Goal: Answer question/provide support: Share knowledge or assist other users

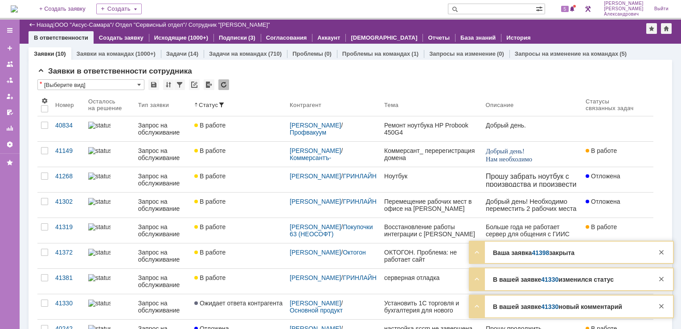
scroll to position [134, 0]
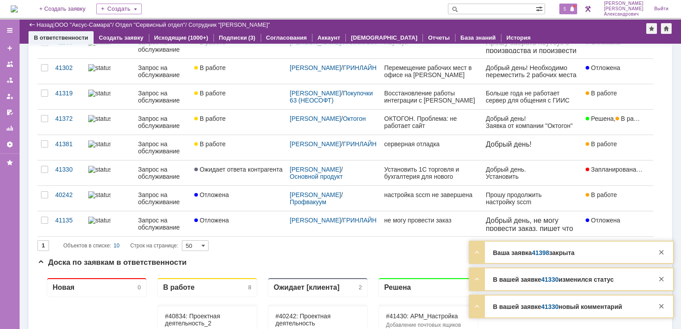
click at [565, 12] on div "5" at bounding box center [568, 9] width 18 height 11
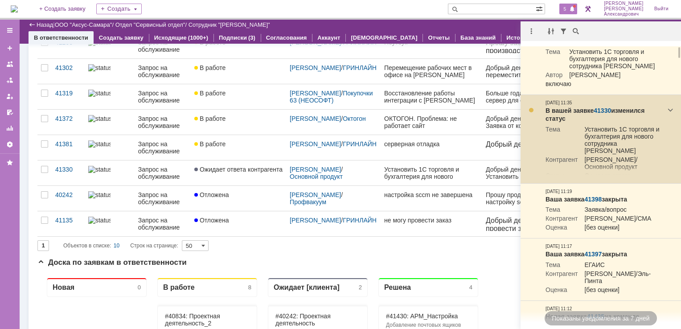
scroll to position [0, 0]
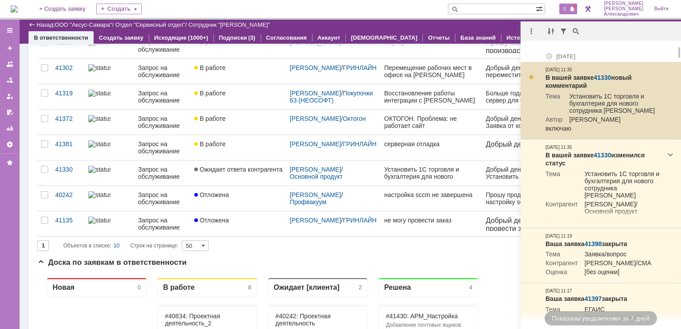
click at [600, 76] on link "41330" at bounding box center [601, 77] width 17 height 7
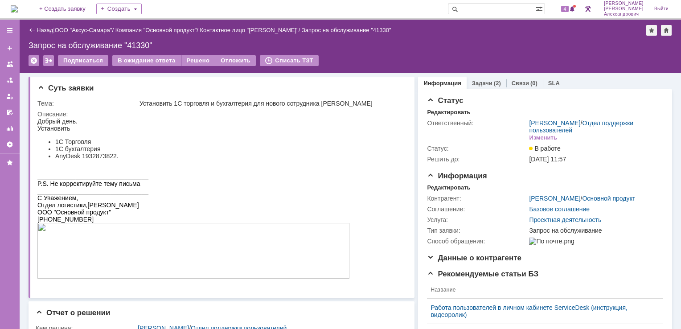
click at [18, 8] on img at bounding box center [14, 8] width 7 height 7
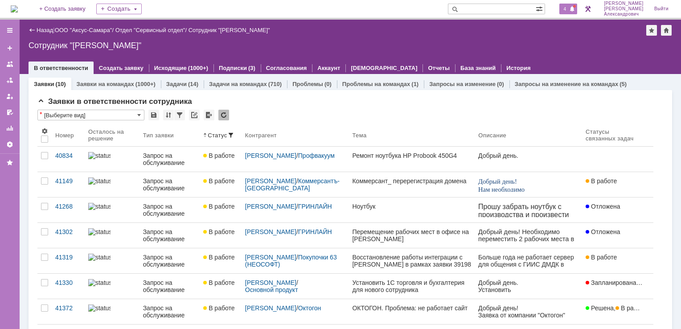
click at [572, 6] on span at bounding box center [572, 9] width 6 height 7
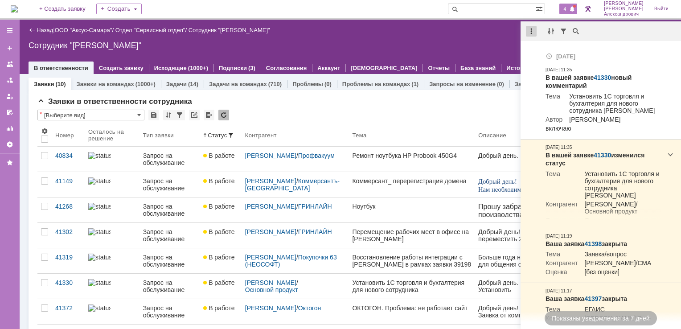
click at [532, 32] on div at bounding box center [531, 31] width 11 height 11
drag, startPoint x: 541, startPoint y: 42, endPoint x: 540, endPoint y: 47, distance: 4.7
click at [540, 47] on div "Отметить уведомления прочитанными" at bounding box center [592, 54] width 130 height 19
drag, startPoint x: 540, startPoint y: 47, endPoint x: 402, endPoint y: 41, distance: 138.2
click at [402, 41] on div "Назад | ООО "Аксус-Самара" / Отдел "Сервисный отдел" / Сотрудник "Галстьян Степ…" at bounding box center [350, 47] width 661 height 54
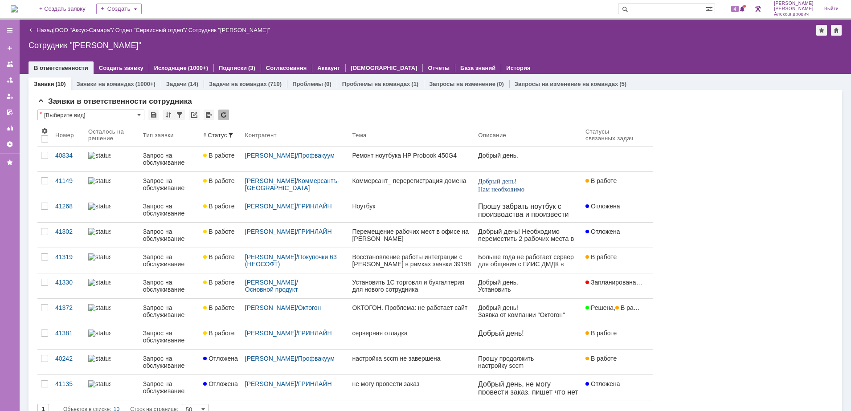
drag, startPoint x: 634, startPoint y: 1, endPoint x: 524, endPoint y: 30, distance: 113.3
click at [524, 30] on div "Назад | ООО "Аксус-Самара" / Отдел "Сервисный отдел" / Сотрудник "[PERSON_NAME]"" at bounding box center [435, 30] width 813 height 11
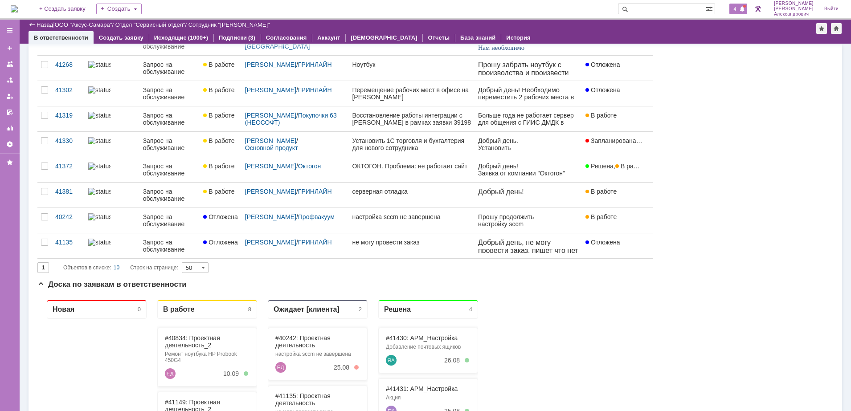
click at [680, 10] on span "4" at bounding box center [735, 9] width 8 height 6
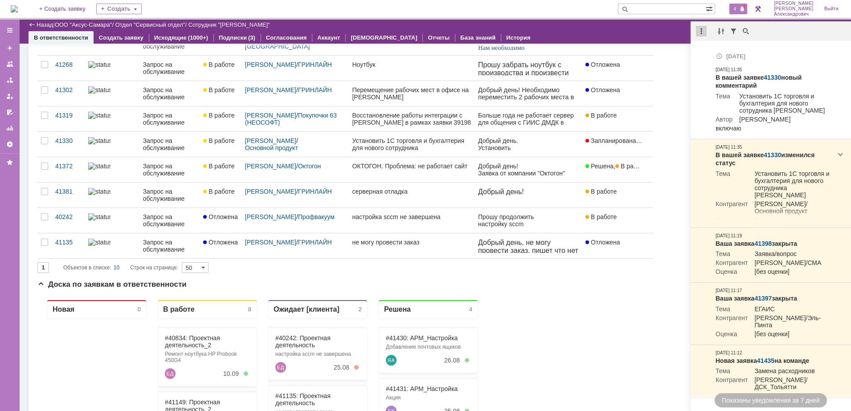
click at [680, 29] on div at bounding box center [701, 31] width 11 height 11
click at [680, 51] on div "Отметить уведомления прочитанными" at bounding box center [762, 54] width 119 height 6
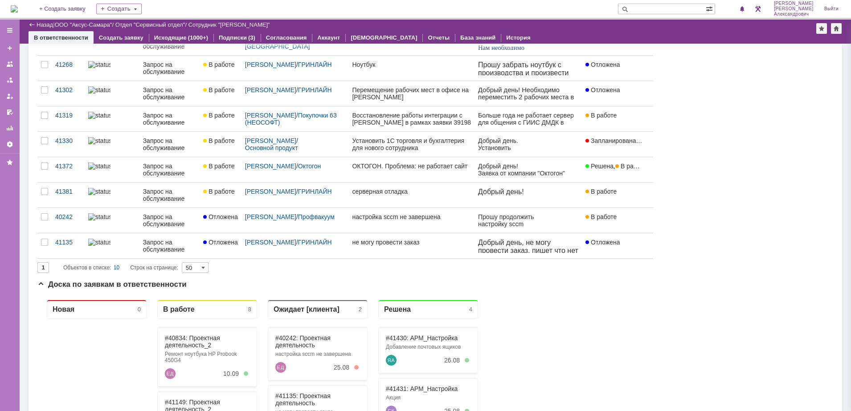
click at [644, 30] on div at bounding box center [423, 31] width 788 height 2
click at [680, 6] on span at bounding box center [742, 9] width 6 height 7
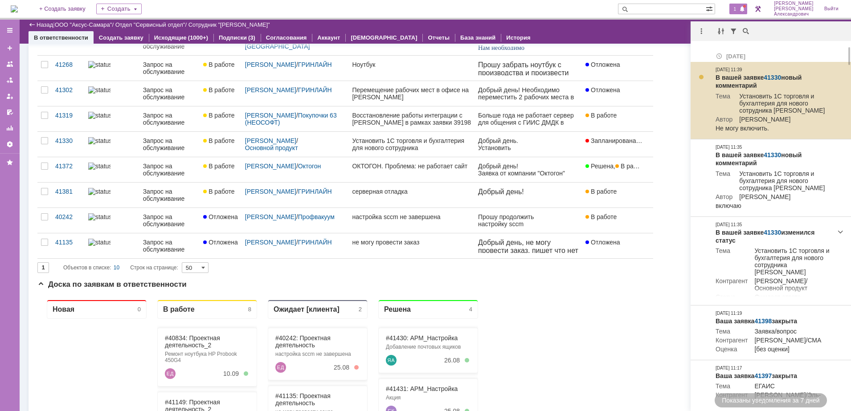
click at [680, 74] on link "41330" at bounding box center [771, 77] width 17 height 7
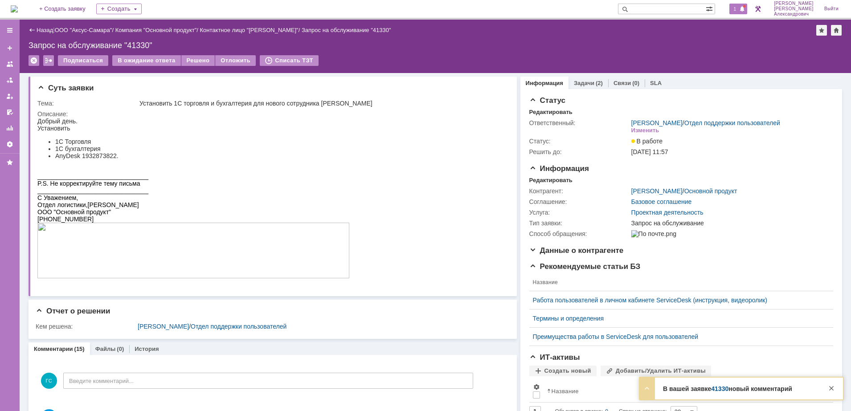
click at [739, 10] on span "1" at bounding box center [735, 9] width 8 height 6
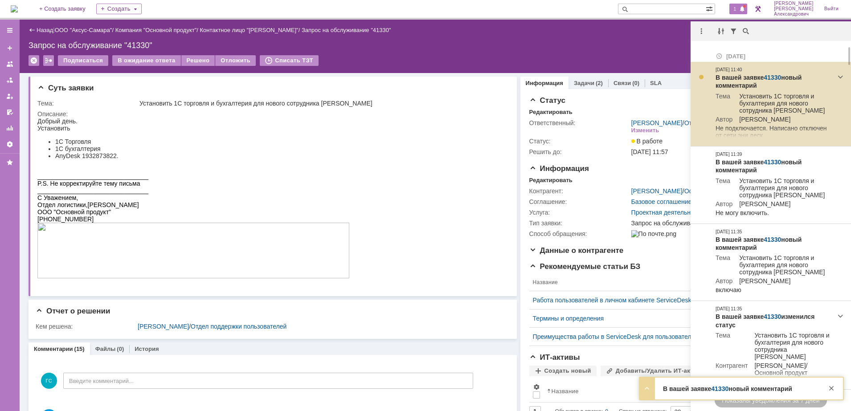
click at [772, 74] on link "41330" at bounding box center [771, 77] width 17 height 7
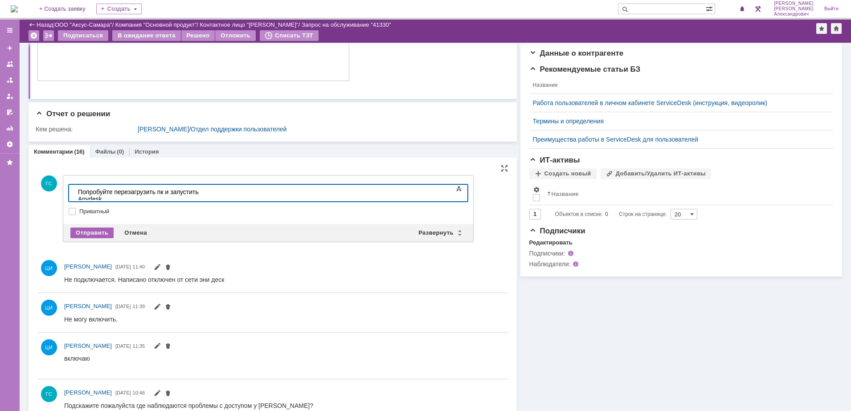
click at [83, 231] on div "Отправить" at bounding box center [91, 233] width 43 height 11
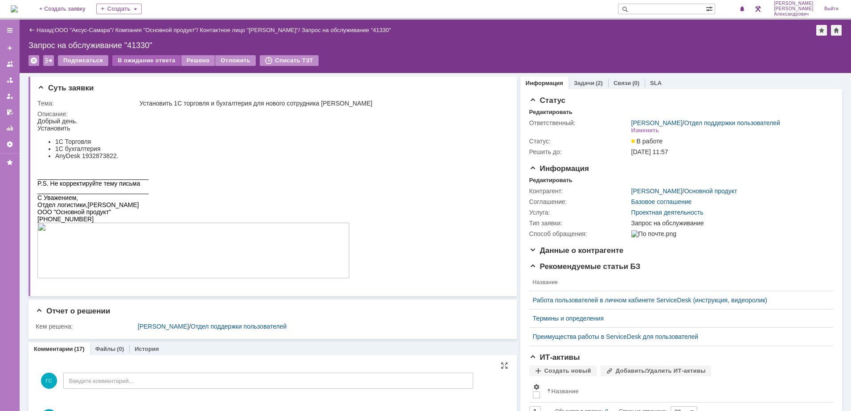
click at [145, 56] on div "В ожидание ответа" at bounding box center [146, 60] width 68 height 11
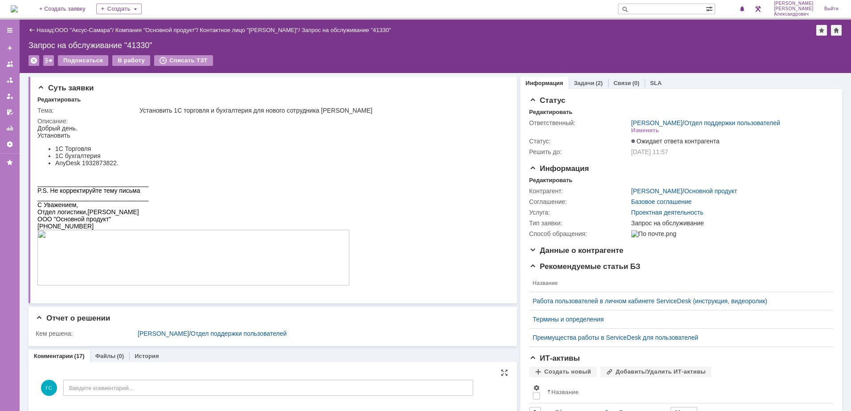
click at [18, 6] on img at bounding box center [14, 8] width 7 height 7
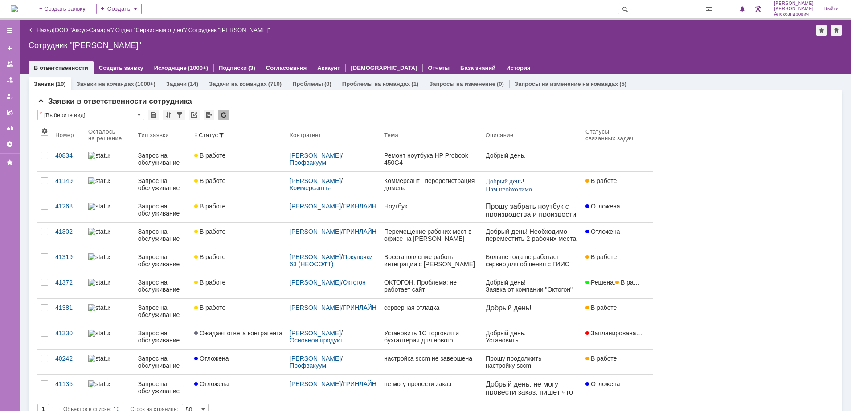
click at [18, 5] on img at bounding box center [14, 8] width 7 height 7
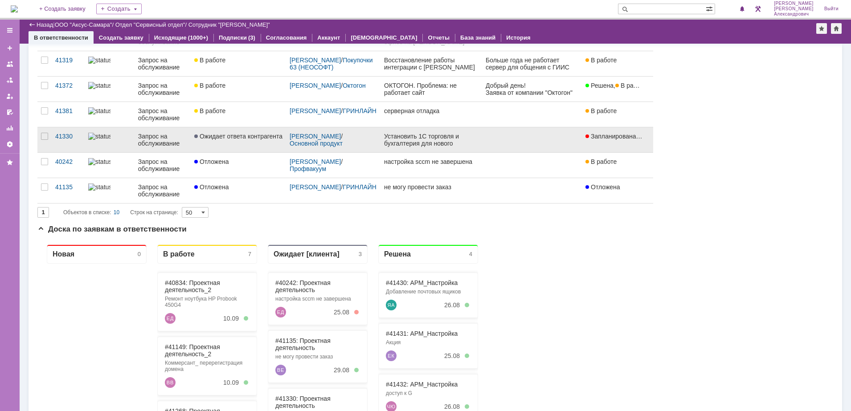
scroll to position [167, 0]
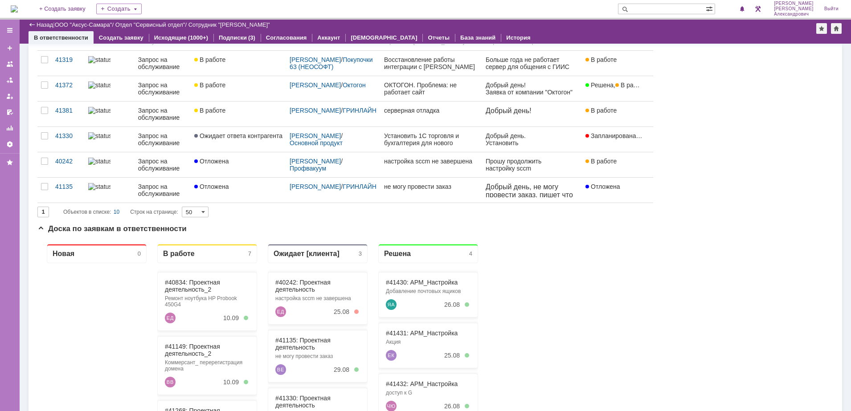
click at [14, 10] on img at bounding box center [14, 8] width 7 height 7
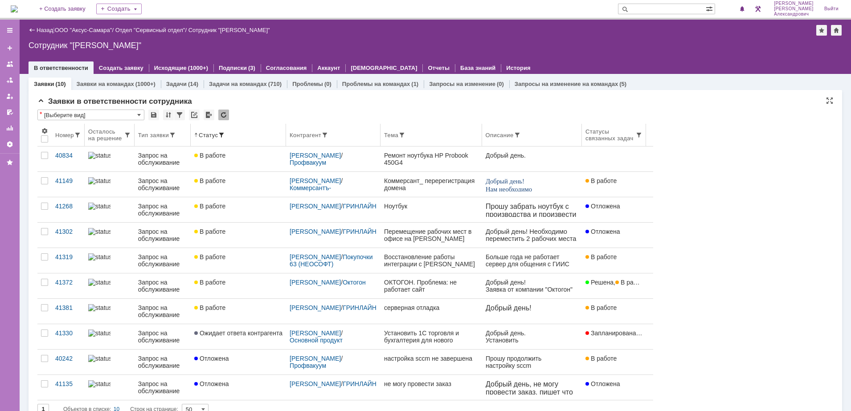
click at [240, 134] on div "Статус" at bounding box center [238, 134] width 88 height 7
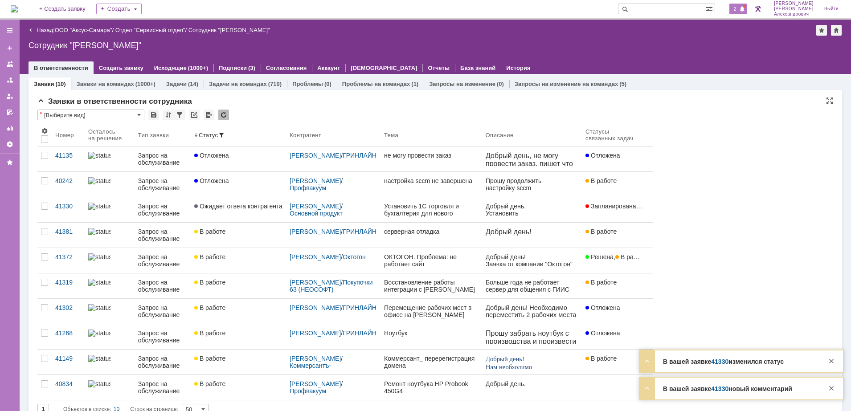
click at [744, 7] on span at bounding box center [742, 9] width 6 height 7
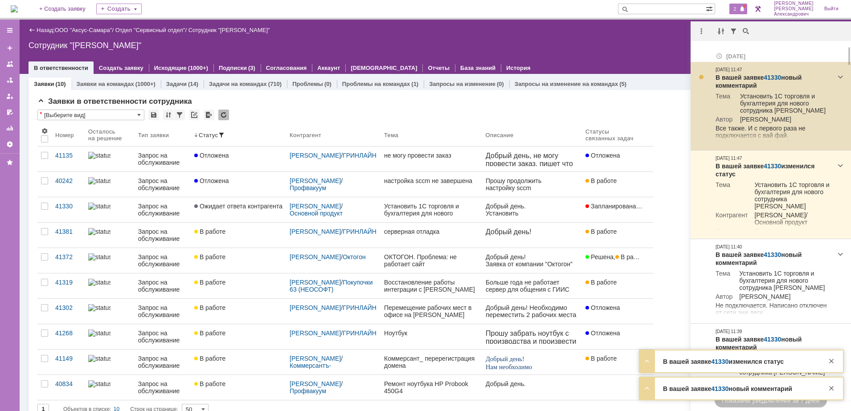
click at [770, 75] on link "41330" at bounding box center [771, 77] width 17 height 7
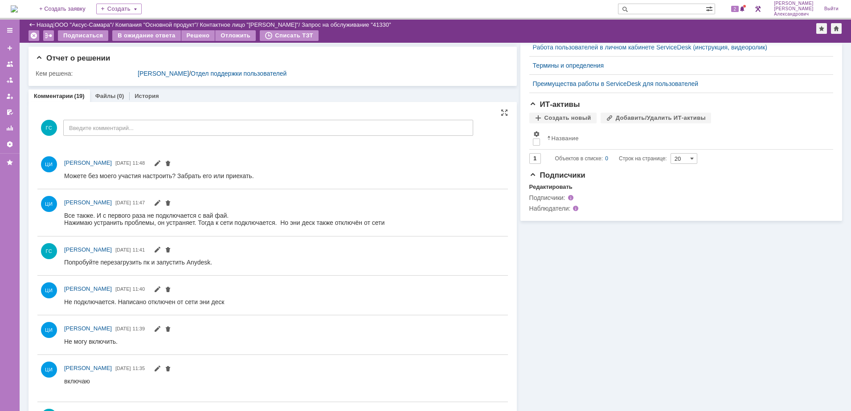
drag, startPoint x: 253, startPoint y: 176, endPoint x: 63, endPoint y: 172, distance: 190.7
click at [64, 172] on html "Можете без моего участия настроить? Забрать его или приехать." at bounding box center [281, 176] width 434 height 8
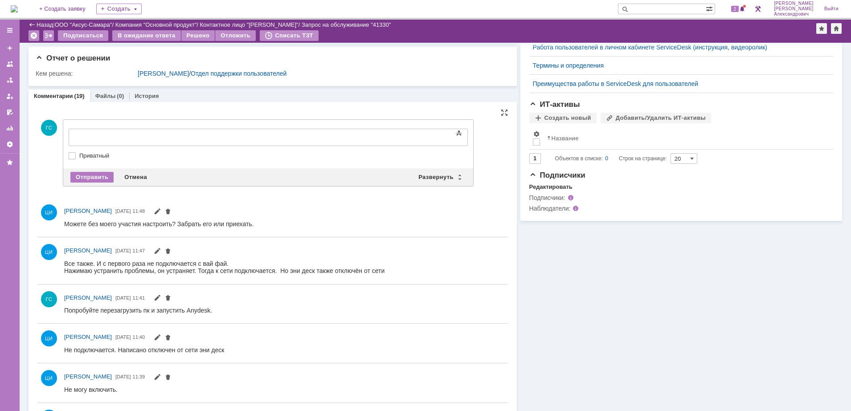
click at [301, 198] on div "[PERSON_NAME] [DATE] 11:48" at bounding box center [272, 217] width 470 height 39
click at [144, 175] on div "Отмена" at bounding box center [135, 177] width 33 height 11
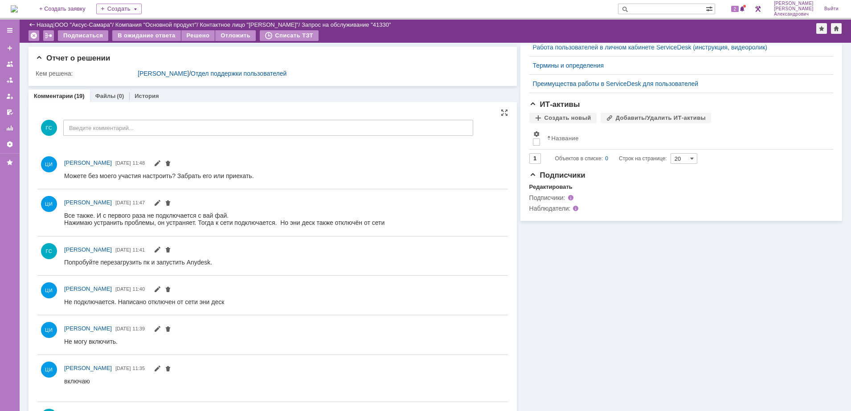
click at [253, 172] on div at bounding box center [284, 176] width 440 height 11
click at [263, 177] on html "Можете без моего участия настроить? Забрать его или приехать." at bounding box center [281, 176] width 434 height 8
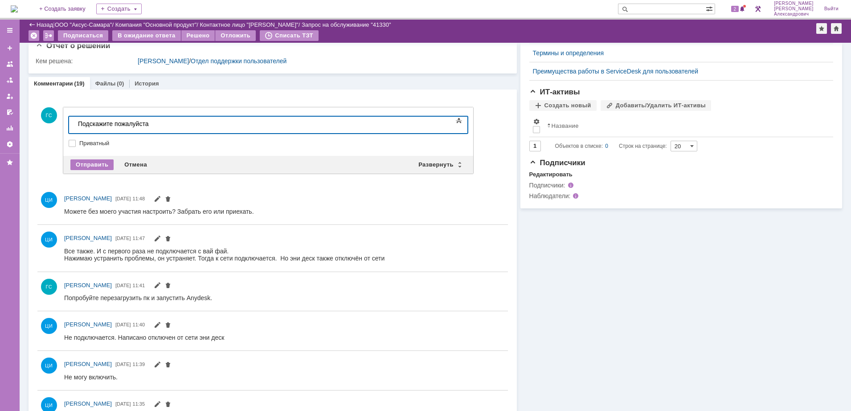
scroll to position [223, 0]
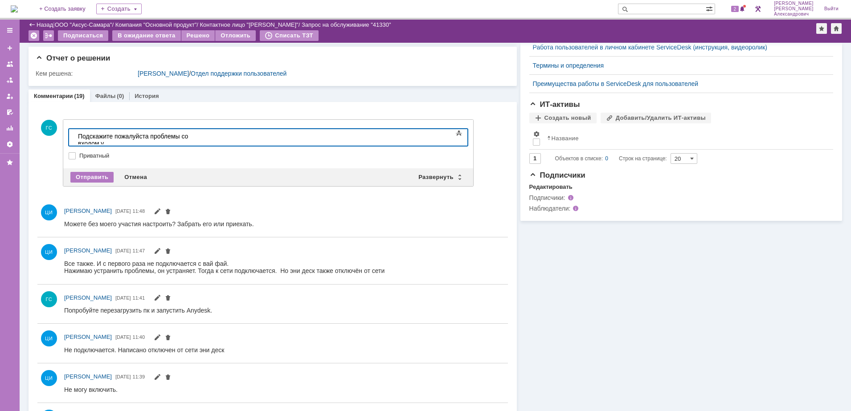
drag, startPoint x: 77, startPoint y: 212, endPoint x: 470, endPoint y: 72, distance: 417.6
click at [77, 212] on span "[PERSON_NAME]" at bounding box center [88, 211] width 48 height 7
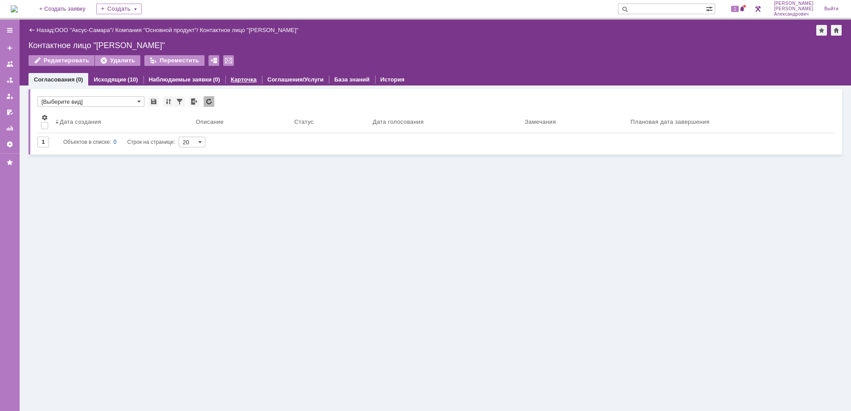
click at [236, 78] on link "Карточка" at bounding box center [244, 79] width 26 height 7
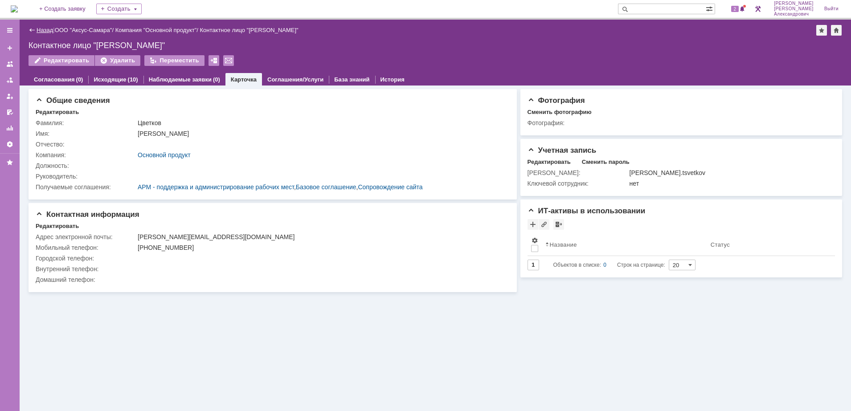
click at [45, 31] on link "Назад" at bounding box center [45, 30] width 16 height 7
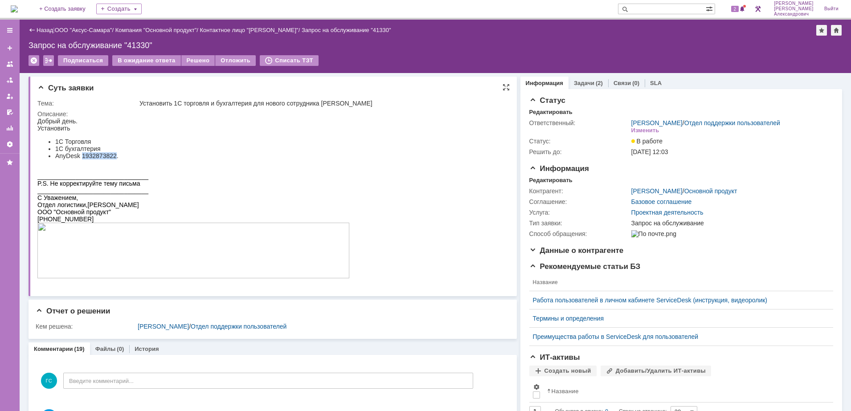
drag, startPoint x: 81, startPoint y: 157, endPoint x: 115, endPoint y: 159, distance: 34.8
click at [115, 159] on li "AnyDesk 1932873822." at bounding box center [202, 155] width 294 height 7
drag, startPoint x: 115, startPoint y: 159, endPoint x: 117, endPoint y: 164, distance: 5.5
click at [117, 164] on body "Добрый день. Установить 1С Торговля 1С бухгалтерия AnyDesk 1932873822. ________…" at bounding box center [193, 199] width 312 height 162
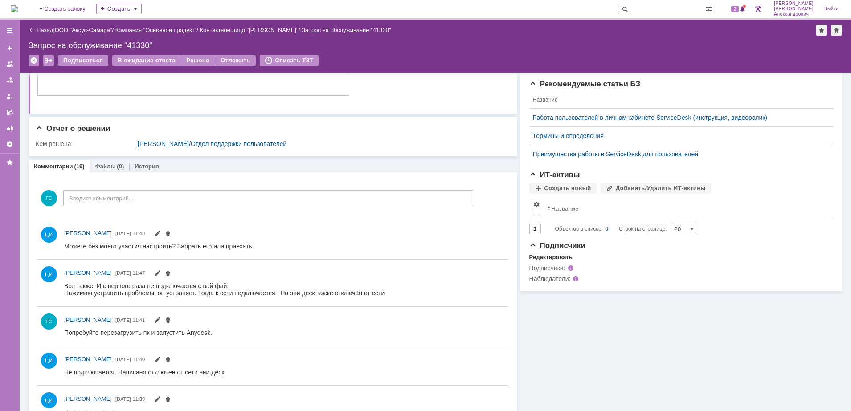
scroll to position [223, 0]
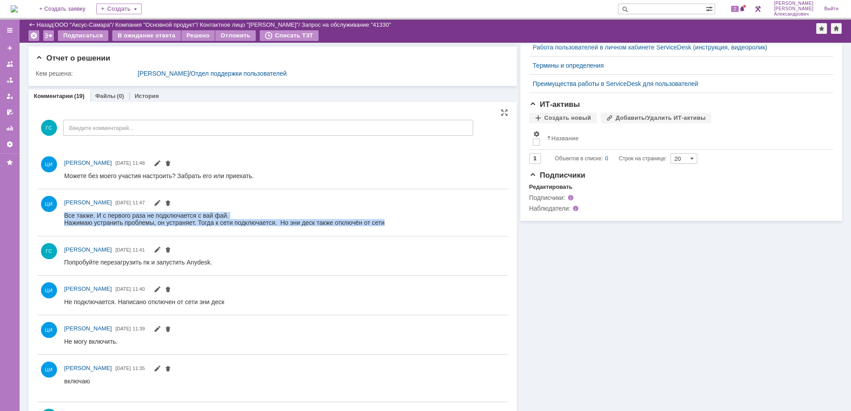
drag, startPoint x: 65, startPoint y: 214, endPoint x: 381, endPoint y: 222, distance: 316.4
click at [381, 222] on body "Все также. И с первого раза не подключается с вай фай. Нажимаю устранить пробле…" at bounding box center [224, 219] width 320 height 14
copy body "Все также. И с первого раза не подключается с вай фай. Нажимаю устранить пробле…"
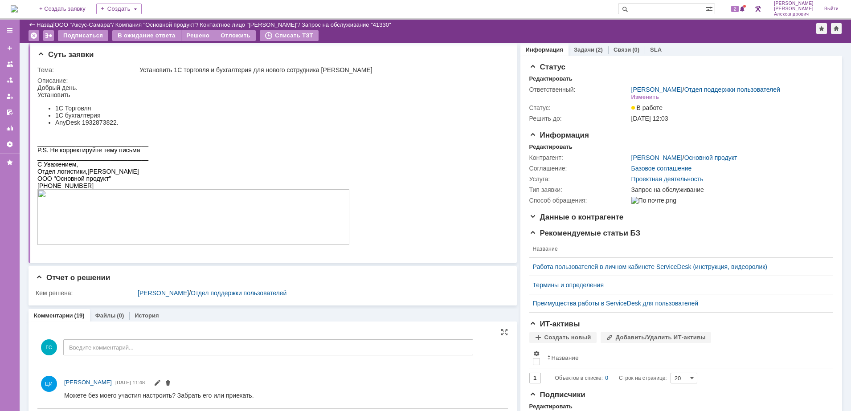
scroll to position [0, 0]
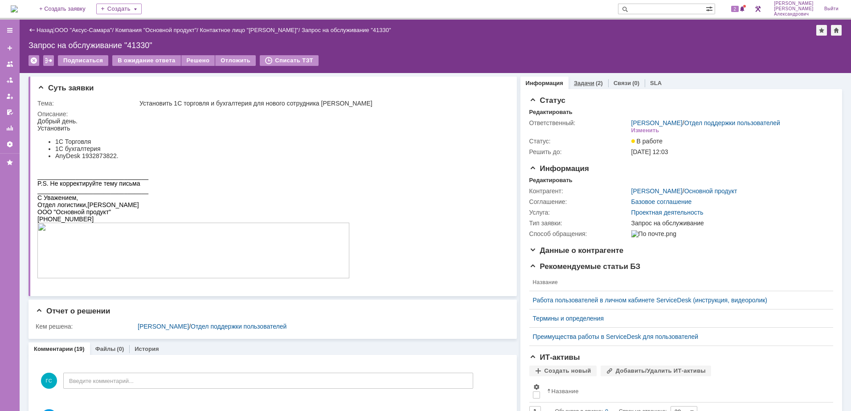
click at [584, 80] on link "Задачи" at bounding box center [584, 83] width 20 height 7
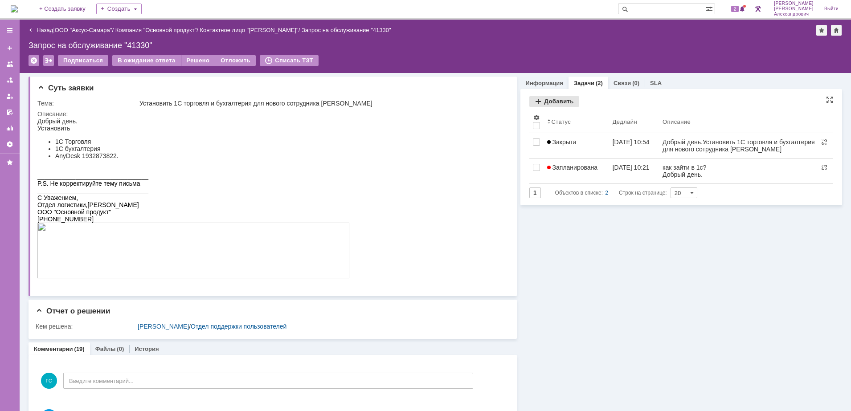
click at [558, 98] on div "Добавить" at bounding box center [554, 101] width 50 height 11
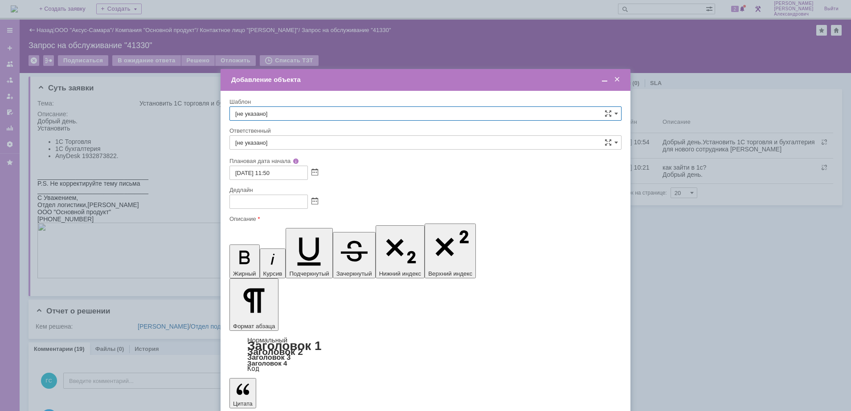
click at [606, 82] on span at bounding box center [604, 80] width 9 height 8
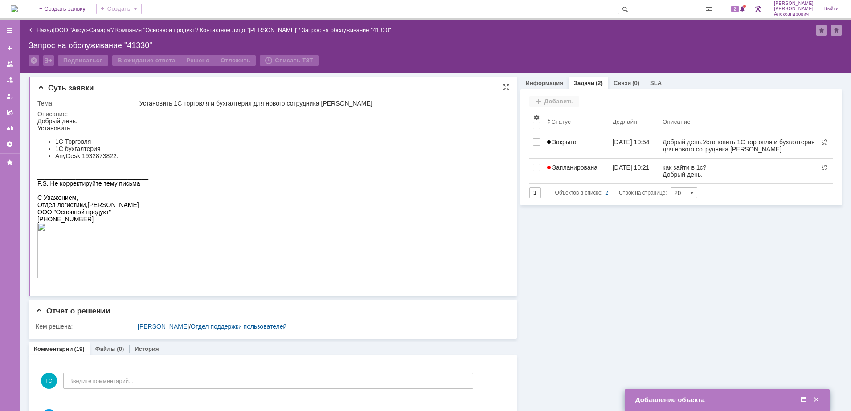
click at [37, 122] on div "Суть заявки Тема: Установить 1С торговля и бухгалтерия для нового сотрудника Тр…" at bounding box center [273, 187] width 488 height 220
drag, startPoint x: 37, startPoint y: 118, endPoint x: 125, endPoint y: 161, distance: 97.4
click at [125, 159] on div "Добрый день. Установить 1С Торговля 1С бухгалтерия AnyDesk 1932873822." at bounding box center [193, 139] width 312 height 42
copy div "Добрый день. Установить 1С Торговля 1С бухгалтерия AnyDesk 1932873822."
click at [802, 397] on span at bounding box center [803, 400] width 9 height 8
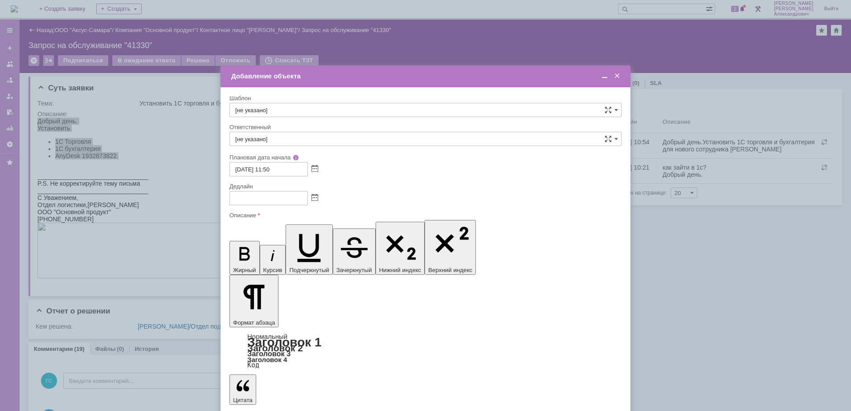
click at [313, 202] on div at bounding box center [425, 198] width 392 height 14
click at [316, 197] on span at bounding box center [314, 198] width 7 height 7
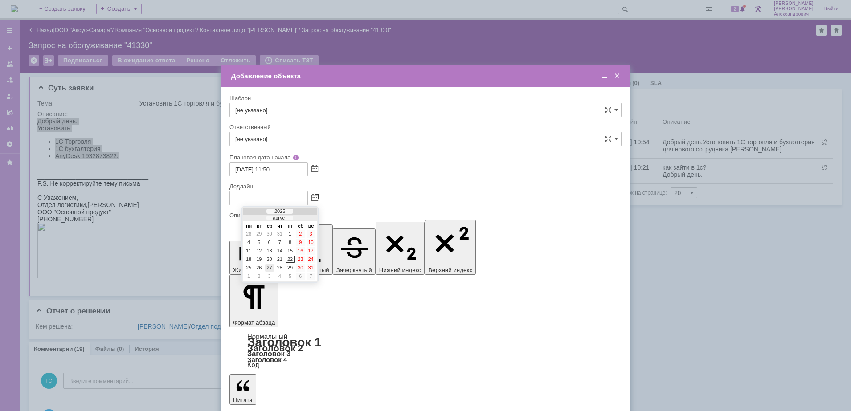
click at [266, 268] on div "27" at bounding box center [269, 268] width 9 height 8
type input "27.08.2025 11:51"
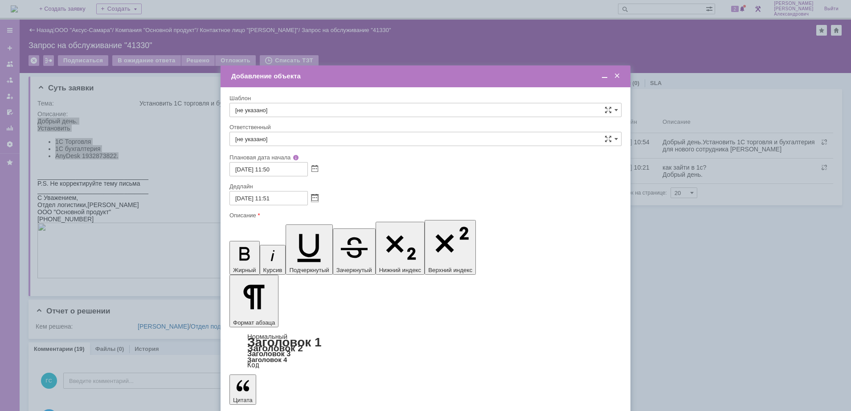
click at [293, 141] on input "[не указано]" at bounding box center [425, 139] width 392 height 14
click at [317, 239] on div "[PERSON_NAME]" at bounding box center [425, 233] width 391 height 14
type input "[PERSON_NAME]"
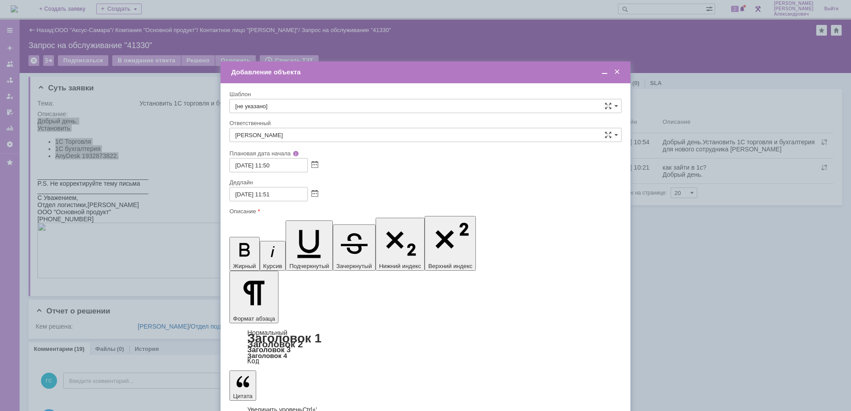
drag, startPoint x: 288, startPoint y: 2618, endPoint x: 459, endPoint y: 2844, distance: 284.0
drag, startPoint x: 304, startPoint y: 2653, endPoint x: 237, endPoint y: 2626, distance: 72.7
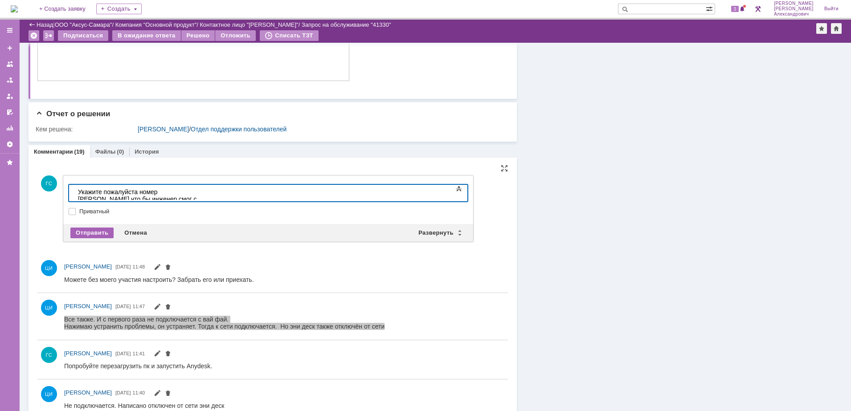
click at [103, 229] on div "Отправить" at bounding box center [91, 233] width 43 height 11
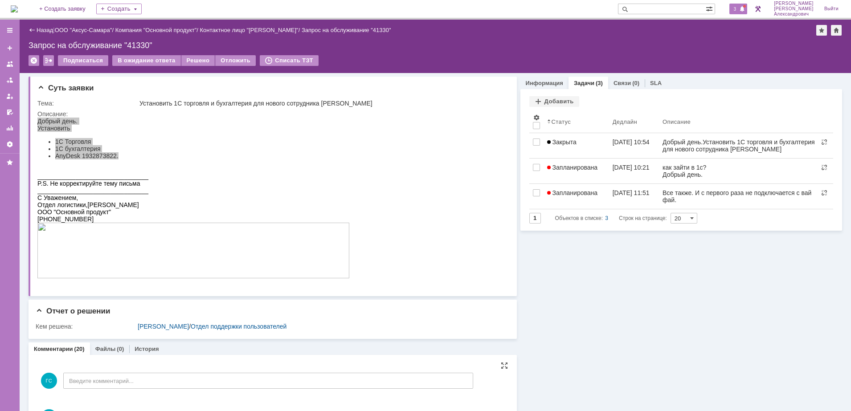
click at [739, 8] on span "3" at bounding box center [735, 9] width 8 height 6
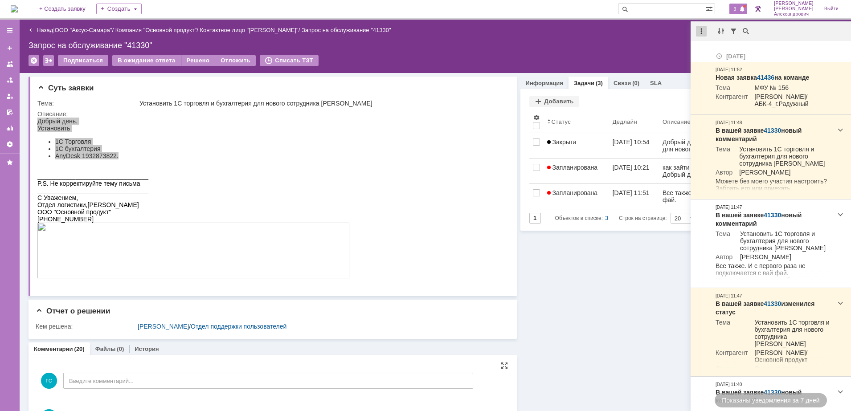
click at [705, 33] on div at bounding box center [701, 31] width 11 height 11
click at [715, 51] on div "Отметить уведомления прочитанными" at bounding box center [762, 54] width 119 height 6
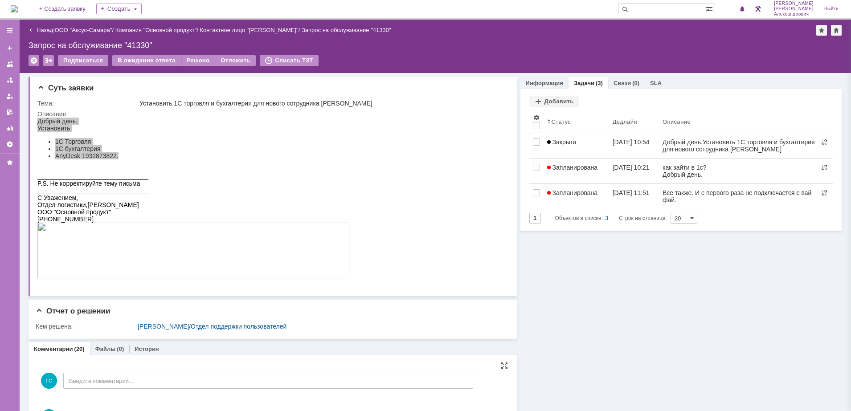
click at [575, 41] on div "Запрос на обслуживание "41330"" at bounding box center [435, 45] width 813 height 9
click at [16, 6] on img at bounding box center [14, 8] width 7 height 7
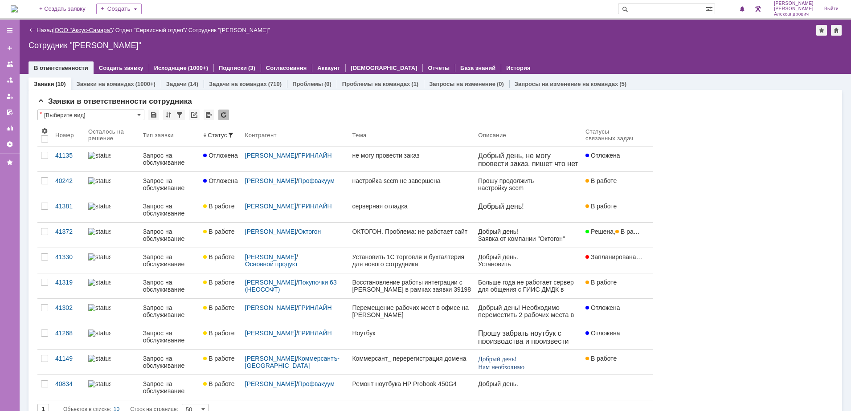
click at [87, 29] on link "ООО "Аксус-Самара"" at bounding box center [83, 30] width 57 height 7
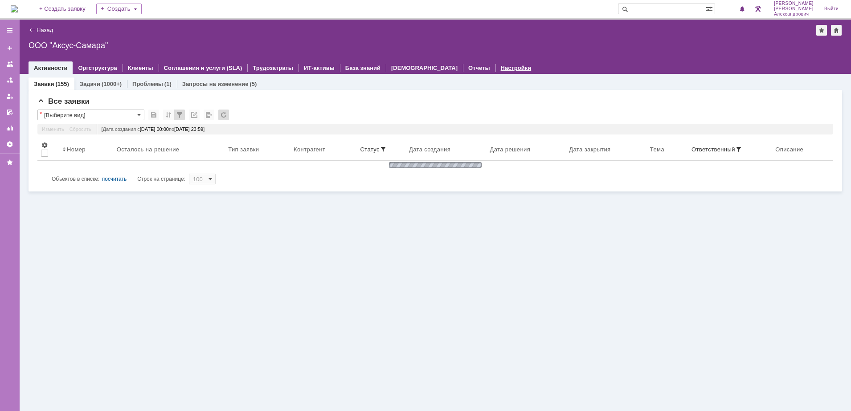
click at [501, 67] on link "Настройки" at bounding box center [516, 68] width 31 height 7
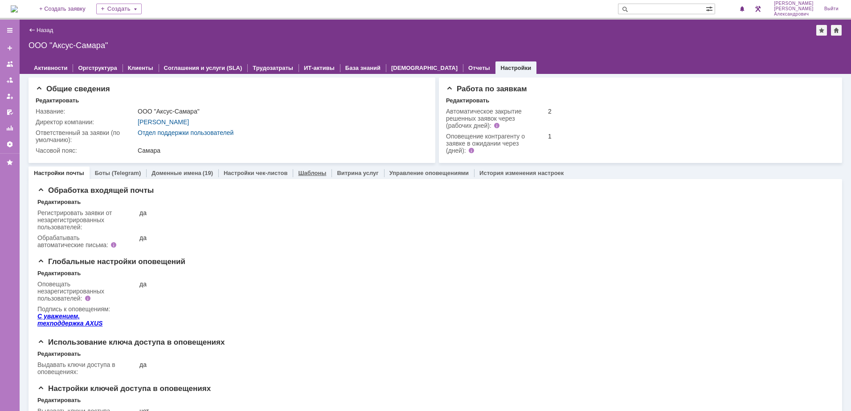
click at [308, 173] on link "Шаблоны" at bounding box center [312, 173] width 28 height 7
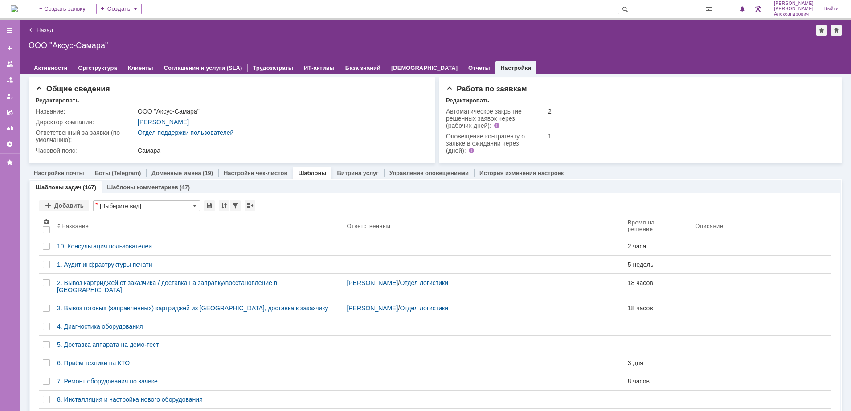
click at [159, 187] on link "Шаблоны комментариев" at bounding box center [142, 187] width 71 height 7
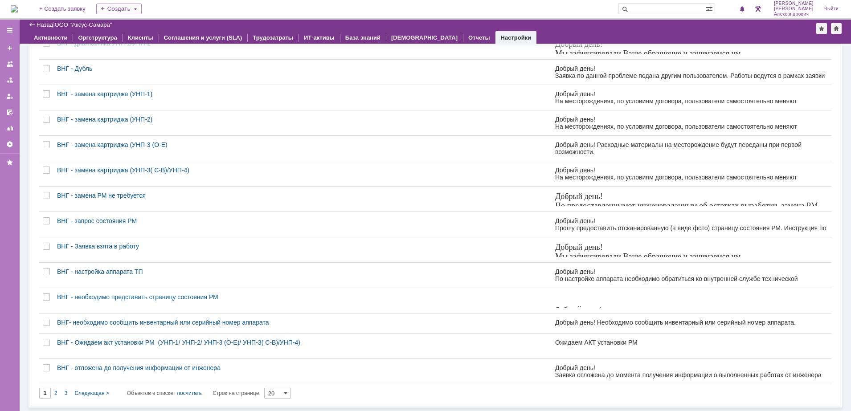
click at [283, 391] on input "20" at bounding box center [277, 393] width 27 height 11
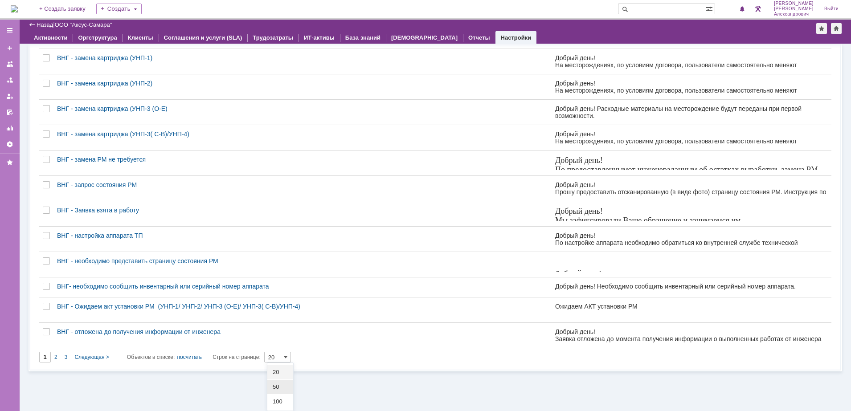
click at [281, 388] on span "50" at bounding box center [280, 387] width 15 height 7
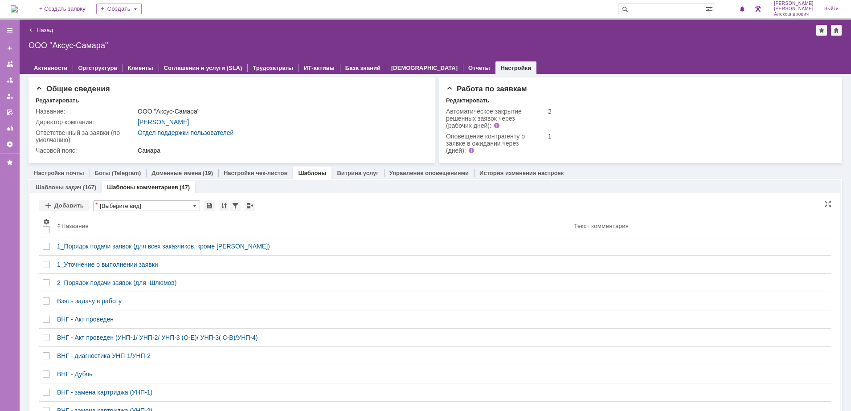
type input "50"
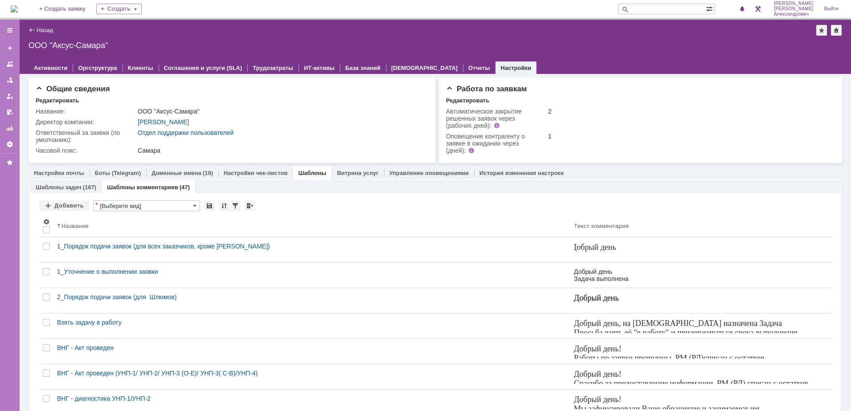
click at [18, 5] on img at bounding box center [14, 8] width 7 height 7
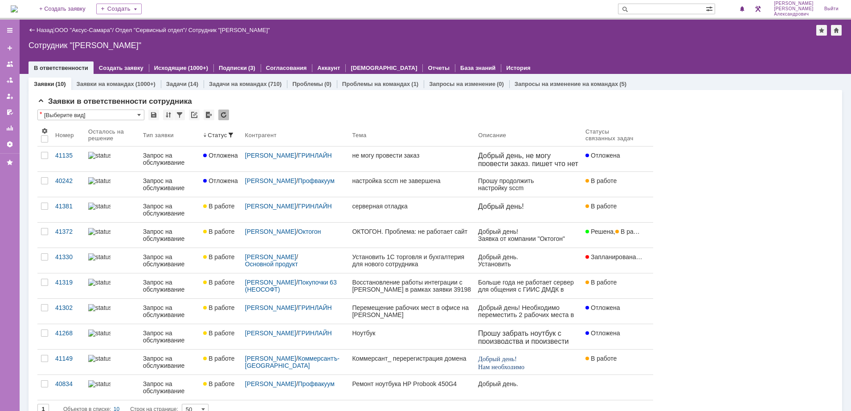
click at [18, 6] on img at bounding box center [14, 8] width 7 height 7
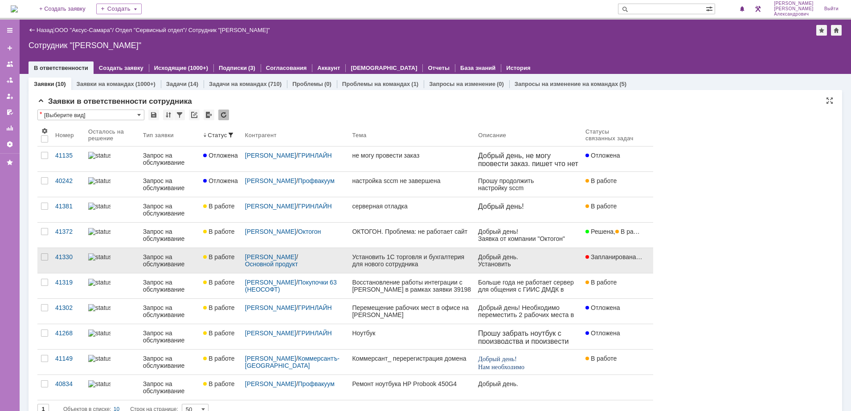
click at [625, 261] on div "Запланирована , Закрыта" at bounding box center [613, 256] width 57 height 7
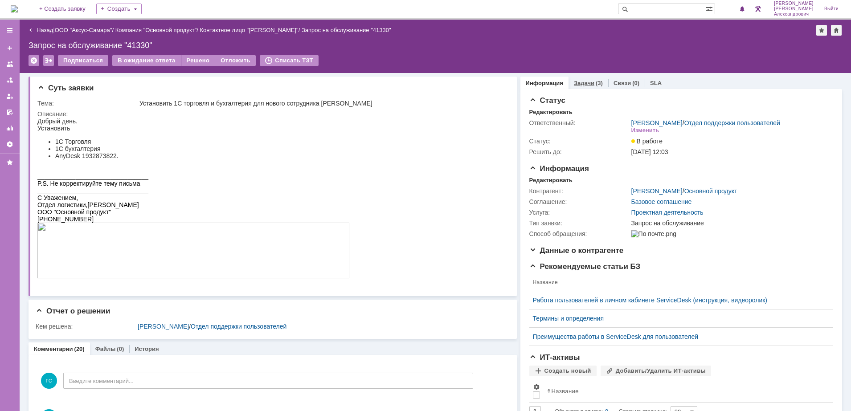
click at [579, 80] on link "Задачи" at bounding box center [584, 83] width 20 height 7
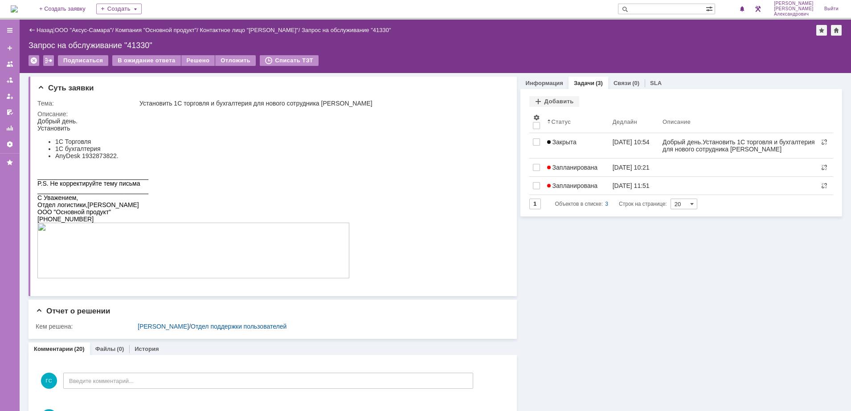
click at [18, 6] on img at bounding box center [14, 8] width 7 height 7
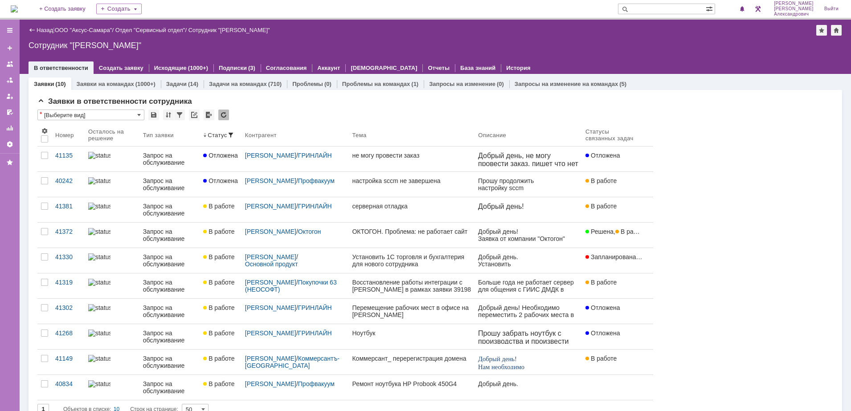
click at [18, 8] on img at bounding box center [14, 8] width 7 height 7
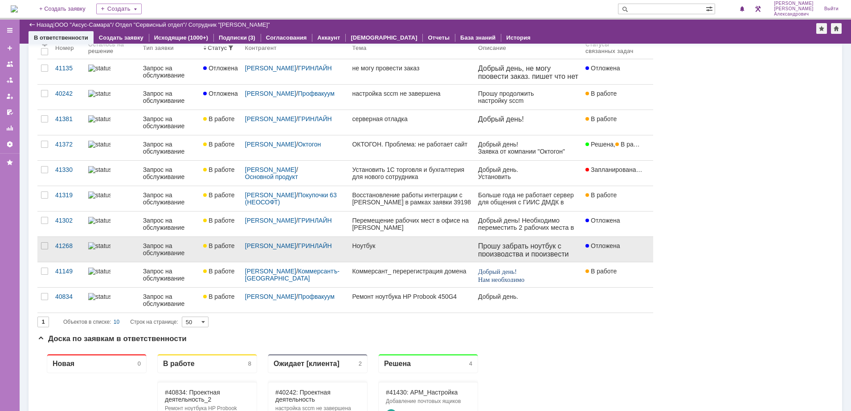
scroll to position [56, 0]
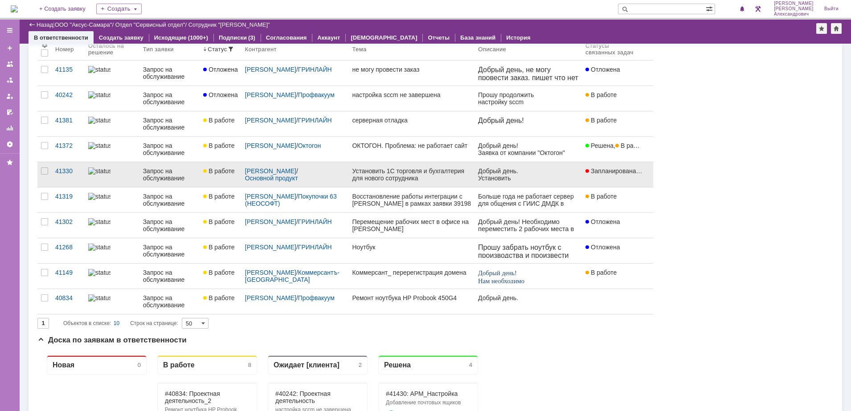
click at [392, 178] on div "Установить 1С торговля и бухгалтерия для нового сотрудника [PERSON_NAME]" at bounding box center [411, 174] width 119 height 14
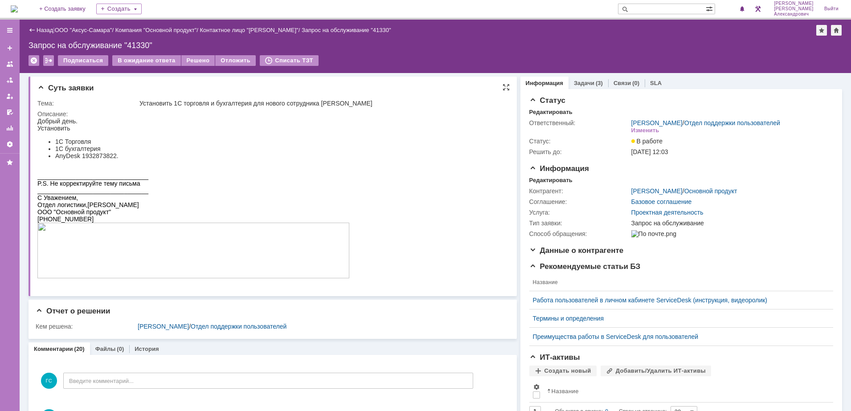
drag, startPoint x: 324, startPoint y: 102, endPoint x: 382, endPoint y: 104, distance: 57.9
click at [382, 104] on div "Установить 1С торговля и бухгалтерия для нового сотрудника [PERSON_NAME]" at bounding box center [320, 103] width 363 height 7
copy div "Третьякова Татьяна"
click at [672, 7] on input "text" at bounding box center [662, 9] width 88 height 11
paste input "Третьякова Татьяна"
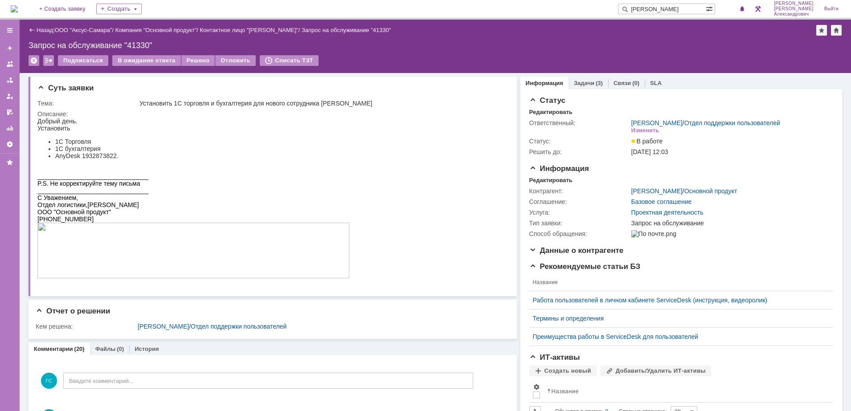
type input "Третьякова Татьяна"
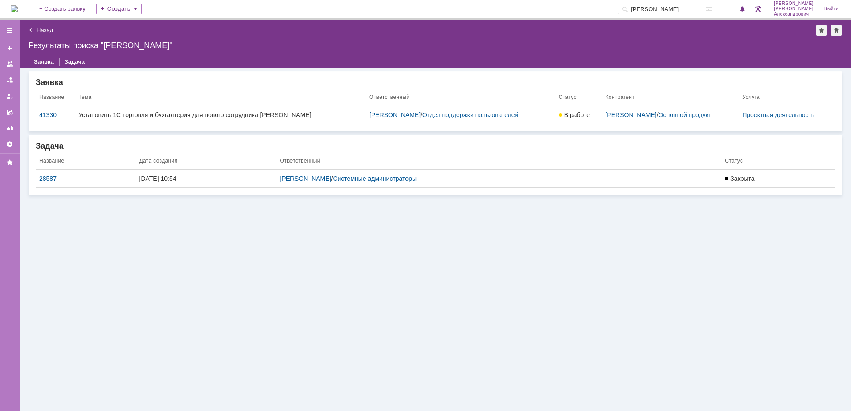
click at [16, 7] on img at bounding box center [14, 8] width 7 height 7
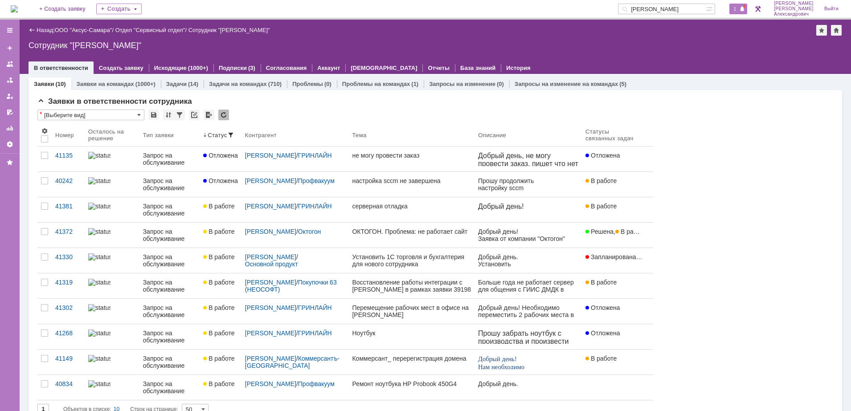
click at [736, 6] on span "1" at bounding box center [735, 9] width 8 height 6
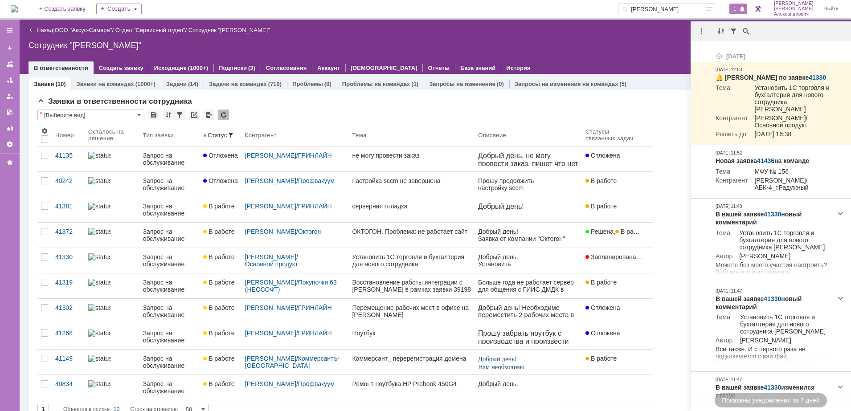
click at [697, 24] on div at bounding box center [770, 31] width 160 height 20
click at [701, 31] on div at bounding box center [701, 31] width 11 height 11
drag, startPoint x: 714, startPoint y: 53, endPoint x: 659, endPoint y: 47, distance: 55.5
click at [714, 52] on div "Отметить уведомления прочитанными" at bounding box center [762, 54] width 119 height 6
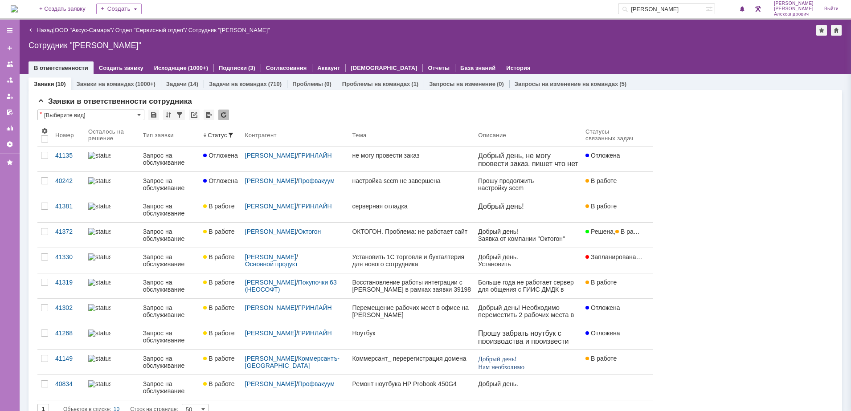
click at [651, 47] on div "Сотрудник "[PERSON_NAME]"" at bounding box center [435, 45] width 813 height 9
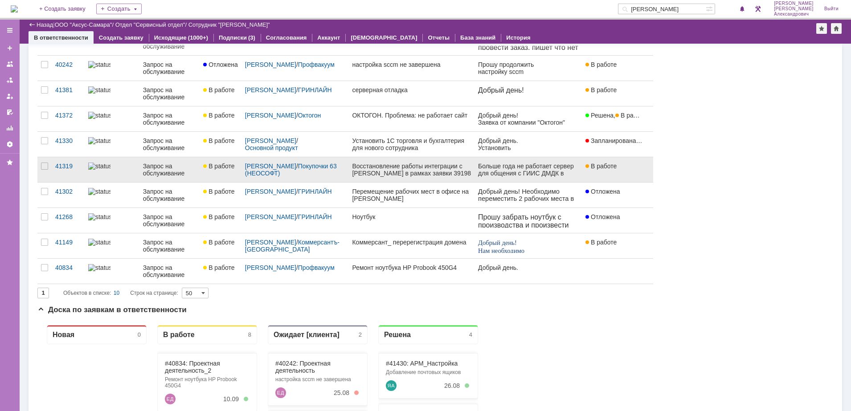
scroll to position [56, 0]
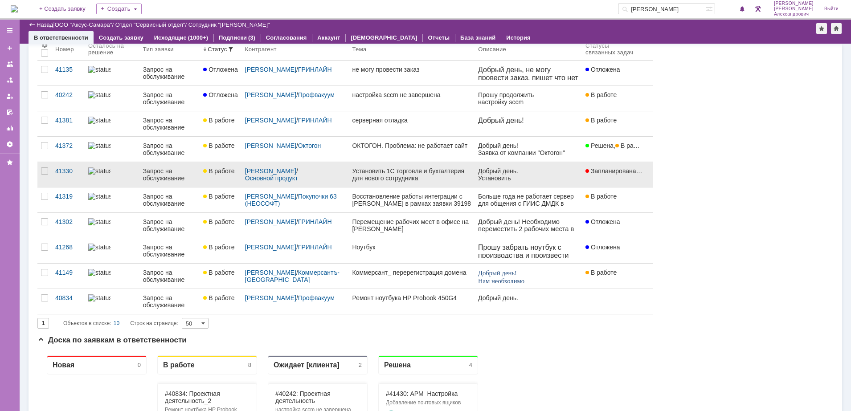
click at [365, 175] on div "Установить 1С торговля и бухгалтерия для нового сотрудника [PERSON_NAME]" at bounding box center [411, 174] width 119 height 14
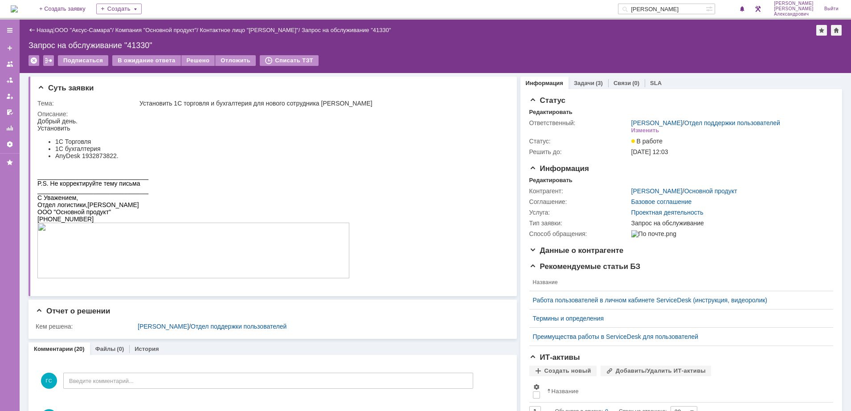
click at [18, 12] on img at bounding box center [14, 8] width 7 height 7
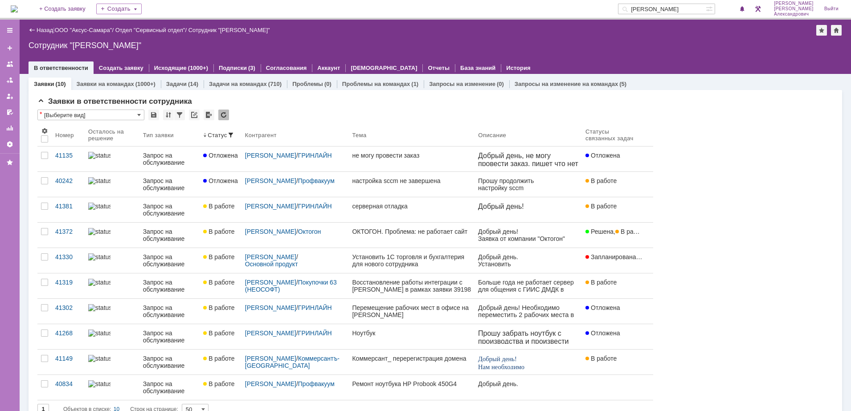
click at [18, 8] on img at bounding box center [14, 8] width 7 height 7
click at [18, 6] on img at bounding box center [14, 8] width 7 height 7
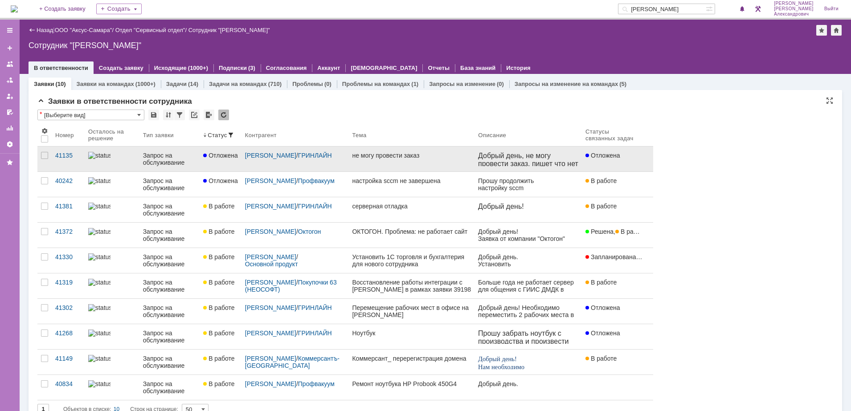
click at [120, 152] on div at bounding box center [112, 155] width 48 height 7
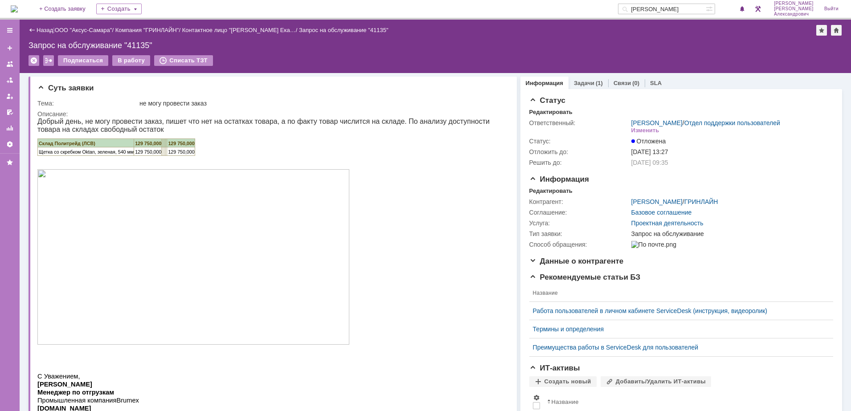
click at [35, 30] on div "Назад" at bounding box center [41, 30] width 24 height 7
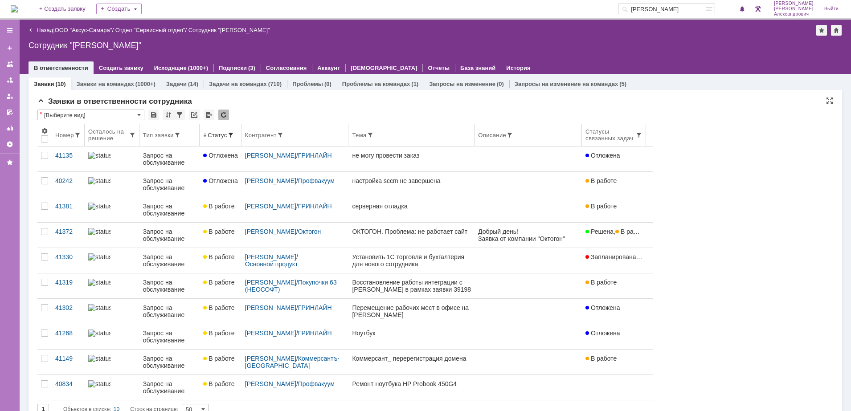
click at [299, 139] on th "Контрагент" at bounding box center [294, 135] width 107 height 23
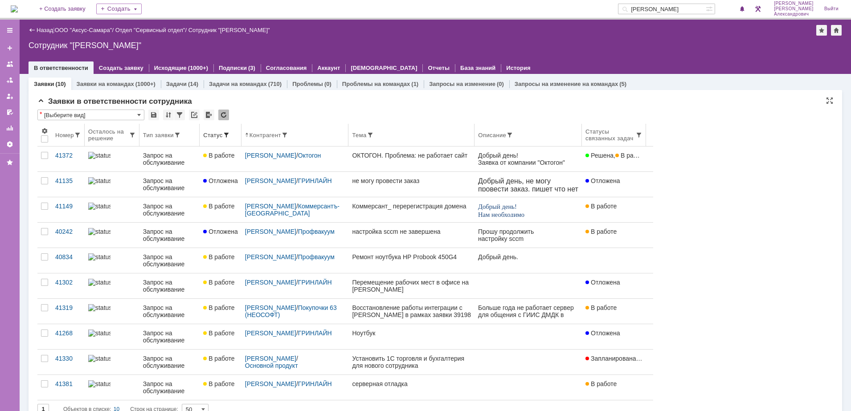
click at [115, 134] on div "Осталось на решение" at bounding box center [108, 134] width 41 height 13
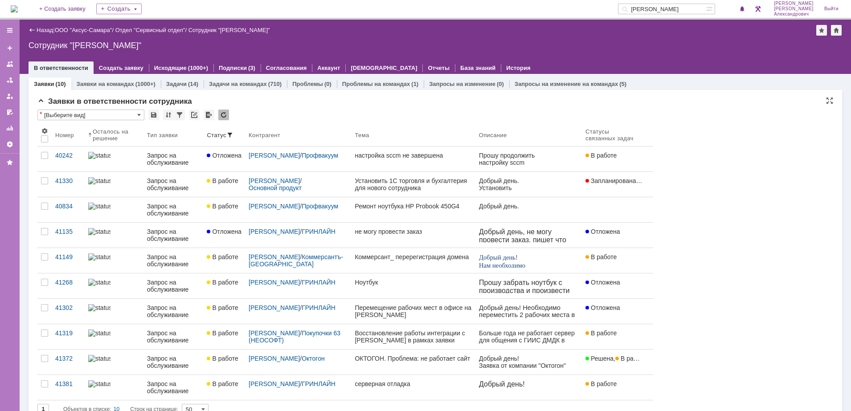
click at [18, 12] on img at bounding box center [14, 8] width 7 height 7
click at [90, 33] on link "ООО "Аксус-Самара"" at bounding box center [83, 30] width 57 height 7
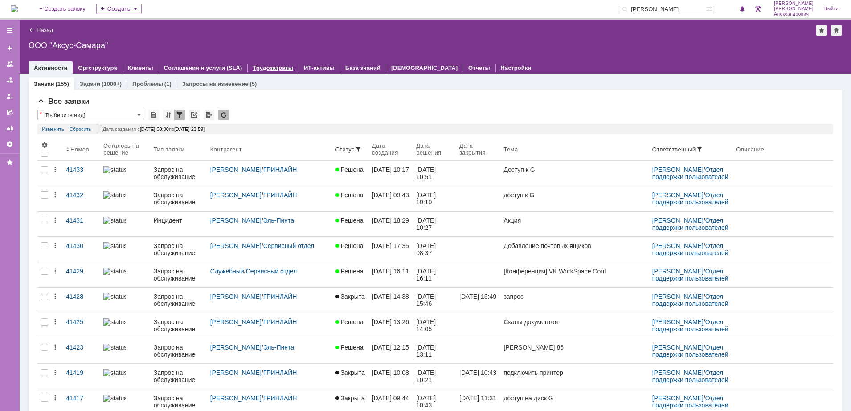
click at [267, 67] on link "Трудозатраты" at bounding box center [273, 68] width 41 height 7
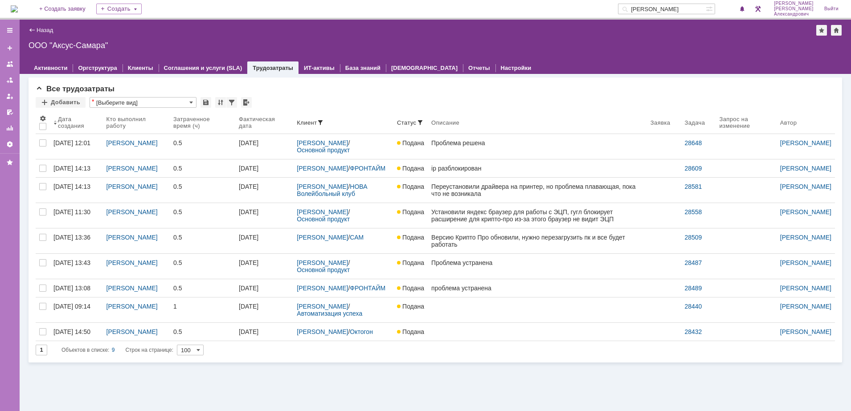
click at [18, 5] on img at bounding box center [14, 8] width 7 height 7
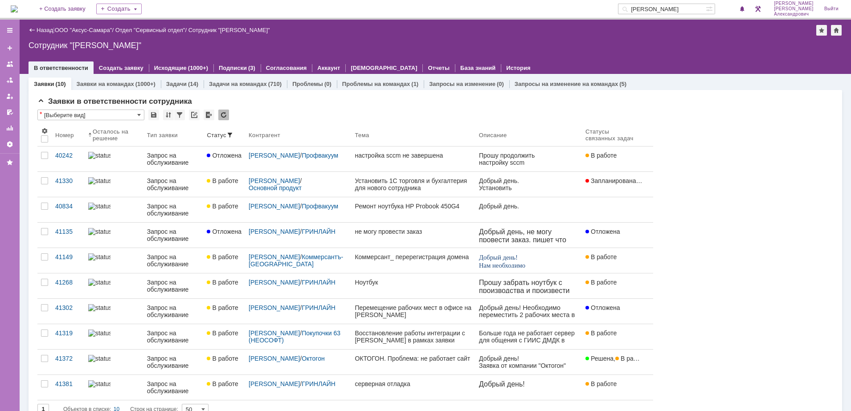
click at [18, 10] on img at bounding box center [14, 8] width 7 height 7
click at [18, 8] on img at bounding box center [14, 8] width 7 height 7
click at [628, 33] on div "Назад | ООО "Аксус-Самара" / Отдел "Сервисный отдел" / Сотрудник "Галстьян Степ…" at bounding box center [435, 30] width 813 height 11
click at [7, 6] on div "На домашнюю + Создать заявку Создать Третьякова Татьяна Галстьян Степан Алексан…" at bounding box center [425, 10] width 851 height 20
click at [18, 5] on img at bounding box center [14, 8] width 7 height 7
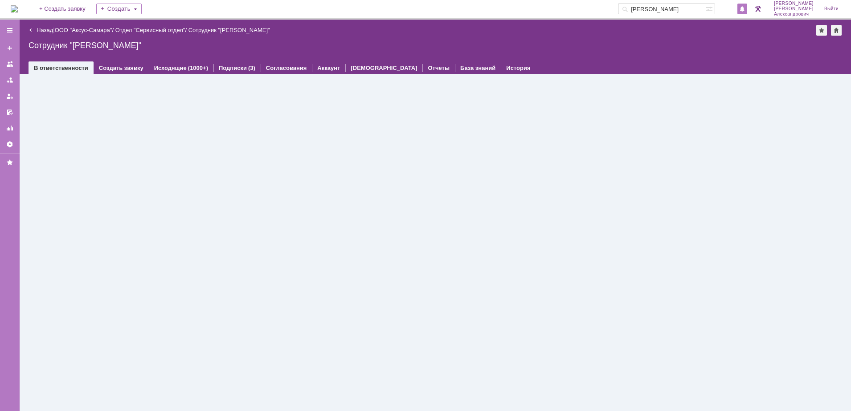
click at [745, 4] on div at bounding box center [742, 9] width 10 height 11
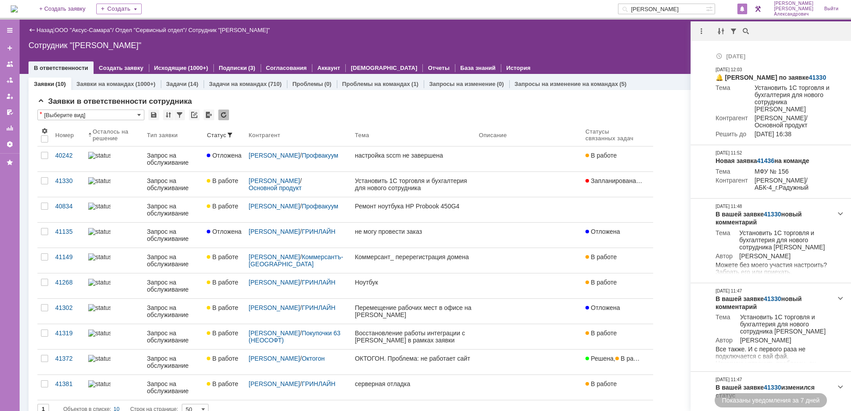
click at [654, 29] on div "Назад | ООО "Аксус-Самара" / Отдел "Сервисный отдел" / Сотрудник "Галстьян Степ…" at bounding box center [435, 30] width 813 height 11
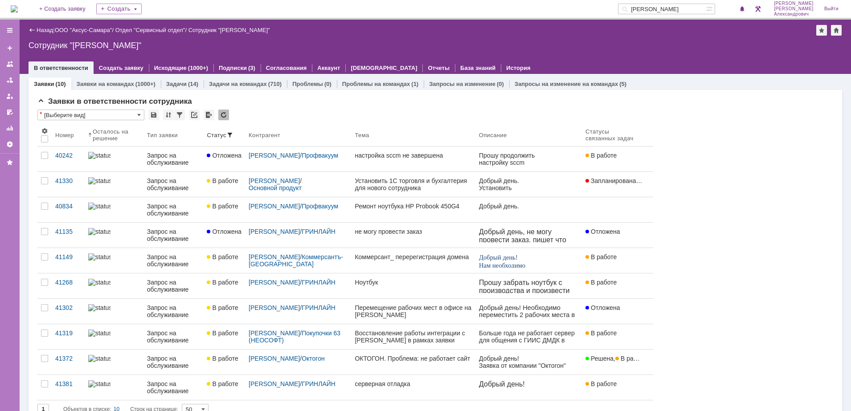
click at [16, 8] on img at bounding box center [14, 8] width 7 height 7
click at [18, 12] on img at bounding box center [14, 8] width 7 height 7
click at [14, 5] on img at bounding box center [14, 8] width 7 height 7
click at [18, 6] on img at bounding box center [14, 8] width 7 height 7
click at [18, 9] on img at bounding box center [14, 8] width 7 height 7
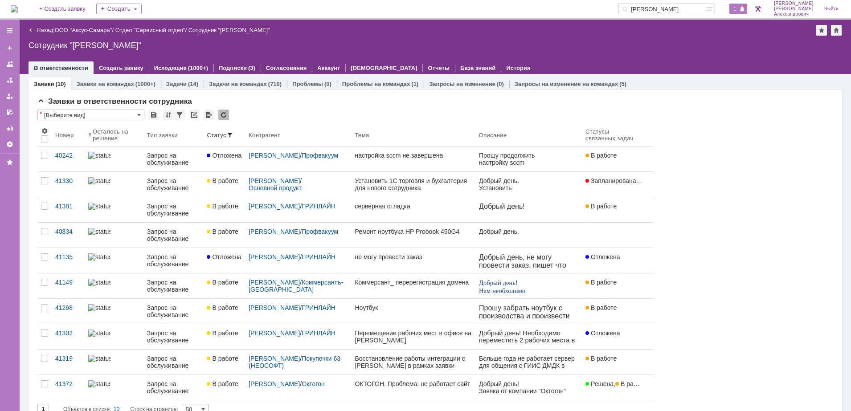
click at [742, 4] on div "1" at bounding box center [738, 9] width 18 height 11
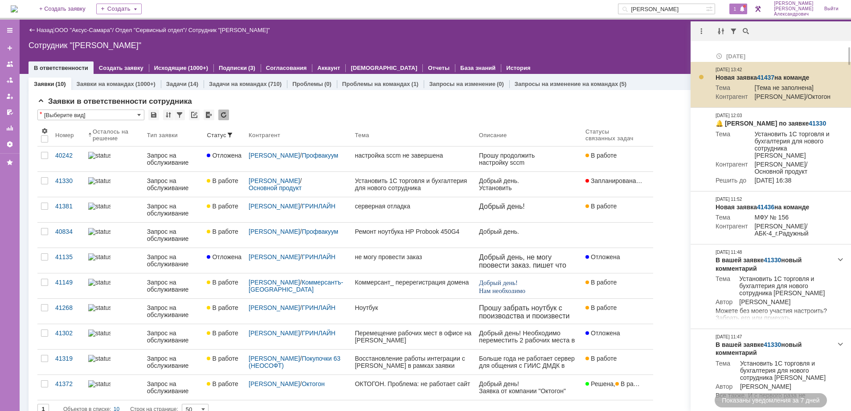
click at [765, 74] on link "41437" at bounding box center [765, 77] width 17 height 7
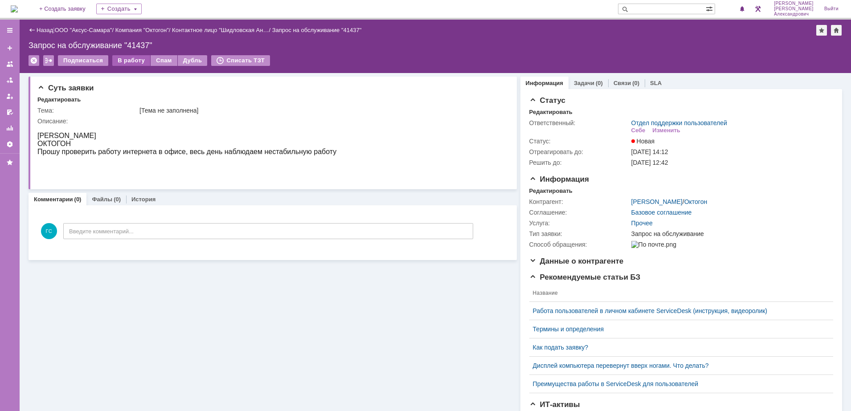
click at [117, 61] on div "В работу" at bounding box center [131, 60] width 38 height 11
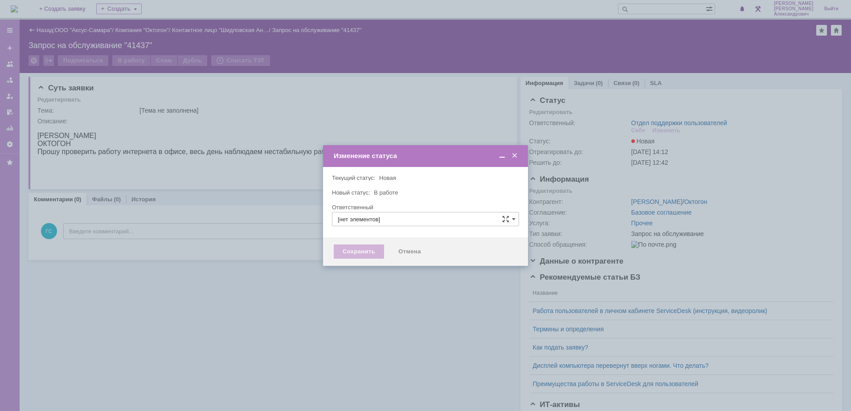
type input "Отдел поддержки пользователей"
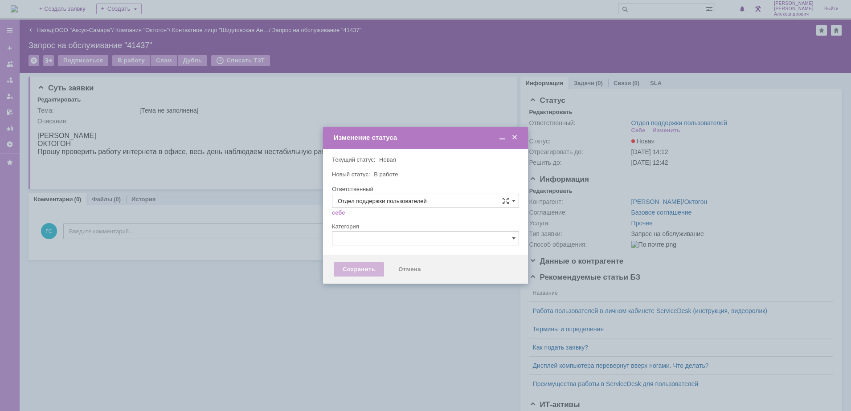
type input "[PERSON_NAME]"
click at [346, 267] on div "Сохранить" at bounding box center [359, 269] width 50 height 14
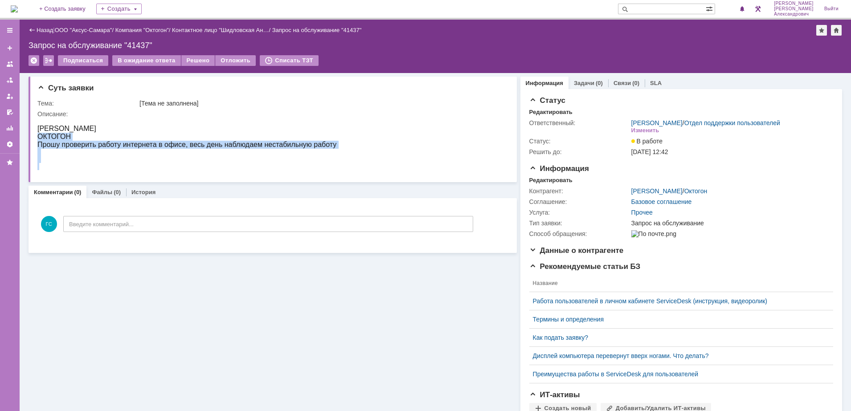
drag, startPoint x: 38, startPoint y: 137, endPoint x: 241, endPoint y: 166, distance: 204.7
click at [241, 166] on body "[PERSON_NAME] Прошу проверить работу интернета в офисе, весь день наблюдаем нес…" at bounding box center [186, 144] width 299 height 53
copy body "ОКТОГОН Прошу проверить работу интернета в офисе, весь день наблюдаем нестабиль…"
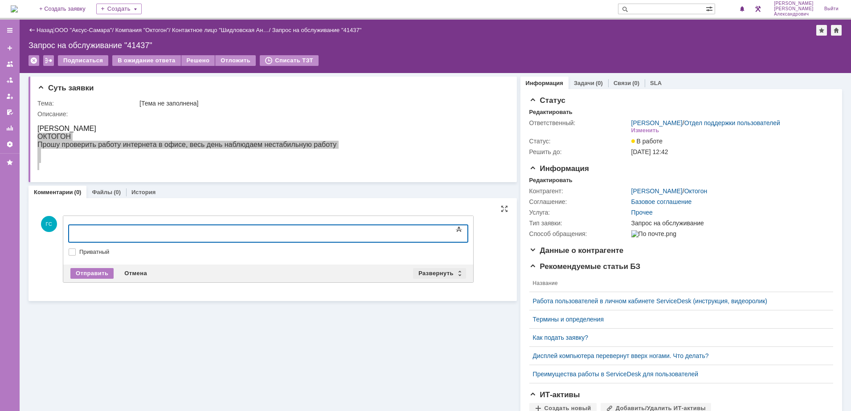
click at [444, 275] on div "Развернуть" at bounding box center [439, 273] width 53 height 11
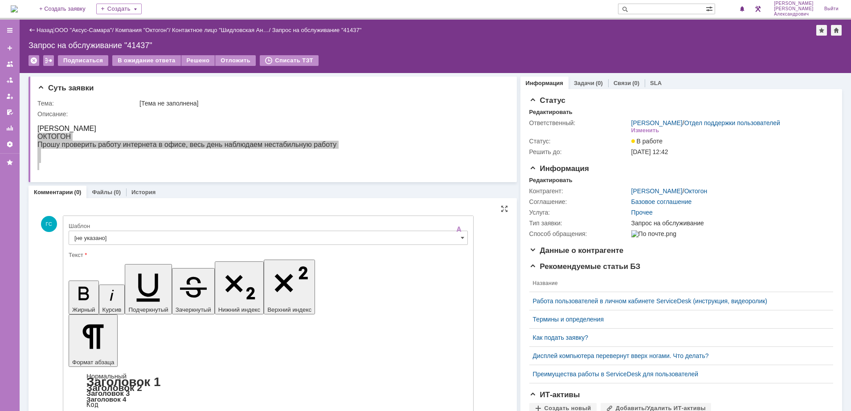
click at [174, 236] on input "[не указано]" at bounding box center [268, 238] width 399 height 14
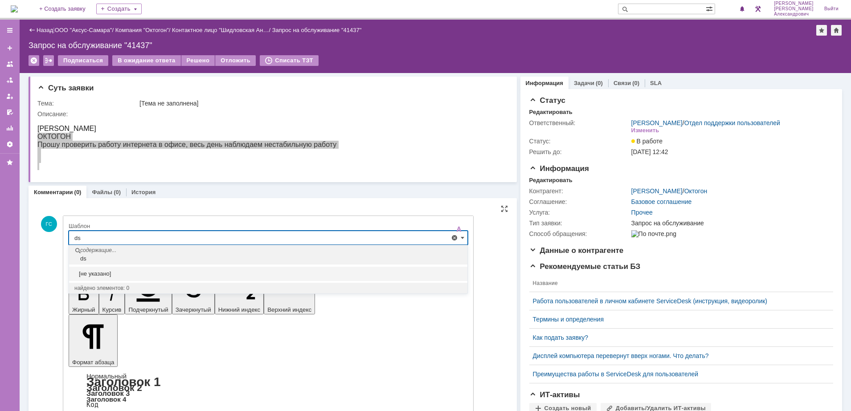
type input "d"
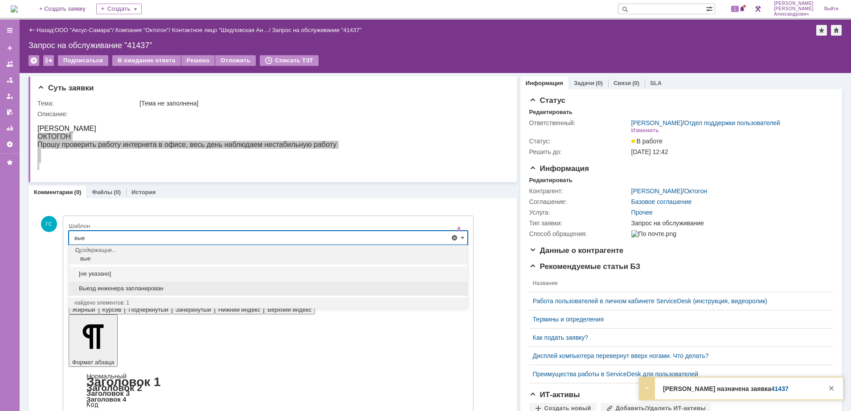
click at [186, 289] on span "Выезд инженера запланирован" at bounding box center [268, 288] width 388 height 7
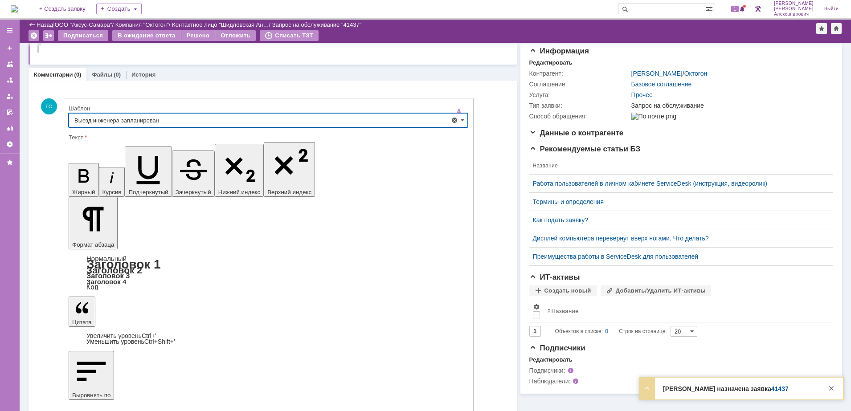
type input "Выезд инженера запланирован"
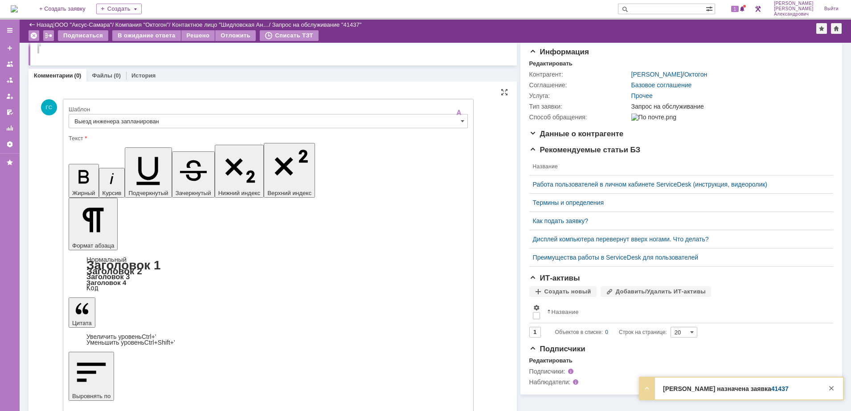
drag, startPoint x: 95, startPoint y: 290, endPoint x: 100, endPoint y: 289, distance: 4.7
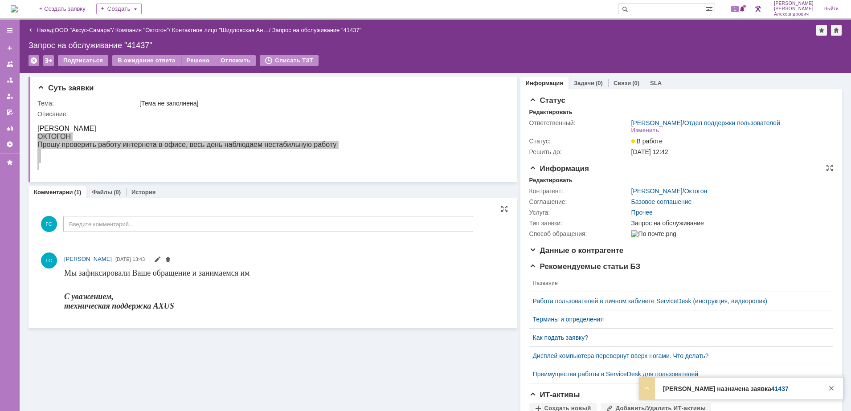
scroll to position [0, 0]
click at [585, 80] on link "Задачи" at bounding box center [584, 83] width 20 height 7
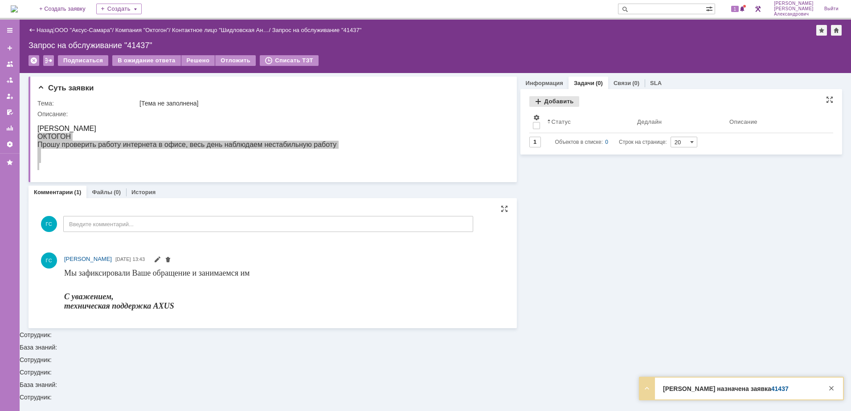
click at [549, 102] on div "Добавить" at bounding box center [554, 101] width 50 height 11
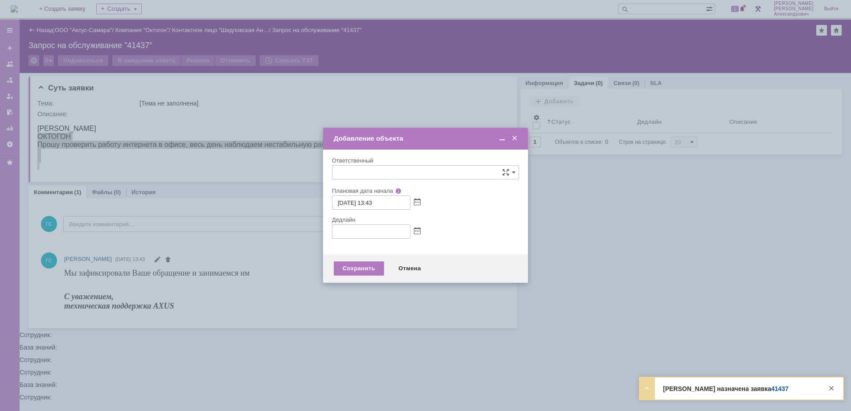
type input "[не указано]"
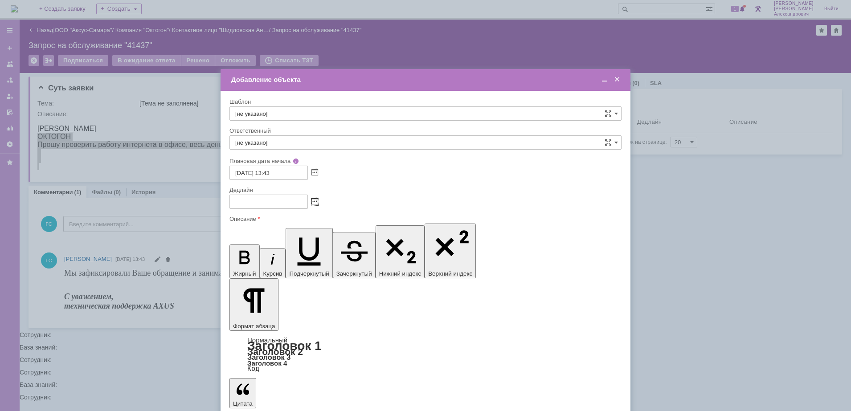
click at [313, 198] on span at bounding box center [314, 201] width 7 height 7
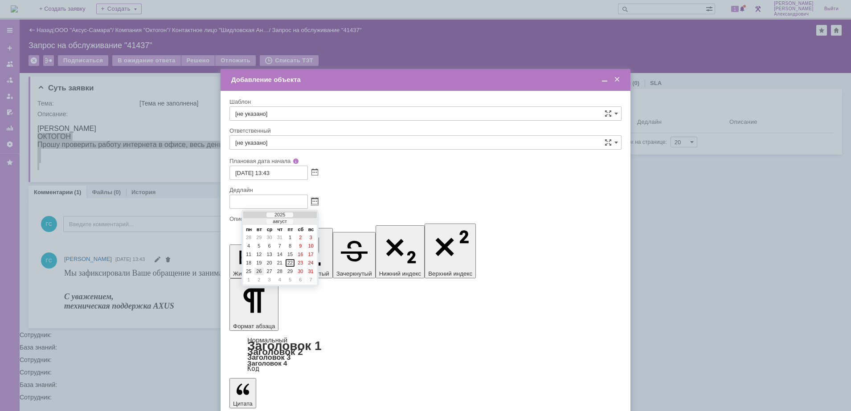
click at [259, 272] on div "26" at bounding box center [258, 272] width 9 height 8
type input "26.08.2025 13:43"
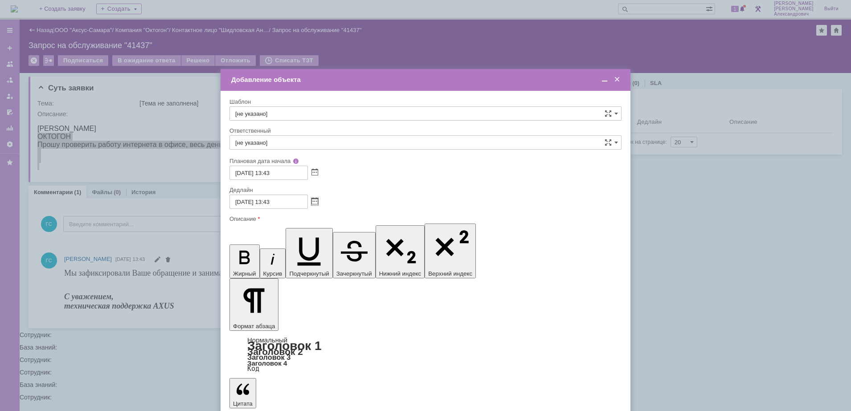
click at [260, 143] on input "[не указано]" at bounding box center [425, 142] width 392 height 14
click at [327, 239] on span "[PERSON_NAME]" at bounding box center [425, 236] width 380 height 7
type input "[PERSON_NAME]"
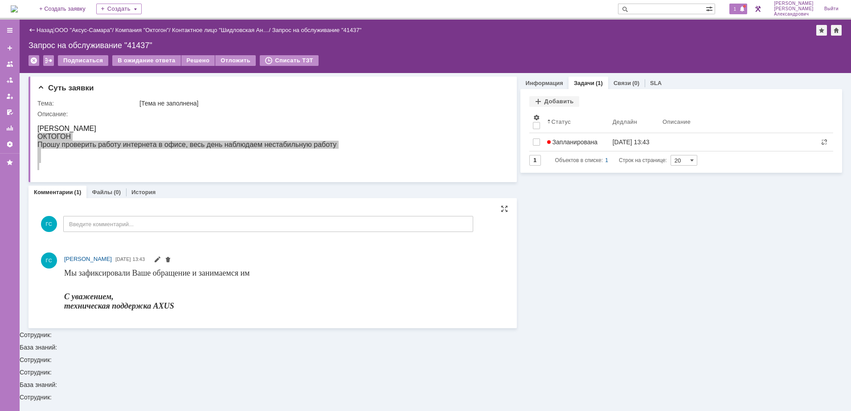
click at [738, 12] on span "1" at bounding box center [735, 9] width 8 height 6
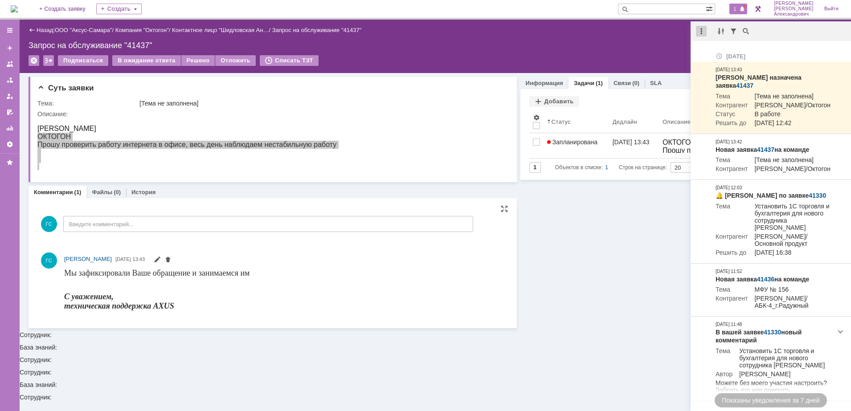
click at [697, 29] on div at bounding box center [701, 31] width 11 height 11
drag, startPoint x: 716, startPoint y: 51, endPoint x: 706, endPoint y: 50, distance: 10.3
click at [712, 51] on div "Отметить уведомления прочитанными" at bounding box center [762, 54] width 119 height 6
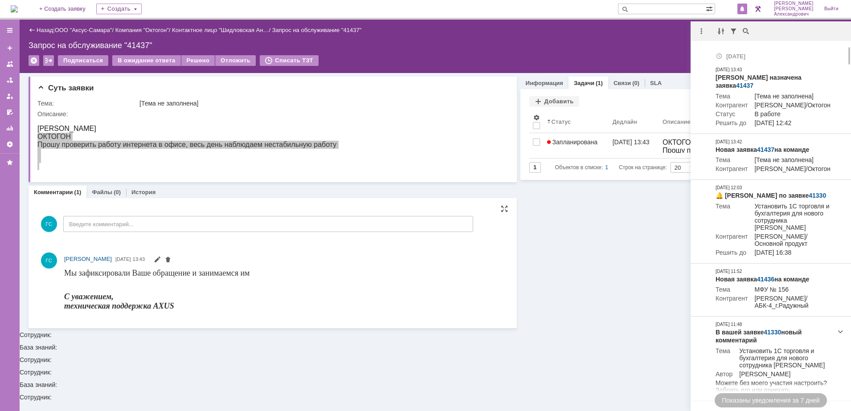
click at [621, 45] on div "Запрос на обслуживание "41437"" at bounding box center [435, 45] width 813 height 9
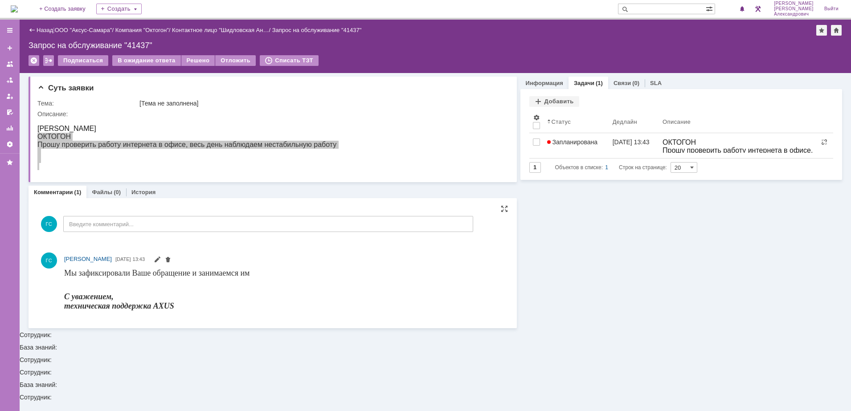
click at [18, 5] on img at bounding box center [14, 8] width 7 height 7
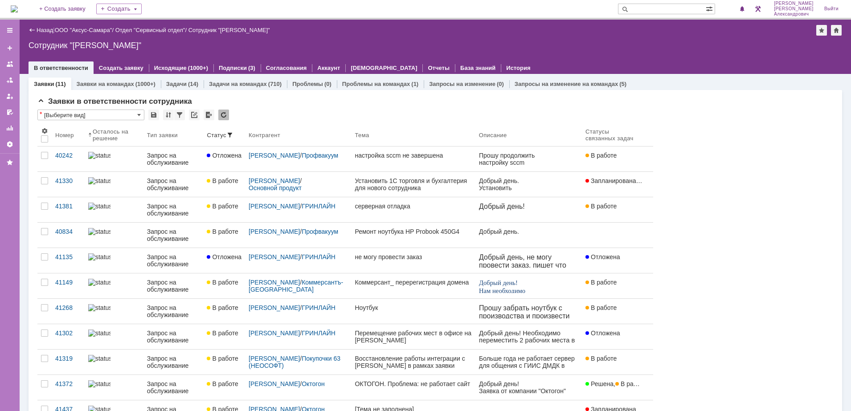
click at [14, 5] on img at bounding box center [14, 8] width 7 height 7
click at [16, 7] on img at bounding box center [14, 8] width 7 height 7
click at [13, 6] on img at bounding box center [14, 8] width 7 height 7
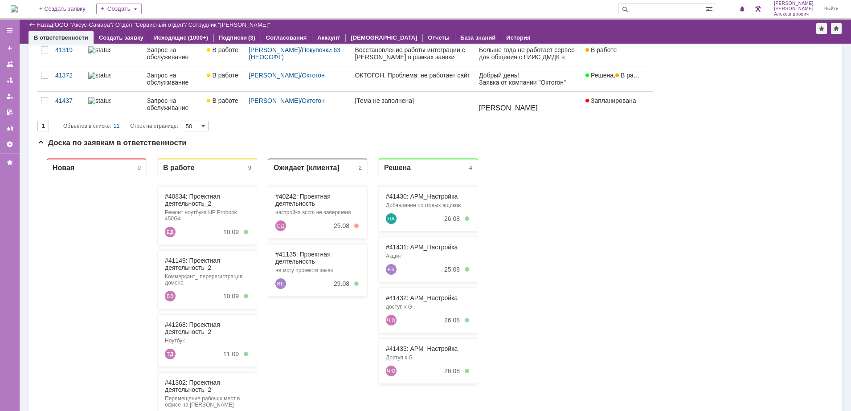
click at [13, 9] on img at bounding box center [14, 8] width 7 height 7
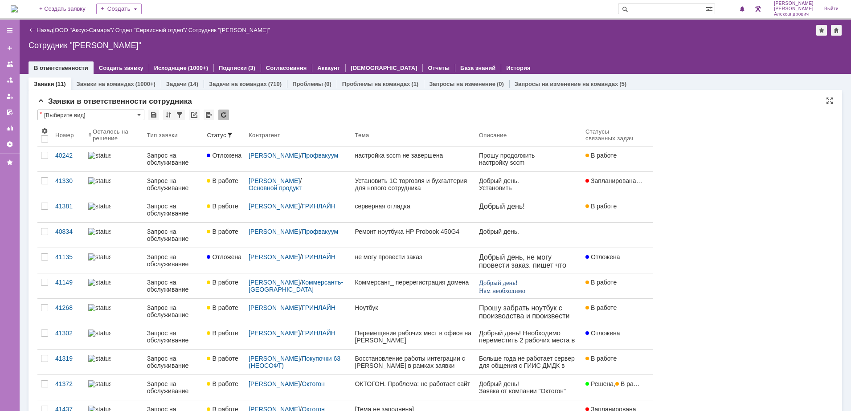
click at [18, 5] on img at bounding box center [14, 8] width 7 height 7
click at [736, 4] on div "1" at bounding box center [738, 9] width 18 height 11
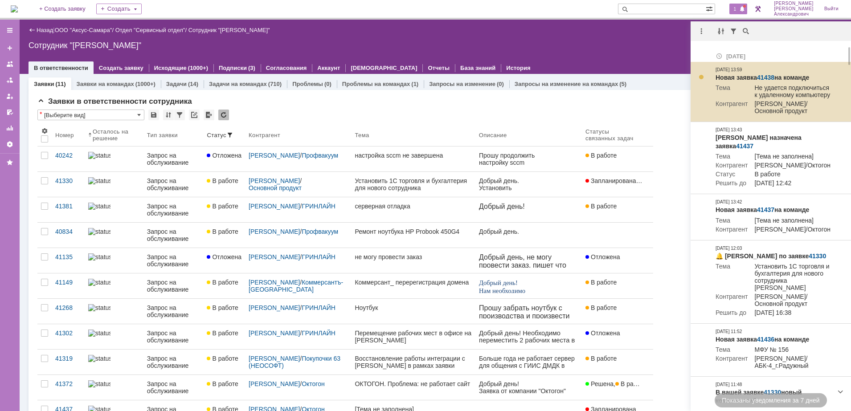
click at [766, 74] on link "41438" at bounding box center [765, 77] width 17 height 7
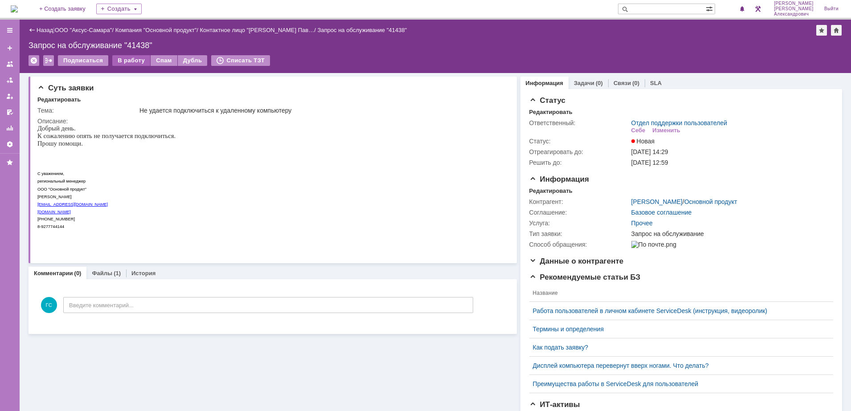
click at [123, 65] on div "В работу" at bounding box center [131, 60] width 38 height 11
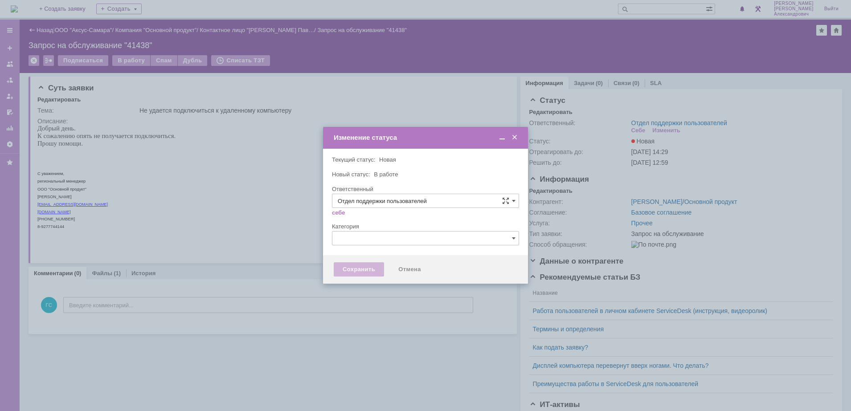
type input "[PERSON_NAME]"
click at [353, 267] on div "Сохранить" at bounding box center [359, 269] width 50 height 14
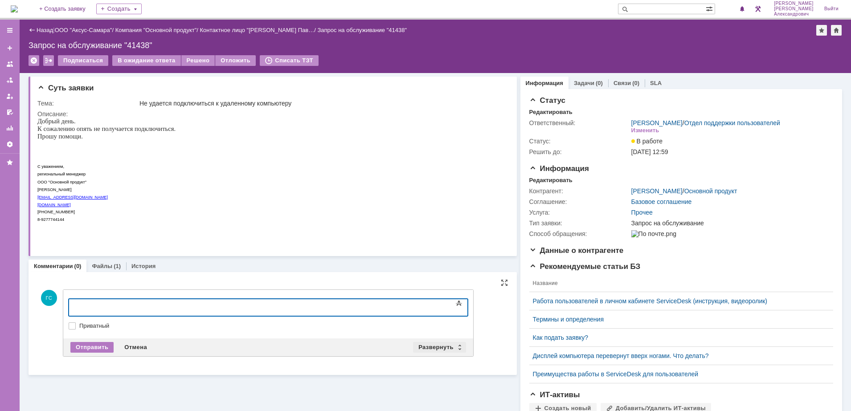
click at [421, 342] on div "Развернуть" at bounding box center [439, 347] width 53 height 11
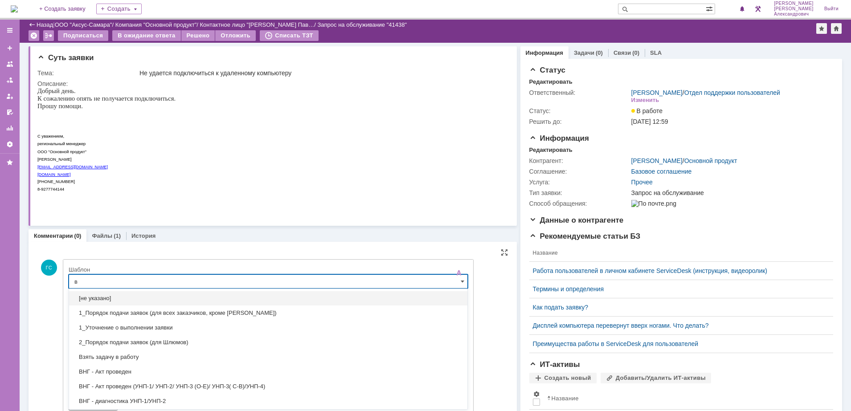
scroll to position [38, 0]
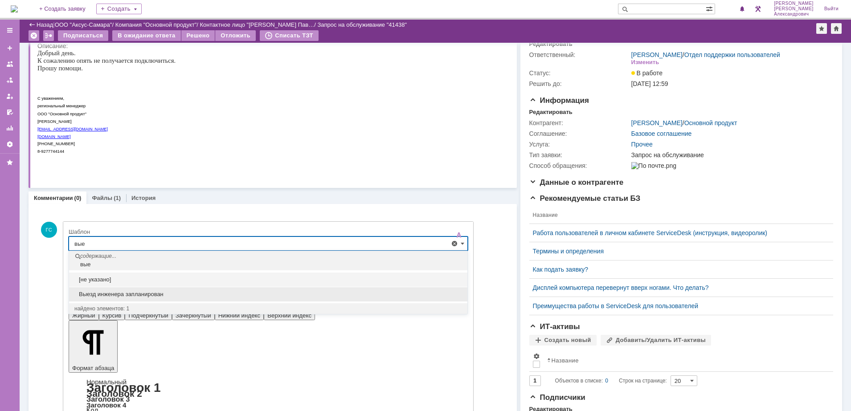
click at [165, 289] on div "Выезд инженера запланирован" at bounding box center [268, 294] width 398 height 14
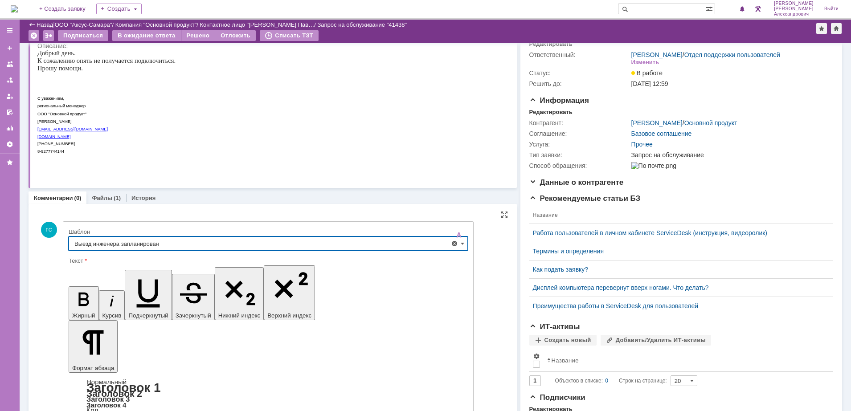
type input "Выезд инженера запланирован"
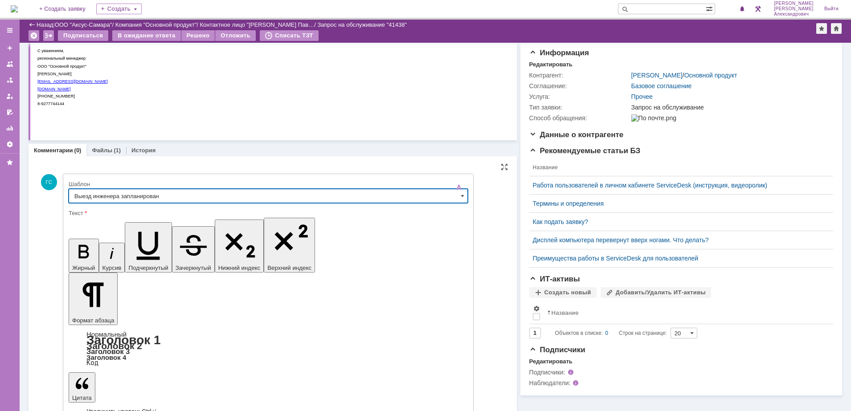
scroll to position [86, 0]
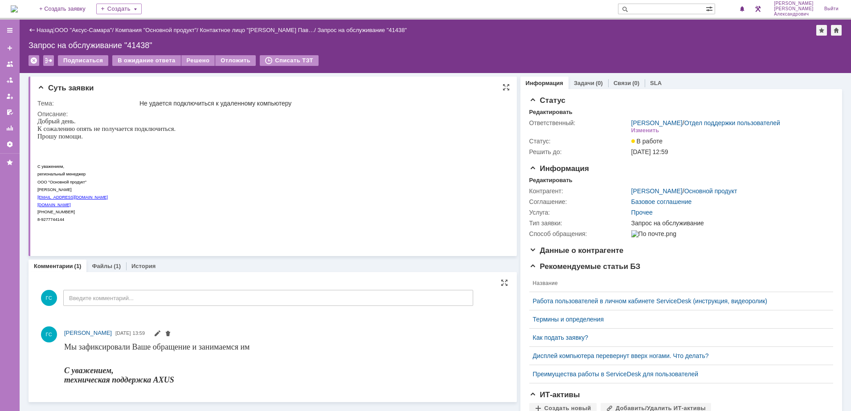
scroll to position [0, 0]
drag, startPoint x: 38, startPoint y: 119, endPoint x: 151, endPoint y: 194, distance: 135.0
click at [151, 194] on div "Добрый день. К сожалению опять не получается подключиться. Прошу помощи. С уваж…" at bounding box center [106, 178] width 138 height 120
copy div "Добрый день. К сожалению опять не получается подключиться. Прошу помощи. С уваж…"
click at [536, 184] on div "Редактировать" at bounding box center [550, 180] width 43 height 7
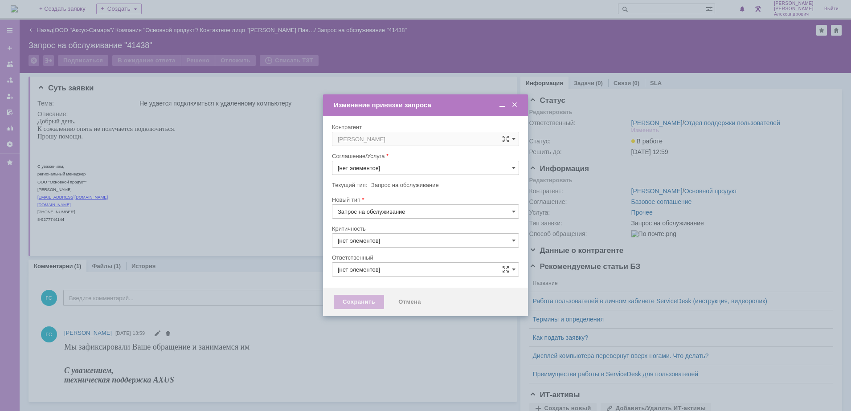
type input "Прочее"
type input "[PERSON_NAME]"
type input "3. Низкая"
type input "[не указано]"
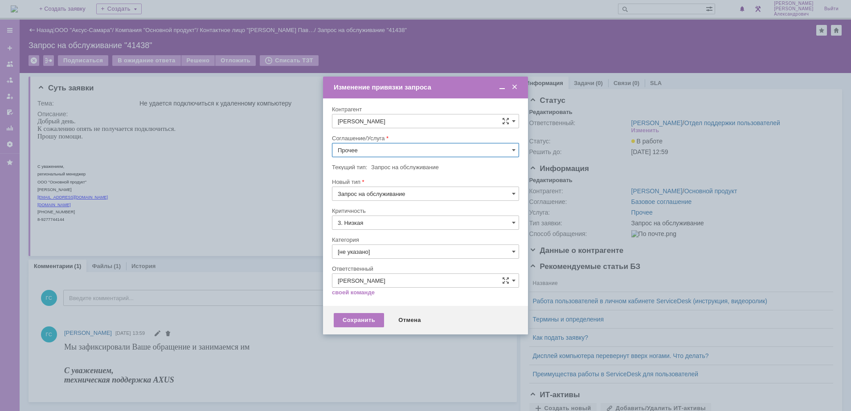
click at [396, 151] on input "Прочее" at bounding box center [425, 150] width 187 height 14
click at [407, 235] on span "АРМ_Настройка" at bounding box center [425, 236] width 175 height 7
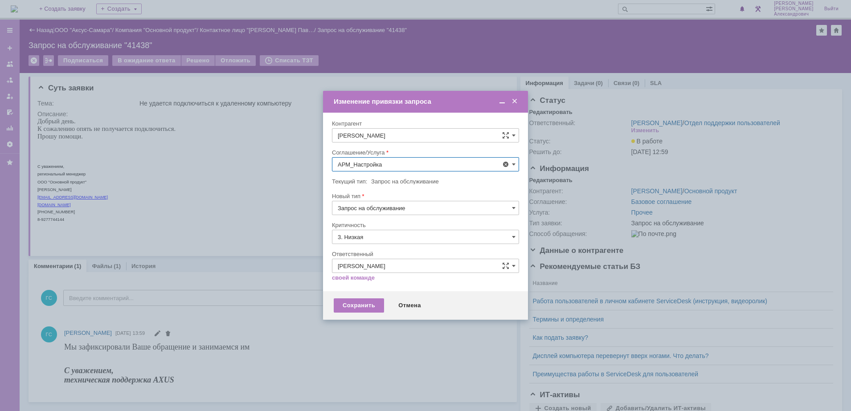
click at [400, 233] on input "3. Низкая" at bounding box center [425, 237] width 187 height 14
type input "АРМ_Настройка"
click at [388, 253] on span "[не указано]" at bounding box center [425, 253] width 175 height 7
type input "[не указано]"
click at [365, 299] on div "Сохранить" at bounding box center [359, 305] width 50 height 14
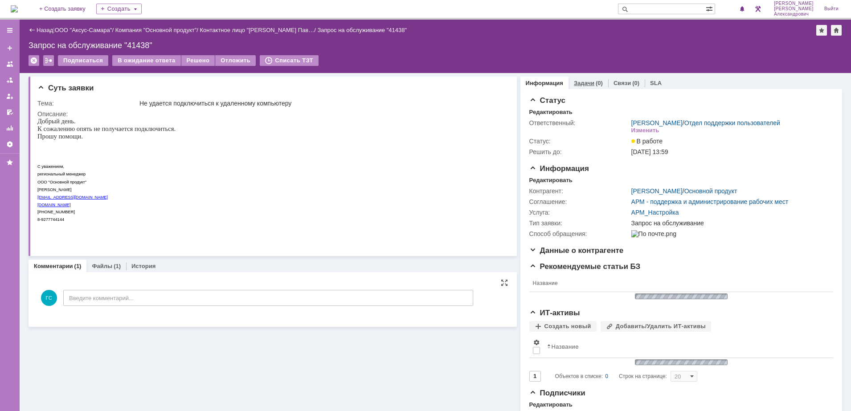
click at [585, 80] on link "Задачи" at bounding box center [584, 83] width 20 height 7
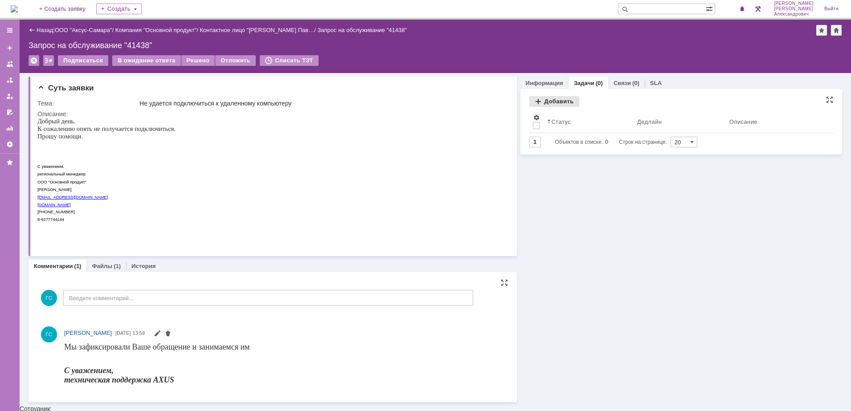
click at [543, 103] on div "Добавить" at bounding box center [554, 101] width 50 height 11
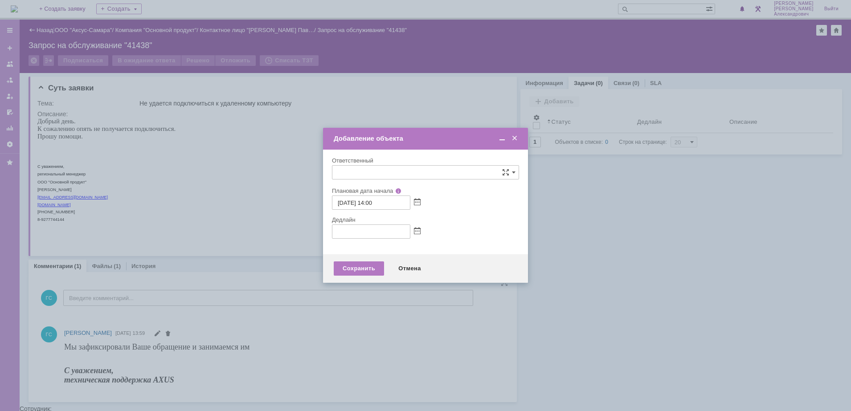
type input "[не указано]"
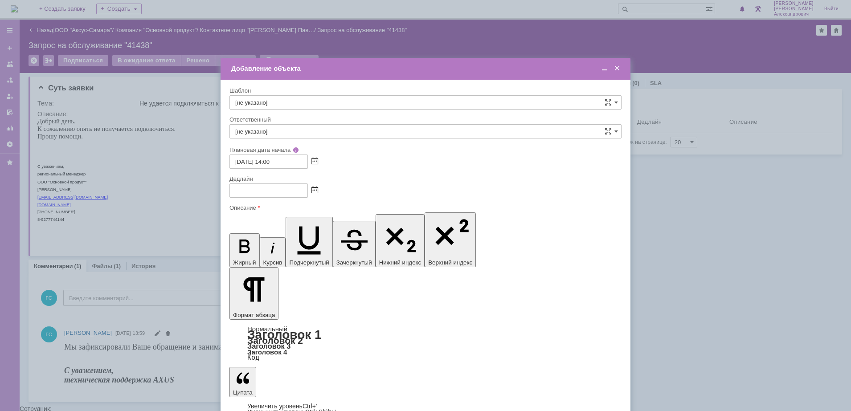
click at [313, 192] on span at bounding box center [314, 190] width 7 height 7
drag, startPoint x: 258, startPoint y: 263, endPoint x: 29, endPoint y: 4, distance: 345.9
click at [259, 263] on div "26" at bounding box center [258, 261] width 9 height 8
type input "[DATE] 14:00"
click at [273, 130] on input "[не указано]" at bounding box center [425, 131] width 392 height 14
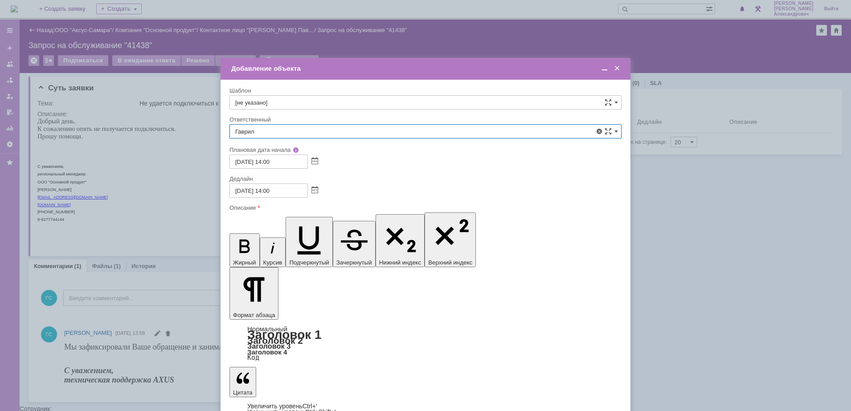
drag, startPoint x: 272, startPoint y: 223, endPoint x: 283, endPoint y: 215, distance: 13.4
click at [273, 222] on span "[PERSON_NAME]" at bounding box center [425, 225] width 380 height 7
type input "[PERSON_NAME]"
click at [604, 70] on span at bounding box center [604, 69] width 9 height 8
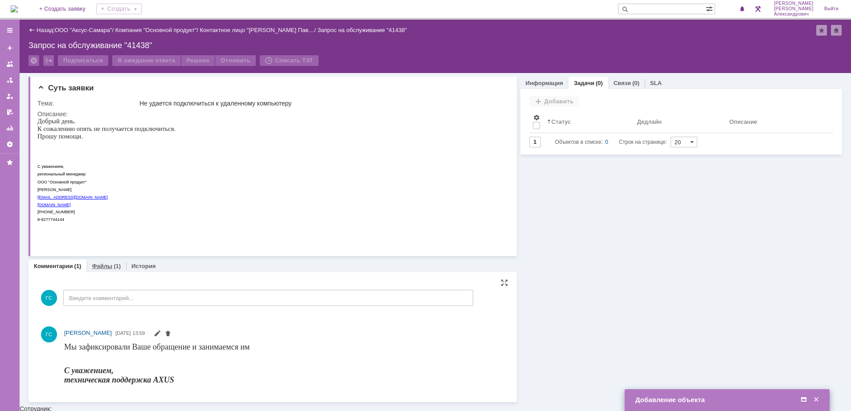
click at [102, 268] on link "Файлы" at bounding box center [102, 266] width 20 height 7
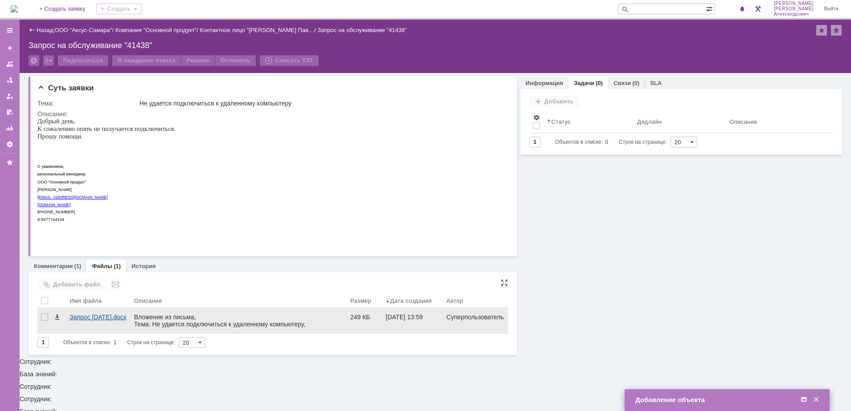
click at [117, 318] on div "Запрос [DATE].docx" at bounding box center [97, 317] width 57 height 7
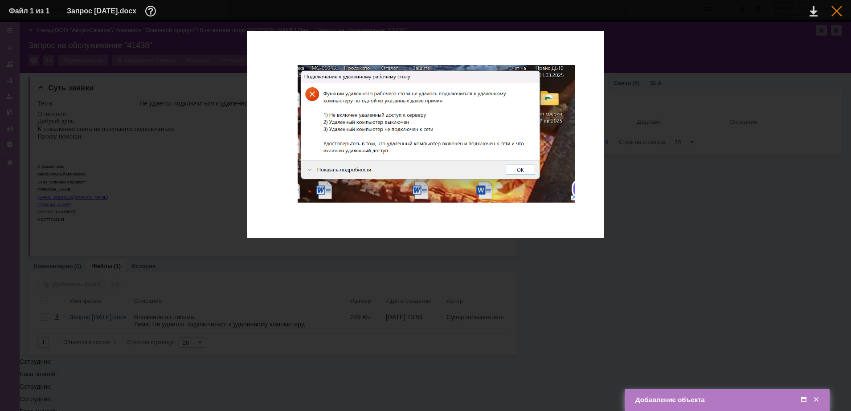
click at [836, 10] on div at bounding box center [836, 11] width 11 height 11
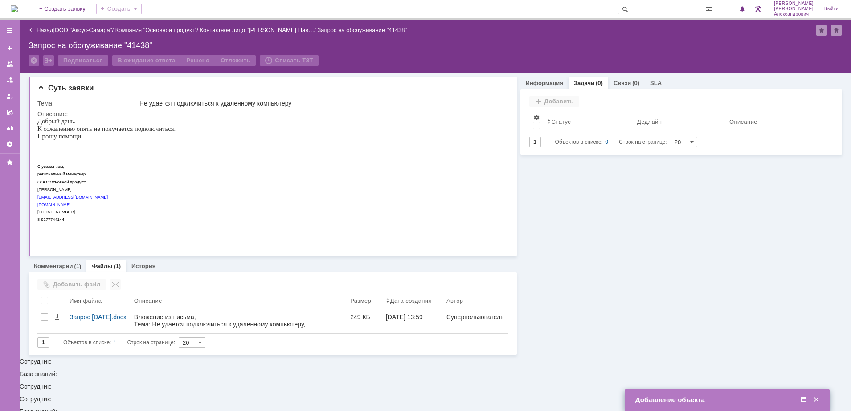
click at [803, 398] on span at bounding box center [803, 400] width 9 height 8
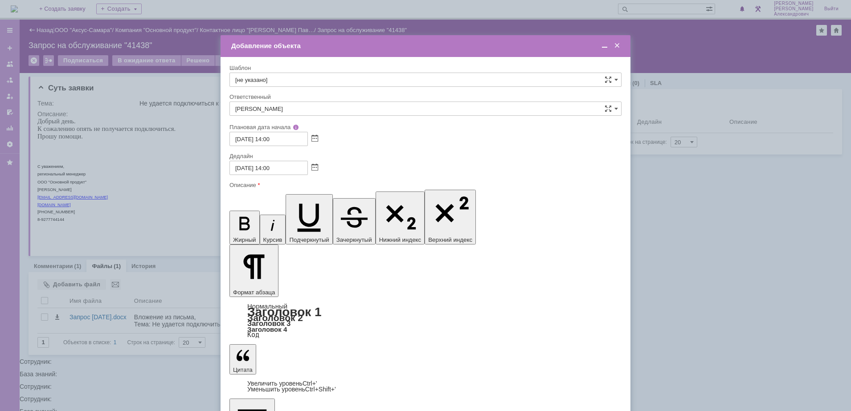
scroll to position [28, 0]
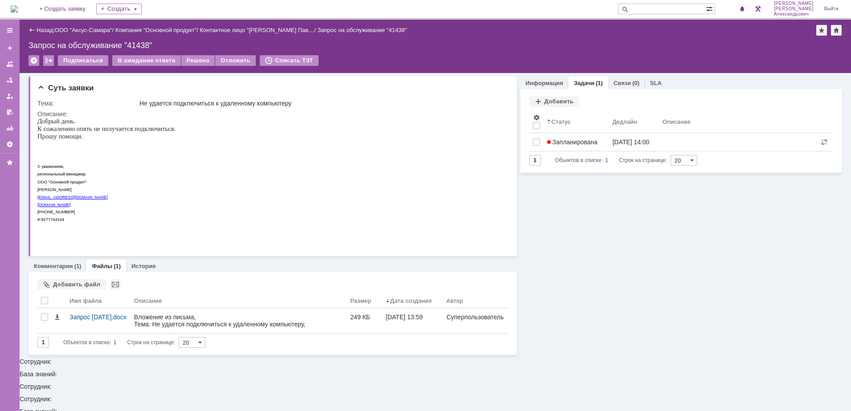
scroll to position [0, 0]
click at [18, 8] on img at bounding box center [14, 8] width 7 height 7
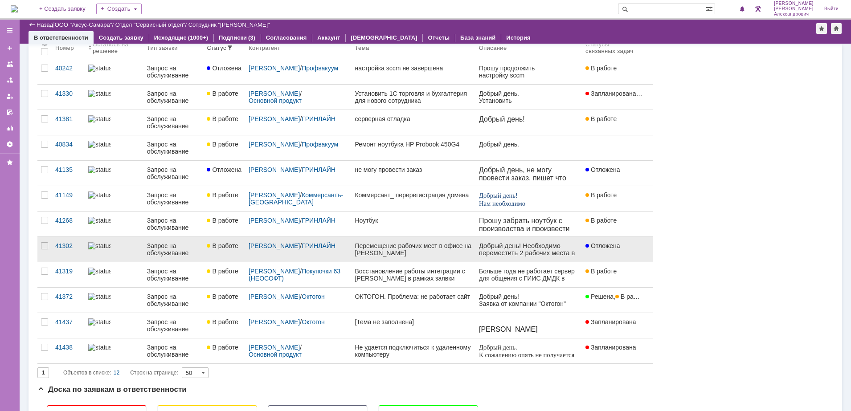
scroll to position [56, 0]
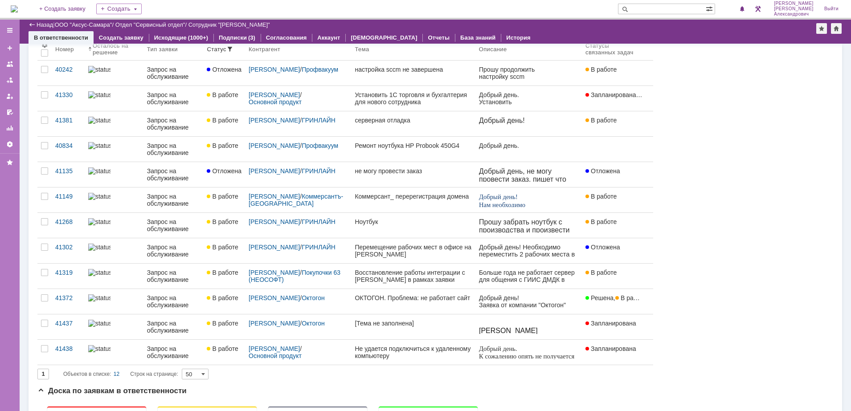
click at [18, 5] on img at bounding box center [14, 8] width 7 height 7
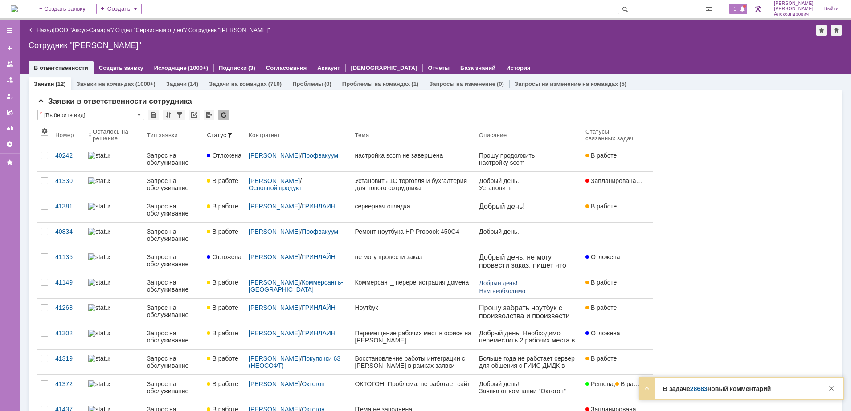
click at [739, 10] on span "1" at bounding box center [735, 9] width 8 height 6
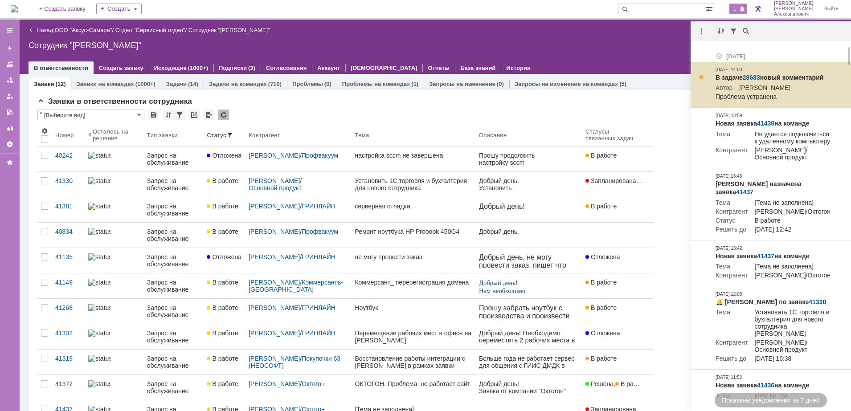
click at [749, 77] on link "28683" at bounding box center [751, 77] width 17 height 7
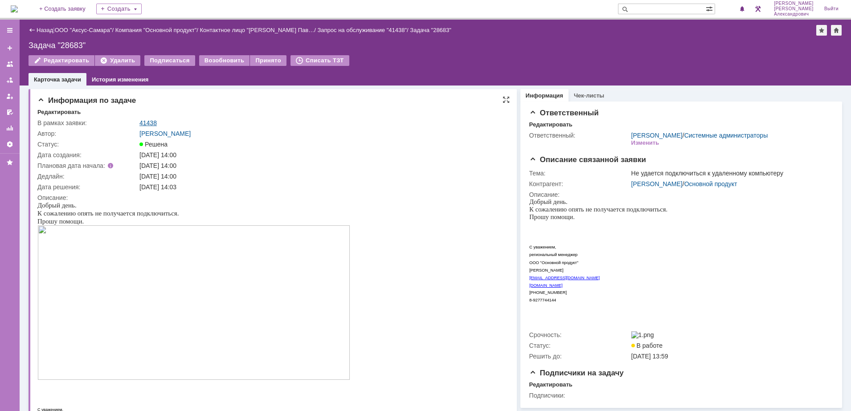
click at [148, 121] on link "41438" at bounding box center [147, 122] width 17 height 7
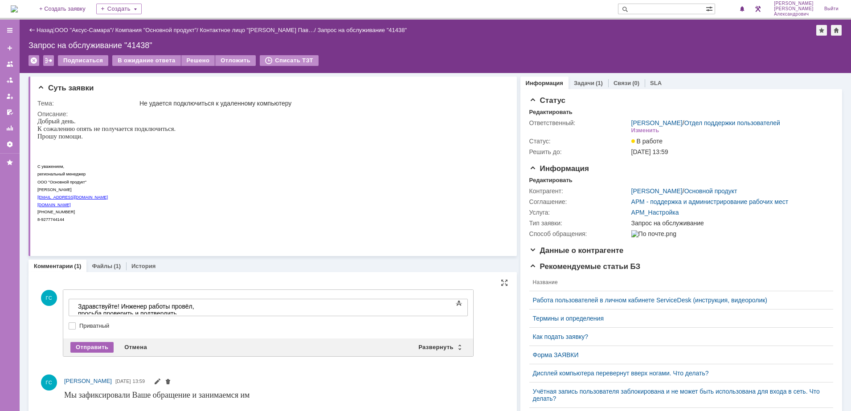
click at [91, 346] on div "Отправить" at bounding box center [91, 347] width 43 height 11
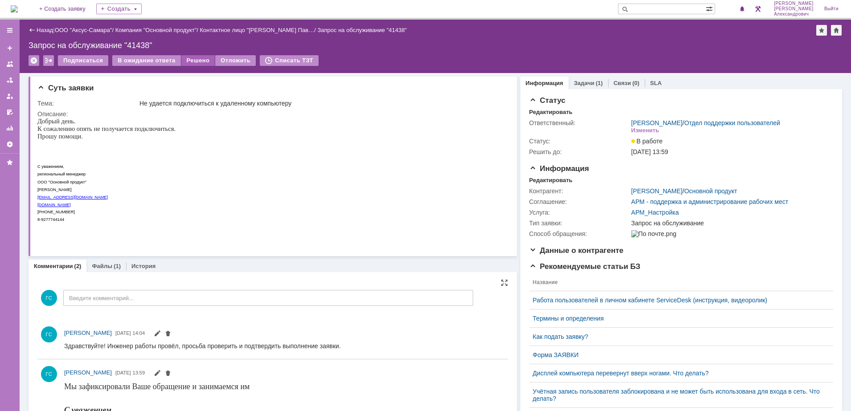
click at [189, 60] on div "Решено" at bounding box center [198, 60] width 34 height 11
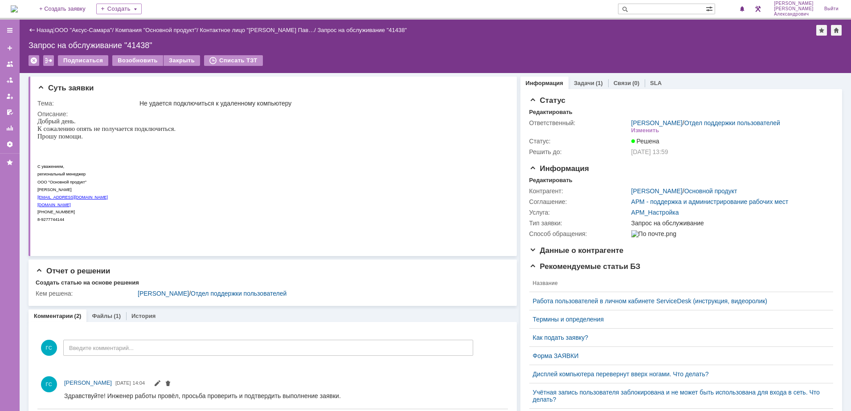
click at [18, 7] on img at bounding box center [14, 8] width 7 height 7
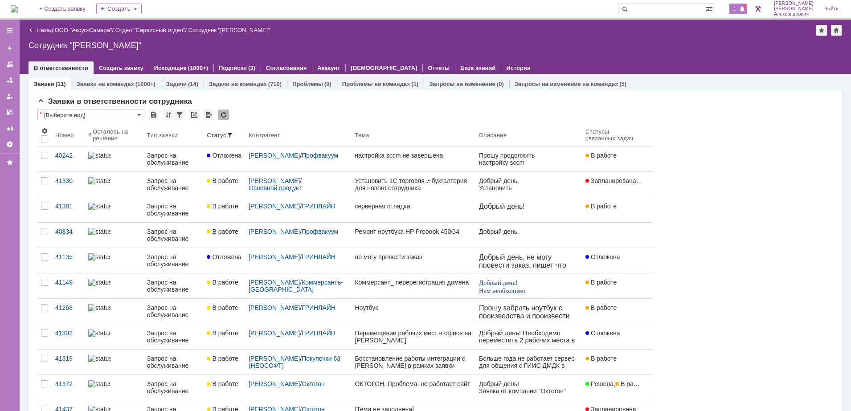
click at [734, 10] on div "1" at bounding box center [738, 9] width 18 height 11
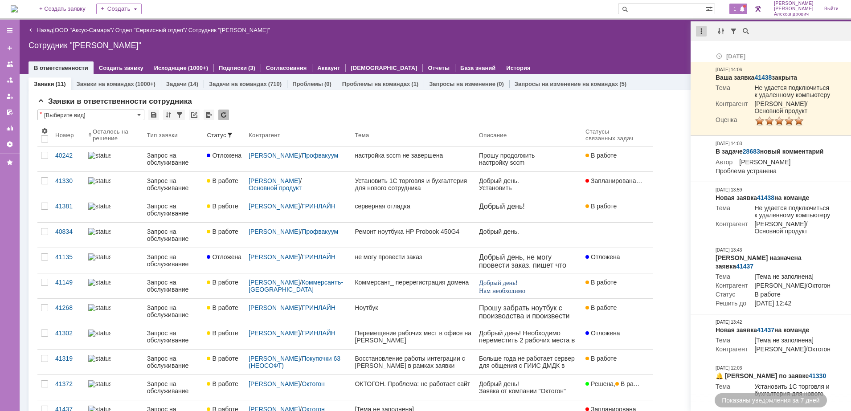
click at [702, 26] on div at bounding box center [701, 31] width 11 height 11
click at [710, 53] on div "Отметить уведомления прочитанными" at bounding box center [762, 54] width 119 height 6
click at [583, 51] on div "Назад | ООО "Аксус-Самара" / Отдел "Сервисный отдел" / Сотрудник "[PERSON_NAME]…" at bounding box center [435, 47] width 831 height 54
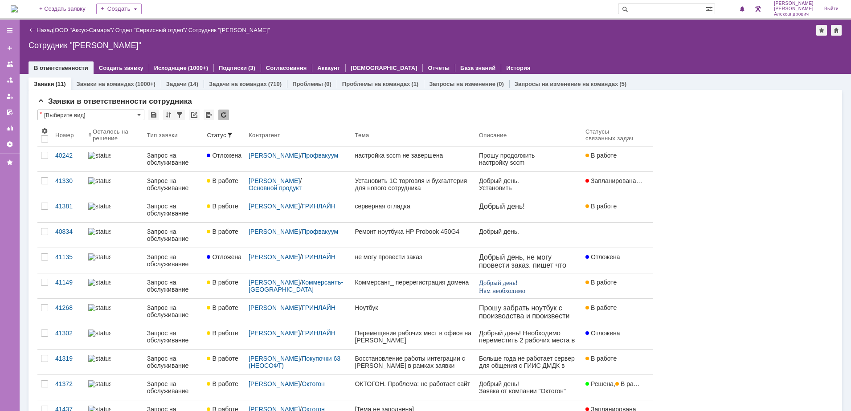
click at [14, 8] on img at bounding box center [14, 8] width 7 height 7
click at [11, 7] on img at bounding box center [14, 8] width 7 height 7
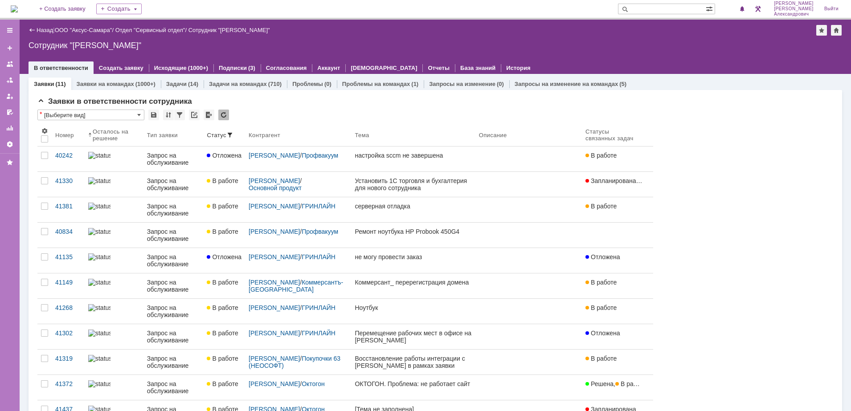
click at [18, 5] on img at bounding box center [14, 8] width 7 height 7
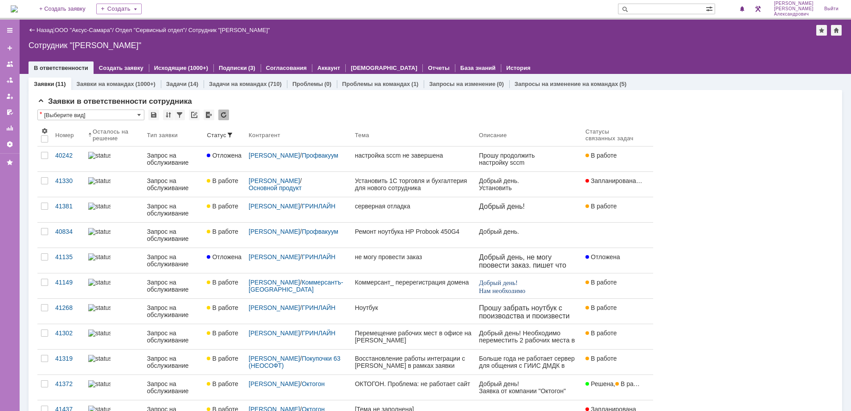
click at [18, 5] on img at bounding box center [14, 8] width 7 height 7
click at [18, 11] on img at bounding box center [14, 8] width 7 height 7
click at [18, 5] on img at bounding box center [14, 8] width 7 height 7
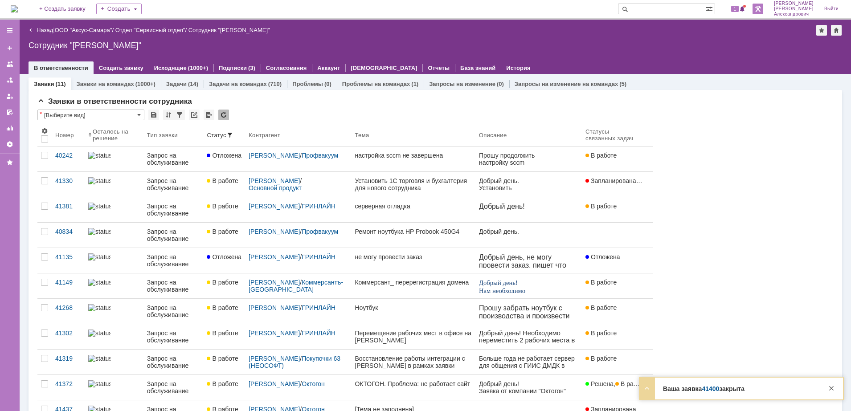
click at [760, 7] on link at bounding box center [757, 9] width 11 height 11
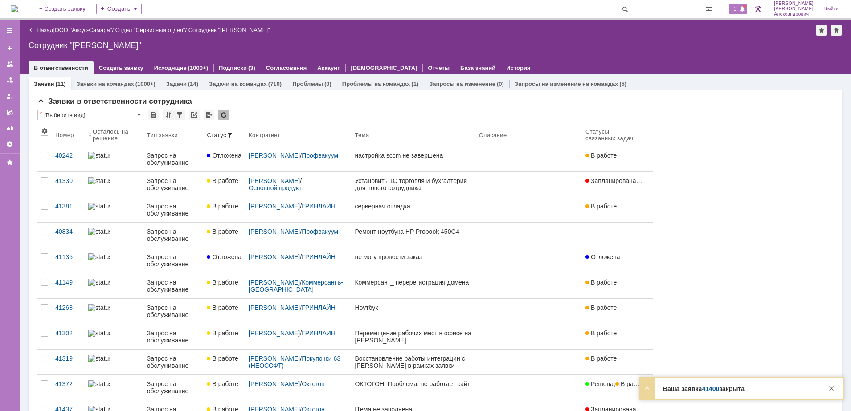
click at [735, 10] on span "1" at bounding box center [735, 9] width 8 height 6
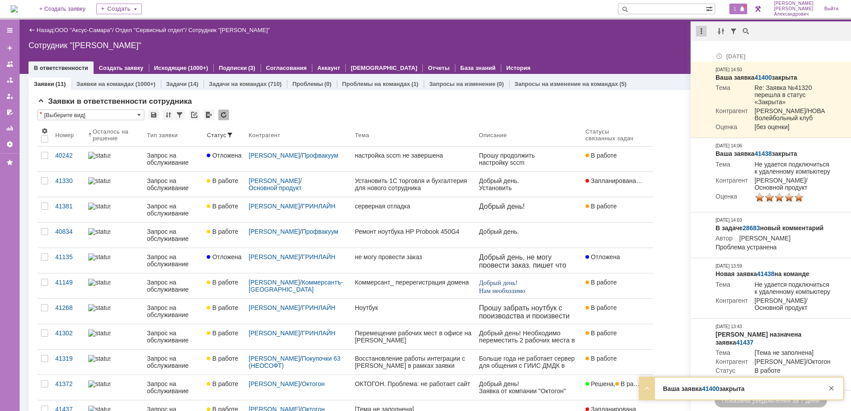
click at [699, 29] on div at bounding box center [701, 31] width 11 height 11
drag, startPoint x: 710, startPoint y: 43, endPoint x: 644, endPoint y: 45, distance: 65.9
click at [714, 49] on div "Отметить уведомления прочитанными" at bounding box center [763, 53] width 130 height 13
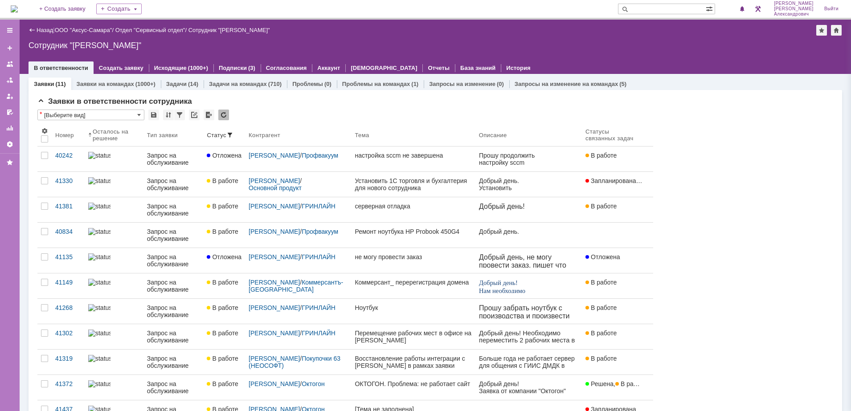
click at [622, 44] on div "Сотрудник "[PERSON_NAME]"" at bounding box center [435, 45] width 813 height 9
click at [14, 8] on img at bounding box center [14, 8] width 7 height 7
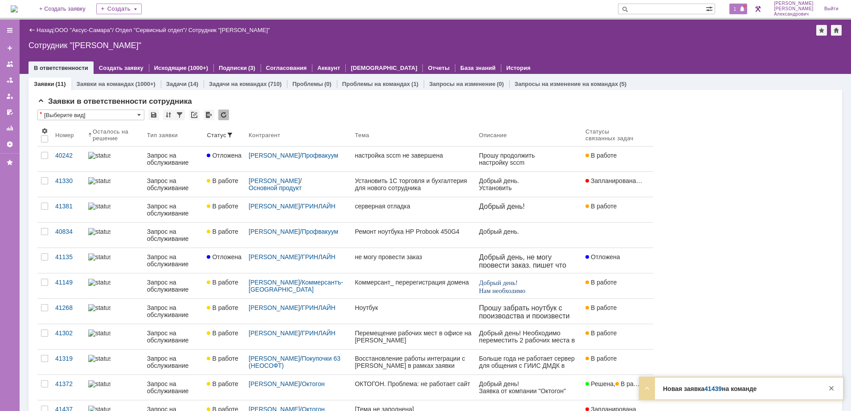
click at [738, 8] on span "1" at bounding box center [735, 9] width 8 height 6
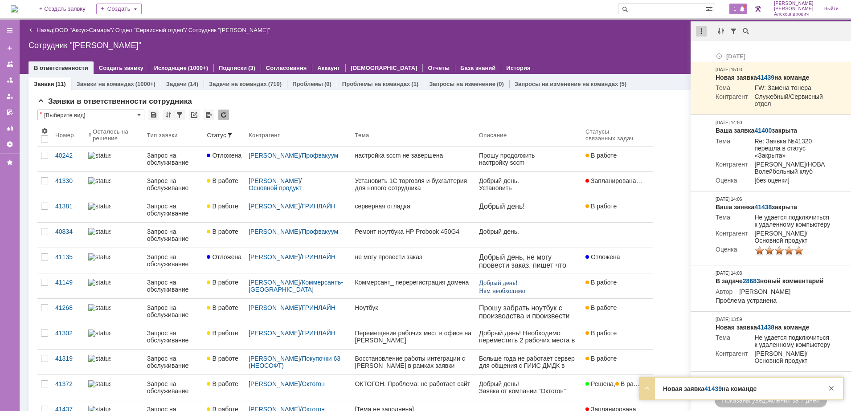
click at [700, 33] on div at bounding box center [701, 31] width 11 height 11
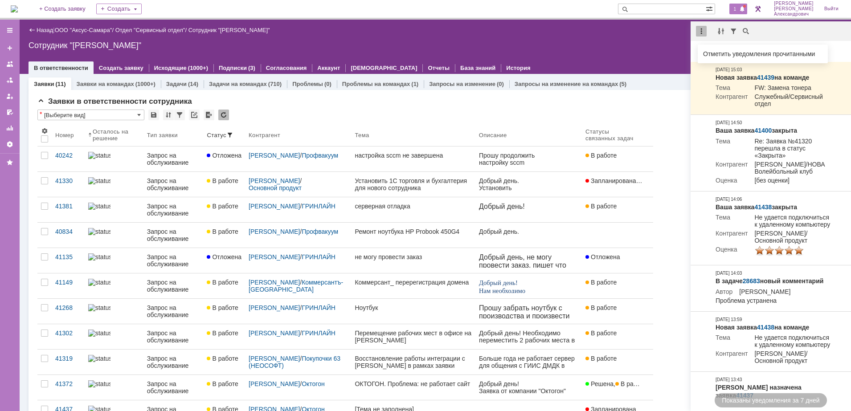
click at [711, 57] on div "Отметить уведомления прочитанными" at bounding box center [762, 54] width 119 height 6
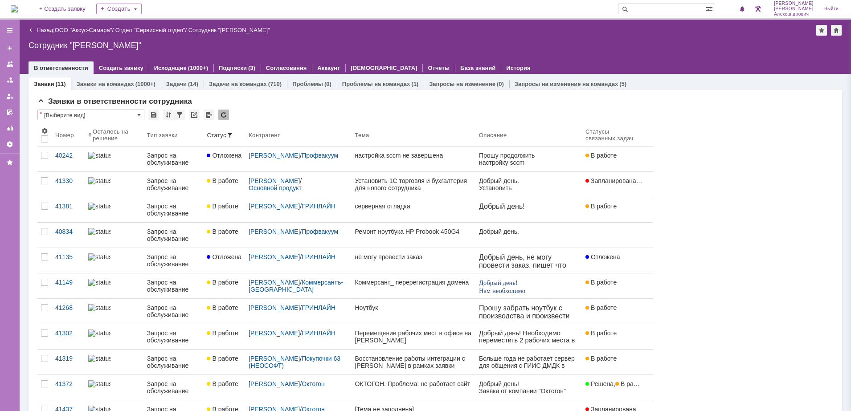
click at [647, 54] on div "Назад | ООО "Аксус-Самара" / Отдел "Сервисный отдел" / Сотрудник "[PERSON_NAME]…" at bounding box center [435, 47] width 831 height 54
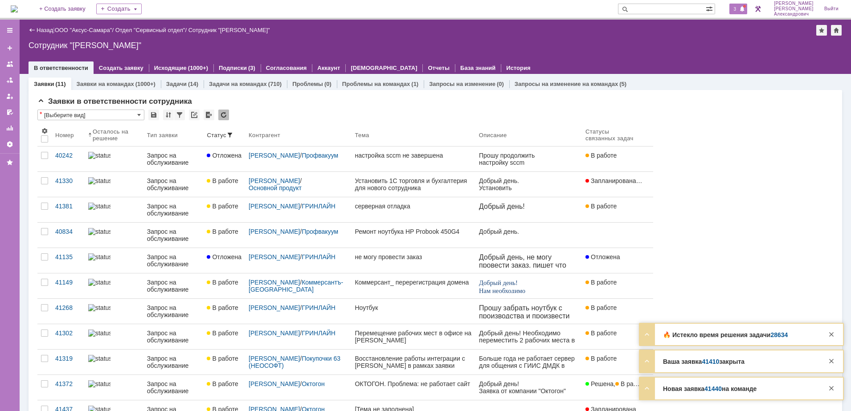
click at [739, 9] on span "3" at bounding box center [735, 9] width 8 height 6
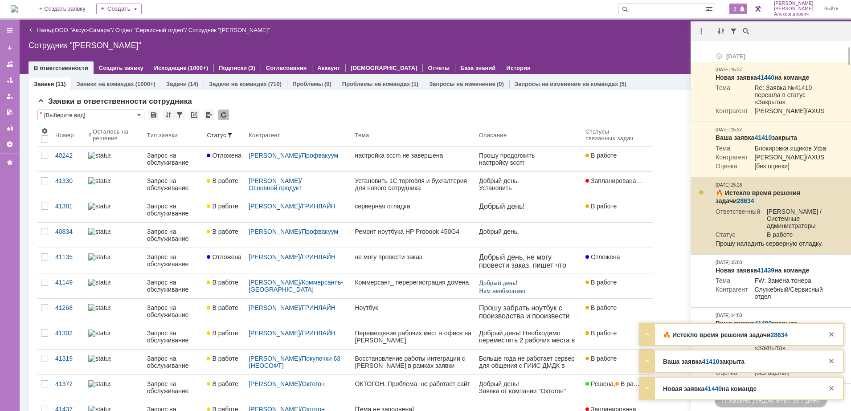
click at [737, 204] on link "28634" at bounding box center [745, 200] width 17 height 7
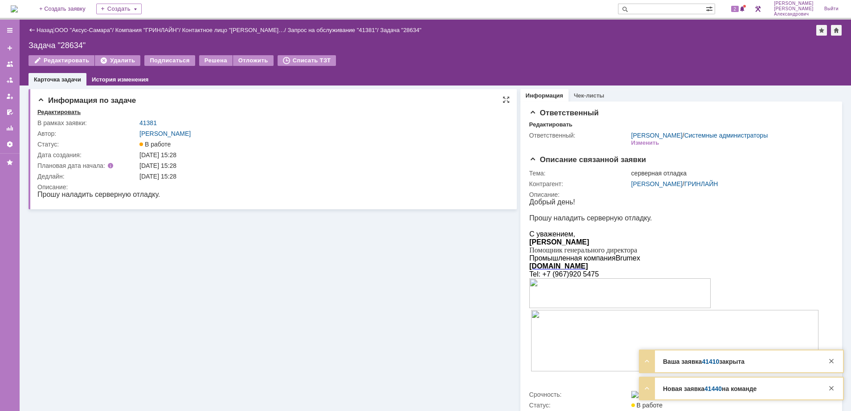
click at [56, 109] on div "Редактировать" at bounding box center [58, 112] width 43 height 7
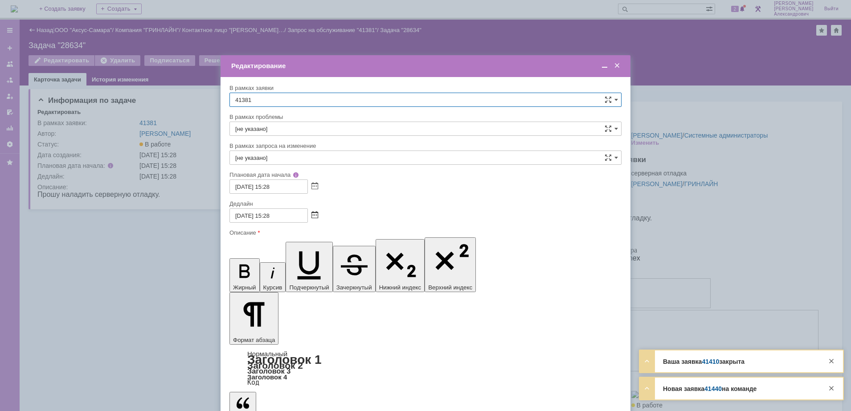
click at [314, 216] on span at bounding box center [314, 215] width 7 height 7
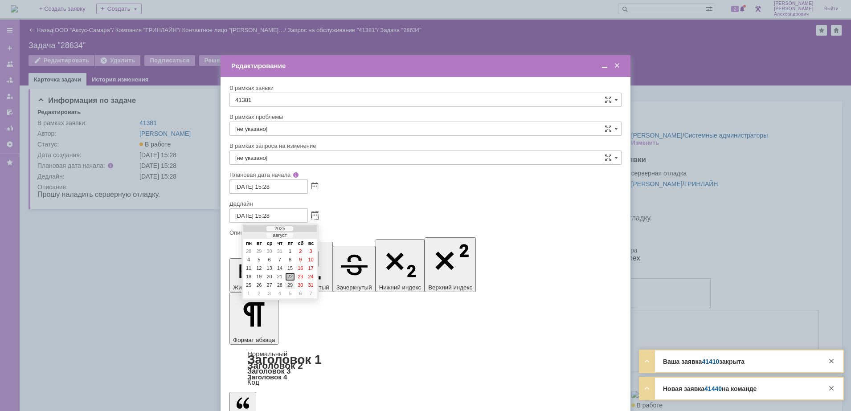
click at [292, 286] on div "29" at bounding box center [290, 286] width 9 height 8
type input "29.08.2025 15:28"
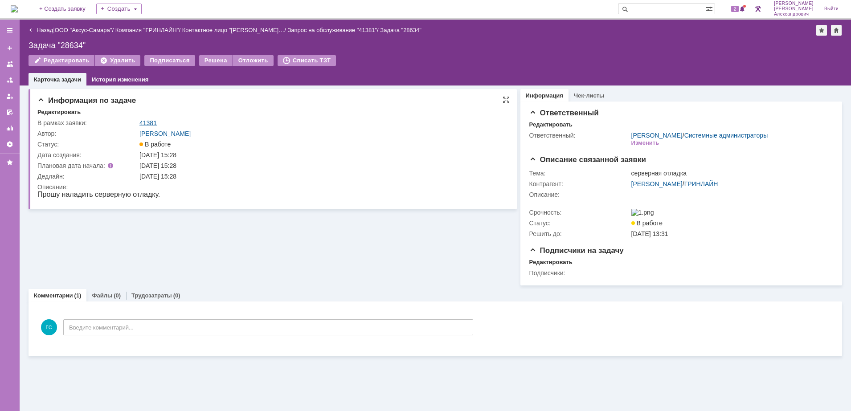
click at [147, 123] on link "41381" at bounding box center [147, 122] width 17 height 7
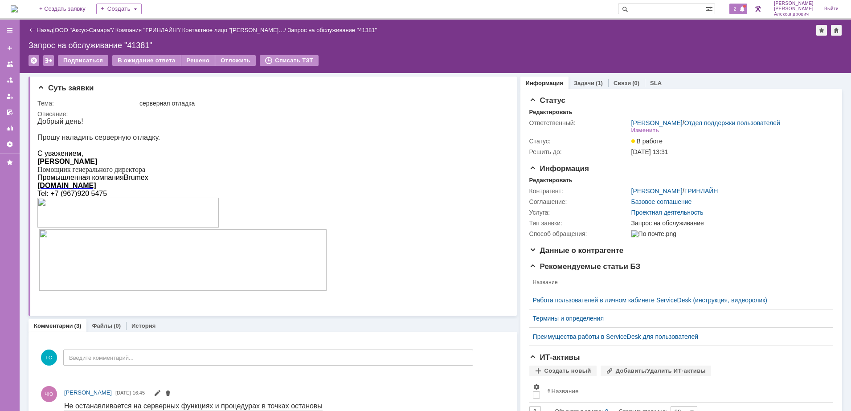
click at [746, 6] on div at bounding box center [744, 6] width 3 height 3
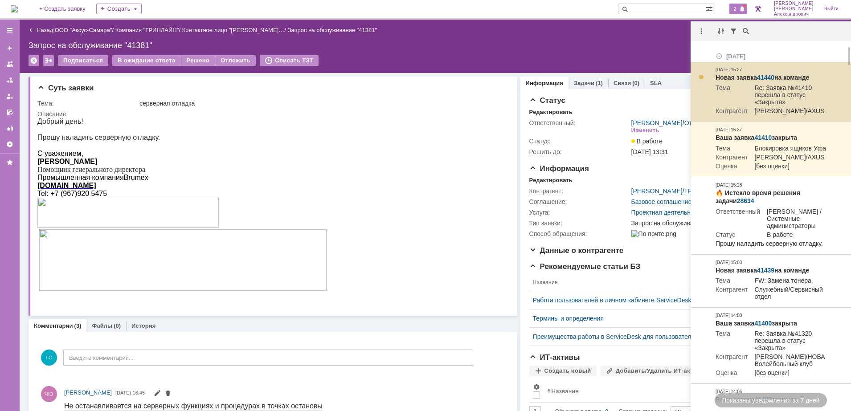
click at [771, 75] on link "41440" at bounding box center [765, 77] width 17 height 7
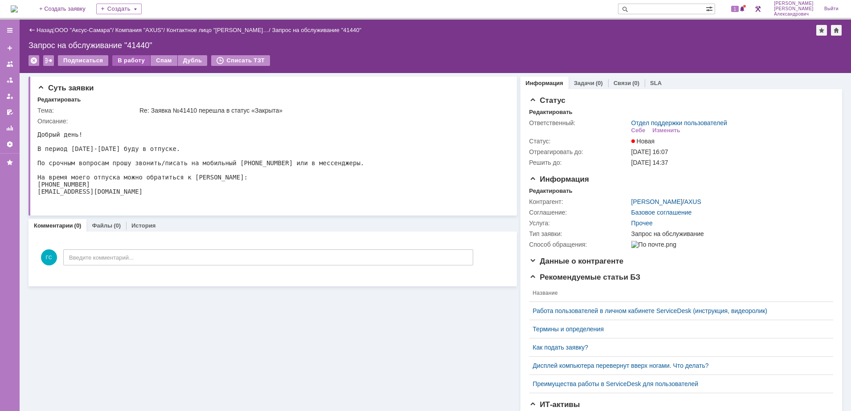
click at [132, 62] on div "В работу" at bounding box center [131, 60] width 38 height 11
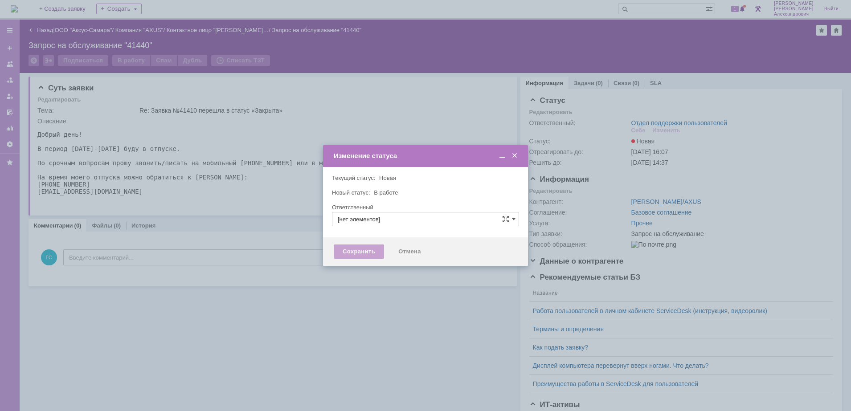
type input "Отдел поддержки пользователей"
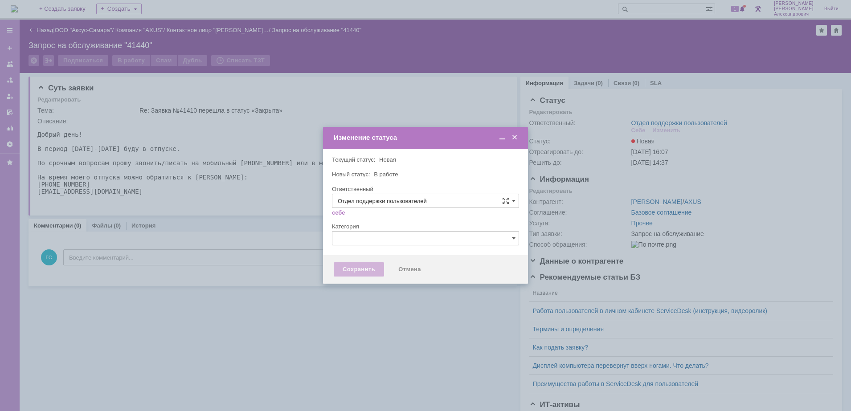
type input "[PERSON_NAME]"
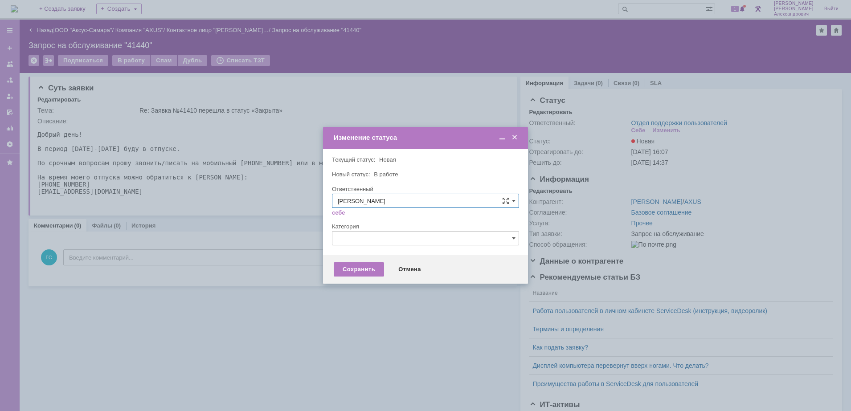
click at [514, 138] on span at bounding box center [514, 138] width 9 height 8
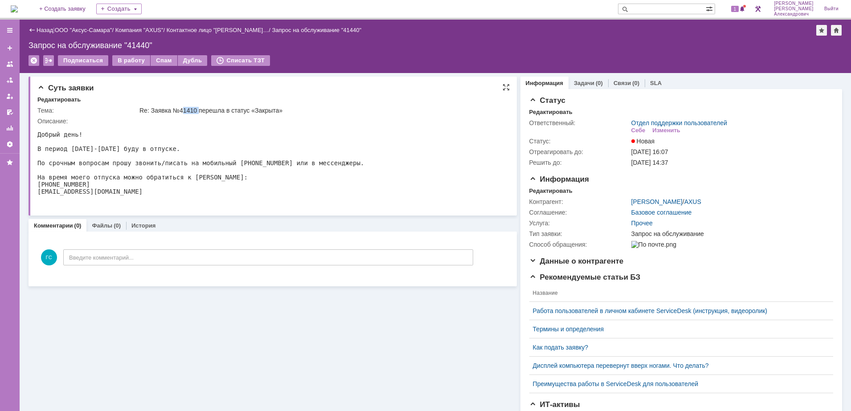
drag, startPoint x: 180, startPoint y: 111, endPoint x: 197, endPoint y: 113, distance: 17.0
click at [197, 113] on div "Re: Заявка №41410 перешла в статус «Закрыта»" at bounding box center [320, 110] width 363 height 7
drag, startPoint x: 197, startPoint y: 113, endPoint x: 180, endPoint y: 109, distance: 17.4
click at [180, 109] on div "Re: Заявка №41410 перешла в статус «Закрыта»" at bounding box center [320, 110] width 363 height 7
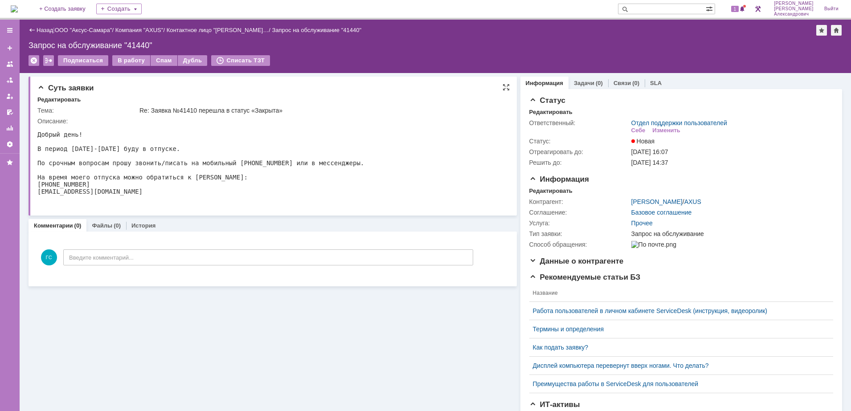
click at [177, 110] on div "Re: Заявка №41410 перешла в статус «Закрыта»" at bounding box center [320, 110] width 363 height 7
drag, startPoint x: 178, startPoint y: 110, endPoint x: 195, endPoint y: 115, distance: 17.6
click at [195, 115] on td "Re: Заявка №41410 перешла в статус «Закрыта»" at bounding box center [321, 110] width 367 height 11
copy div "41410"
click at [196, 60] on div "Дубль" at bounding box center [193, 60] width 30 height 11
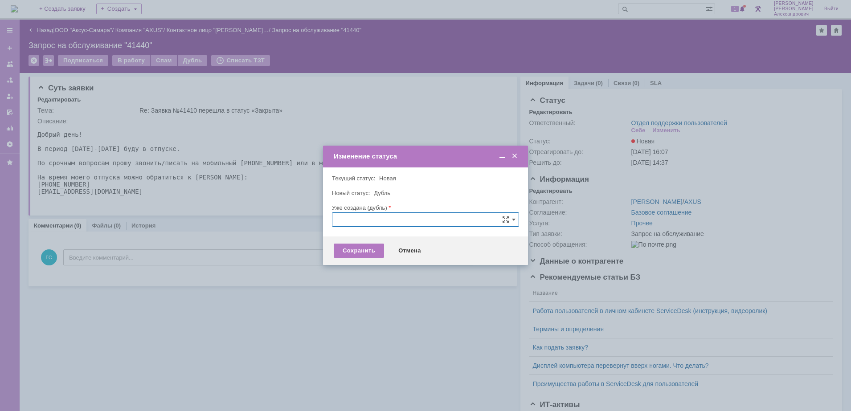
click at [347, 217] on input "text" at bounding box center [425, 219] width 187 height 14
paste input "41410"
click at [372, 269] on span "41410" at bounding box center [425, 269] width 175 height 7
click at [362, 249] on div "Сохранить" at bounding box center [359, 251] width 50 height 14
type input "41410"
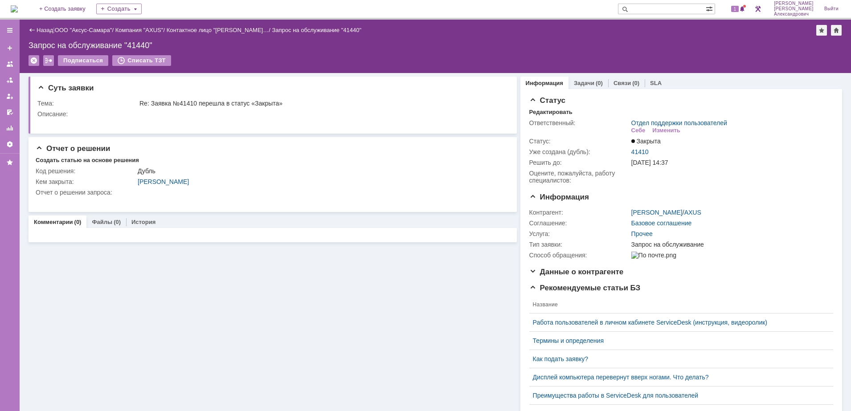
click at [18, 10] on img at bounding box center [14, 8] width 7 height 7
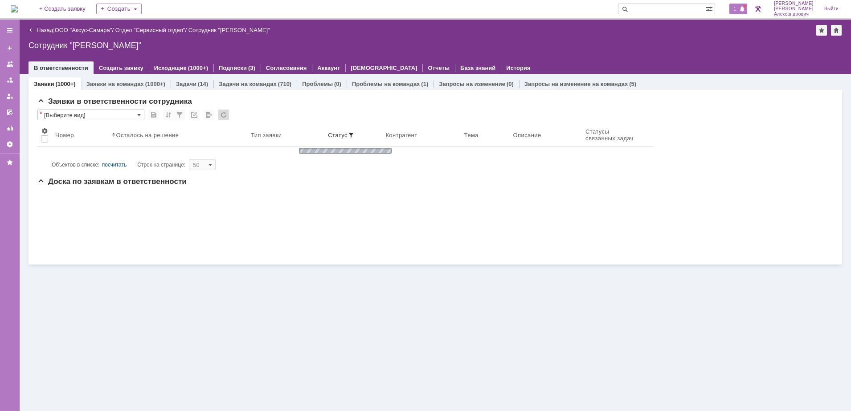
click at [739, 8] on span "1" at bounding box center [735, 9] width 8 height 6
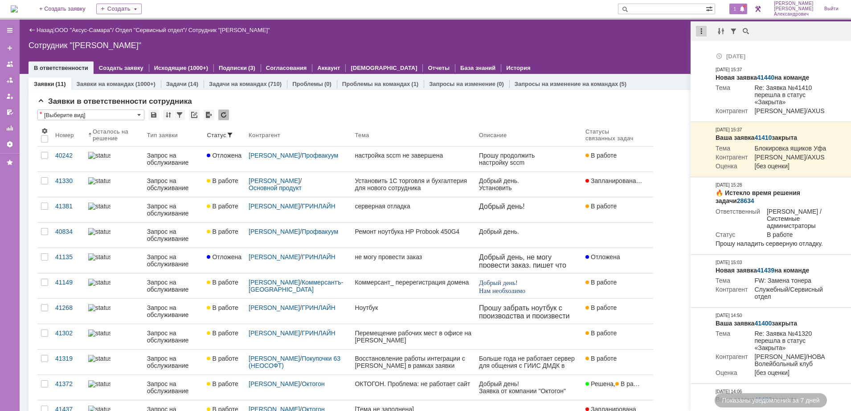
click at [703, 35] on div at bounding box center [701, 31] width 11 height 11
click at [708, 54] on div "Отметить уведомления прочитанными" at bounding box center [762, 54] width 119 height 6
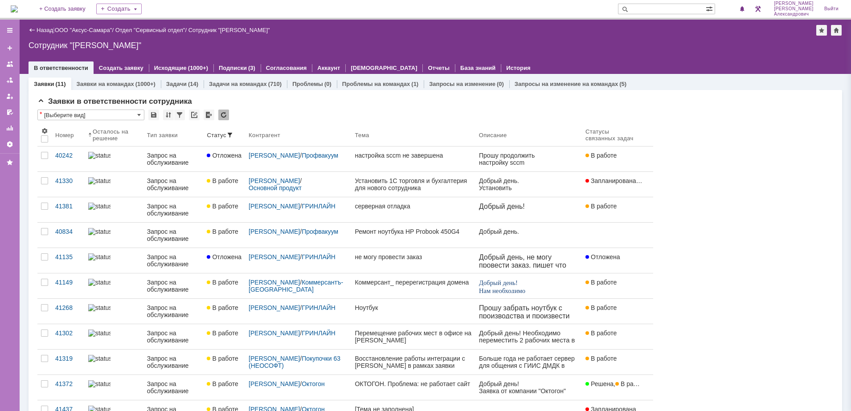
click at [597, 52] on div "Назад | ООО "Аксус-Самара" / Отдел "Сервисный отдел" / Сотрудник "Галстьян Степ…" at bounding box center [435, 47] width 831 height 54
click at [18, 12] on img at bounding box center [14, 8] width 7 height 7
click at [18, 10] on img at bounding box center [14, 8] width 7 height 7
click at [18, 5] on img at bounding box center [14, 8] width 7 height 7
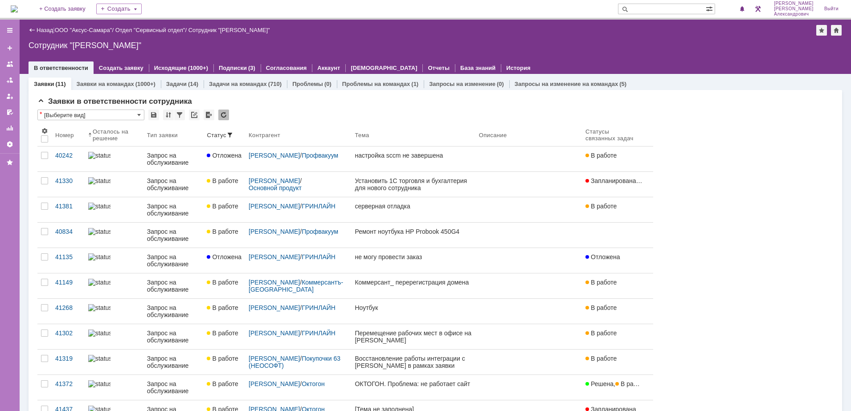
click at [12, 11] on img at bounding box center [14, 8] width 7 height 7
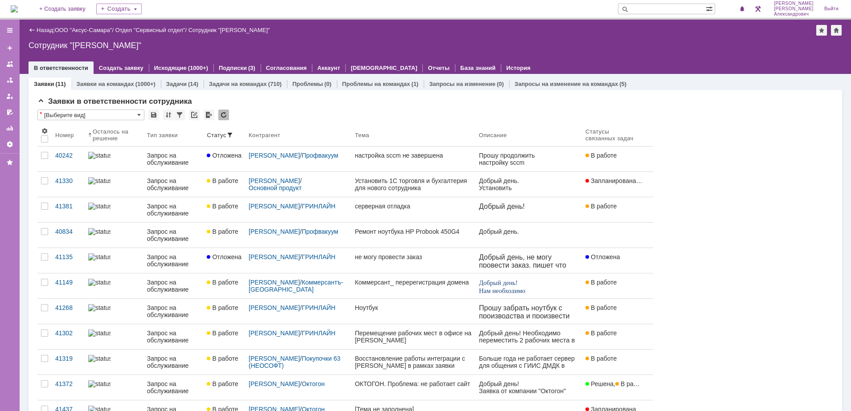
click at [18, 6] on img at bounding box center [14, 8] width 7 height 7
click at [18, 7] on img at bounding box center [14, 8] width 7 height 7
click at [739, 9] on span "1" at bounding box center [735, 9] width 8 height 6
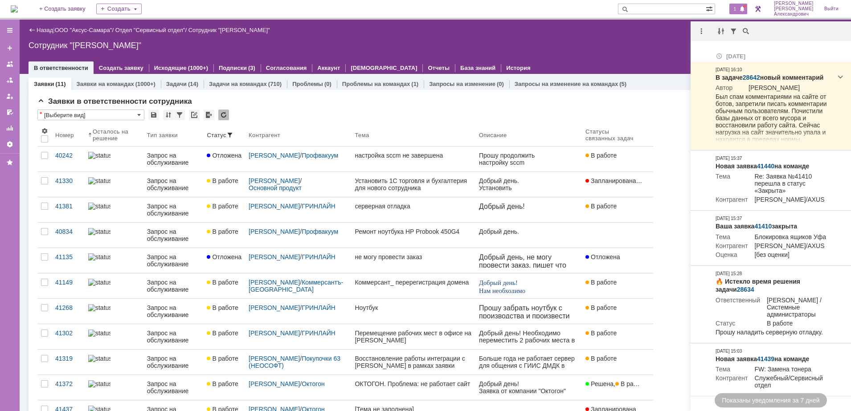
click at [639, 51] on div "Назад | ООО "Аксус-Самара" / Отдел "Сервисный отдел" / Сотрудник "Галстьян Степ…" at bounding box center [435, 47] width 831 height 54
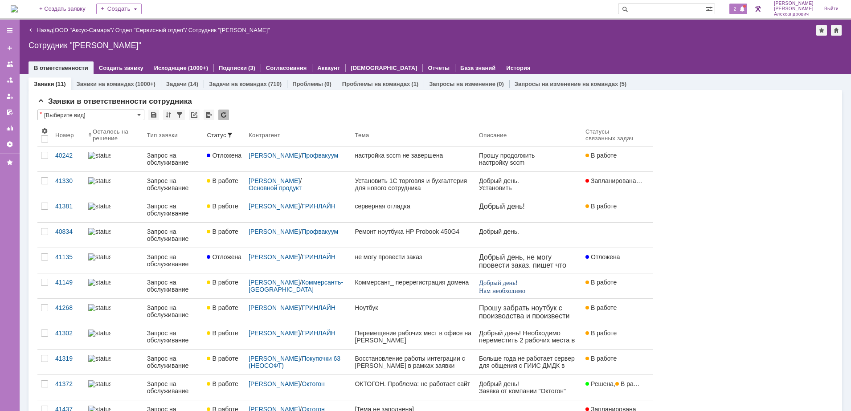
click at [739, 7] on span "2" at bounding box center [735, 9] width 8 height 6
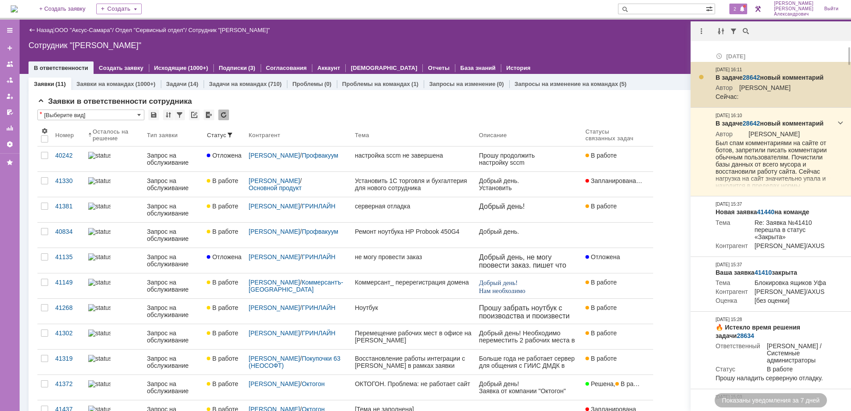
click at [748, 77] on link "28642" at bounding box center [751, 77] width 17 height 7
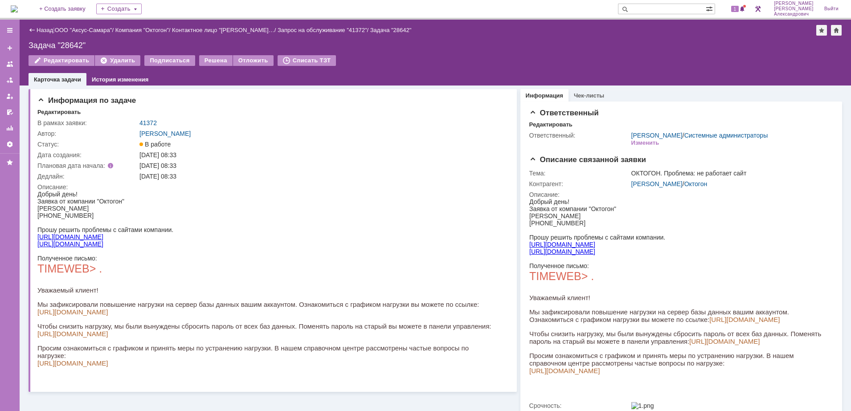
click at [16, 5] on img at bounding box center [14, 8] width 7 height 7
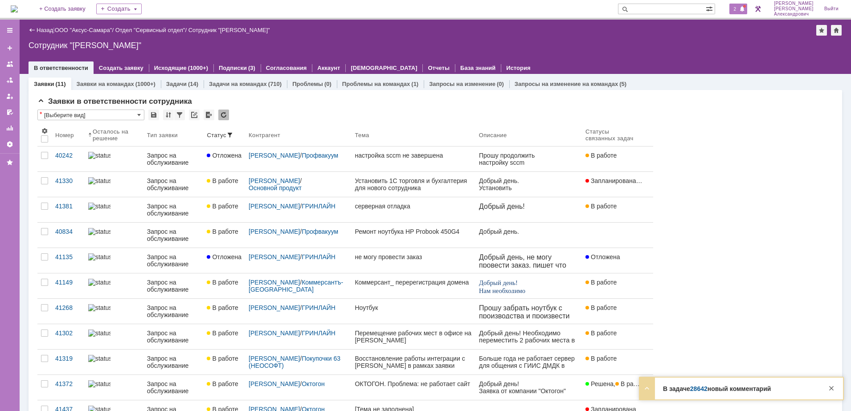
click at [739, 9] on span "2" at bounding box center [735, 9] width 8 height 6
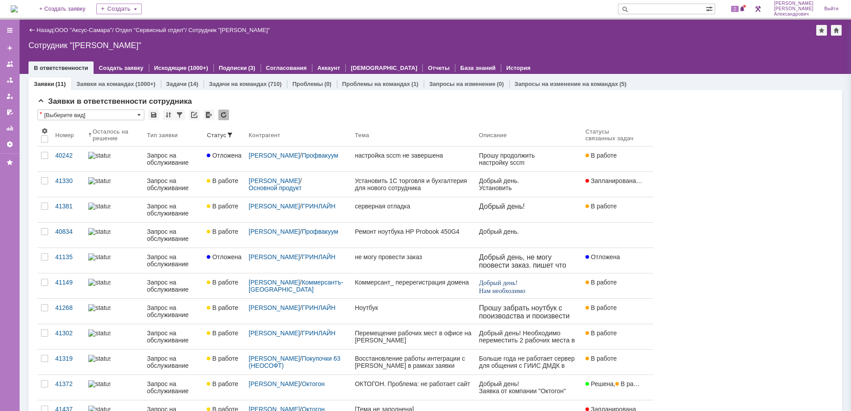
click at [603, 46] on div "Сотрудник "Галстьян Степан Александрович"" at bounding box center [435, 45] width 813 height 9
click at [18, 10] on img at bounding box center [14, 8] width 7 height 7
click at [743, 12] on div "2" at bounding box center [738, 9] width 18 height 11
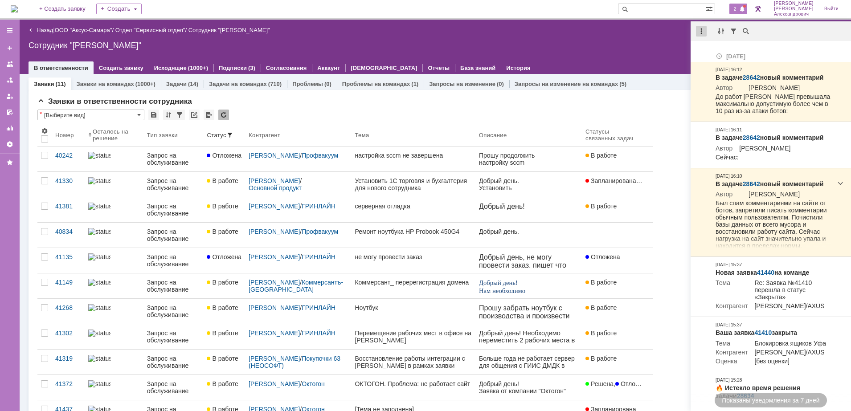
click at [698, 34] on div at bounding box center [701, 31] width 11 height 11
drag, startPoint x: 717, startPoint y: 51, endPoint x: 684, endPoint y: 49, distance: 33.5
click at [717, 51] on div "Отметить уведомления прочитанными" at bounding box center [762, 54] width 119 height 6
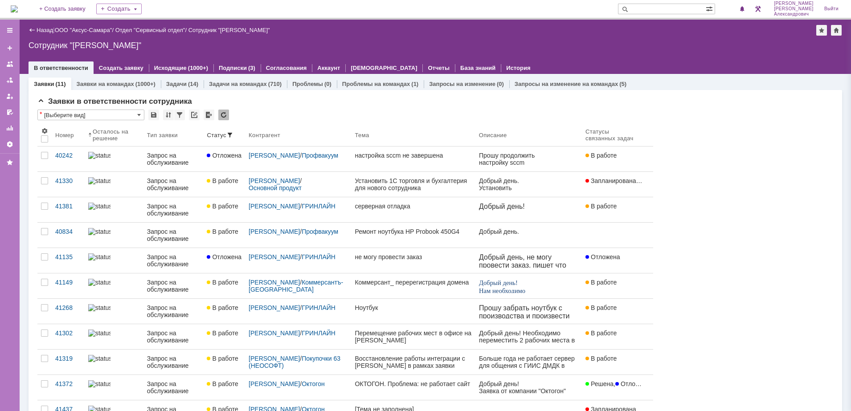
click at [637, 45] on div "Сотрудник "Галстьян Степан Александрович"" at bounding box center [435, 45] width 813 height 9
click at [12, 7] on img at bounding box center [14, 8] width 7 height 7
click at [18, 9] on img at bounding box center [14, 8] width 7 height 7
click at [14, 8] on img at bounding box center [14, 8] width 7 height 7
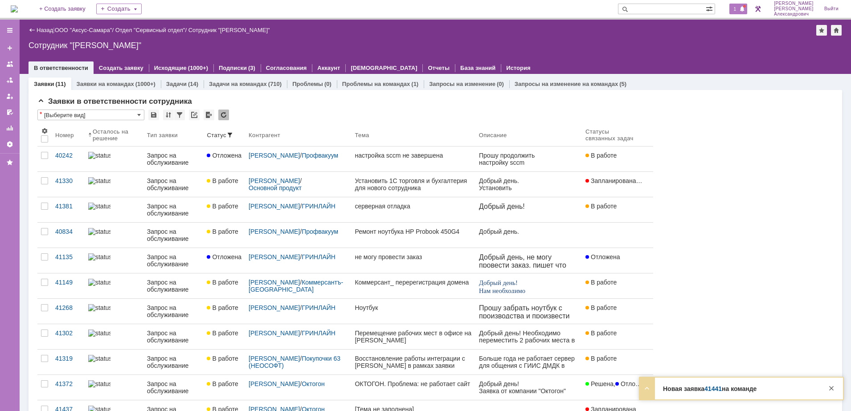
click at [743, 7] on span at bounding box center [742, 9] width 6 height 7
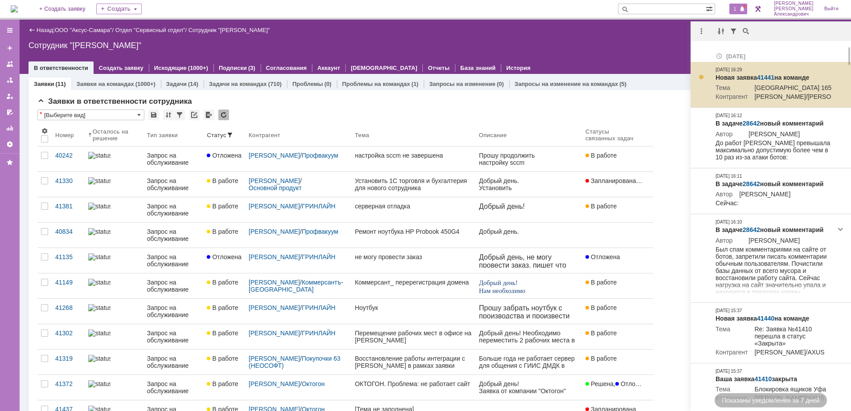
click at [764, 74] on link "41441" at bounding box center [765, 77] width 17 height 7
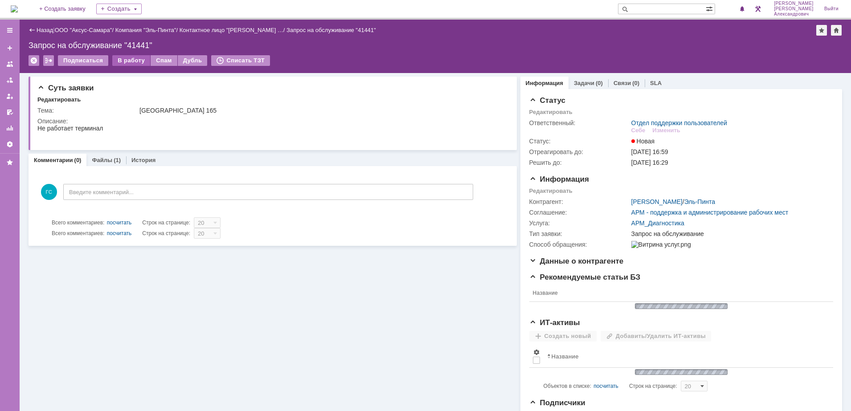
click at [128, 60] on div "В работу" at bounding box center [131, 60] width 38 height 11
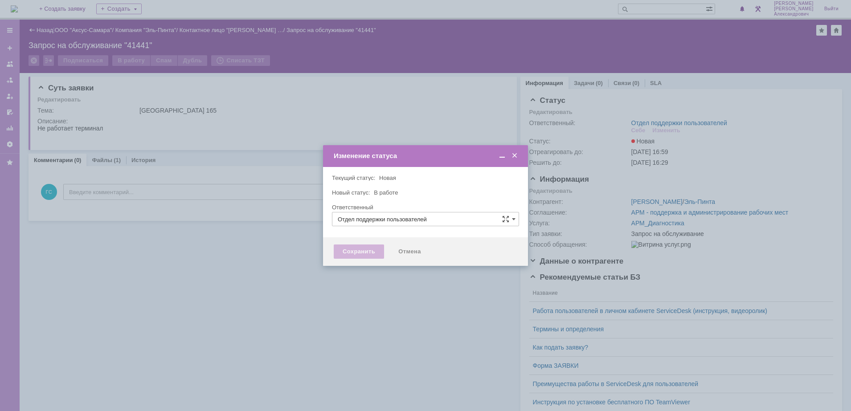
type input "[PERSON_NAME]"
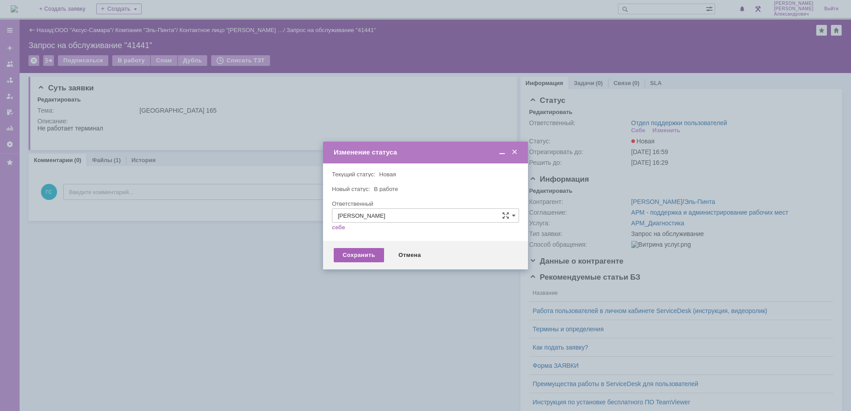
click at [344, 250] on div "Сохранить" at bounding box center [359, 255] width 50 height 14
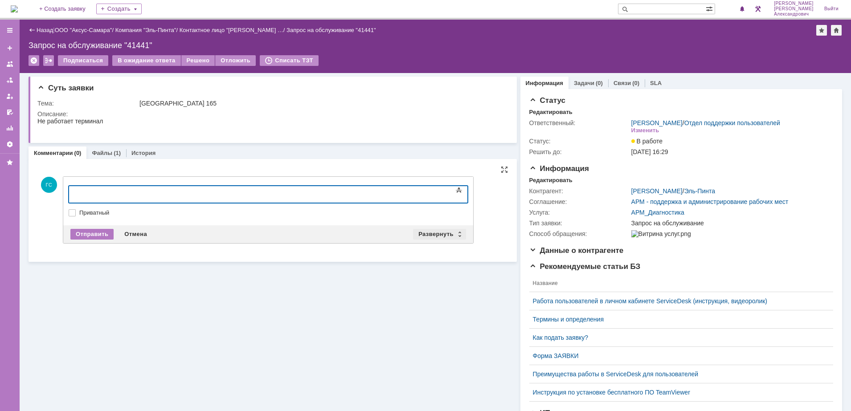
click at [423, 233] on div "Развернуть" at bounding box center [439, 234] width 53 height 11
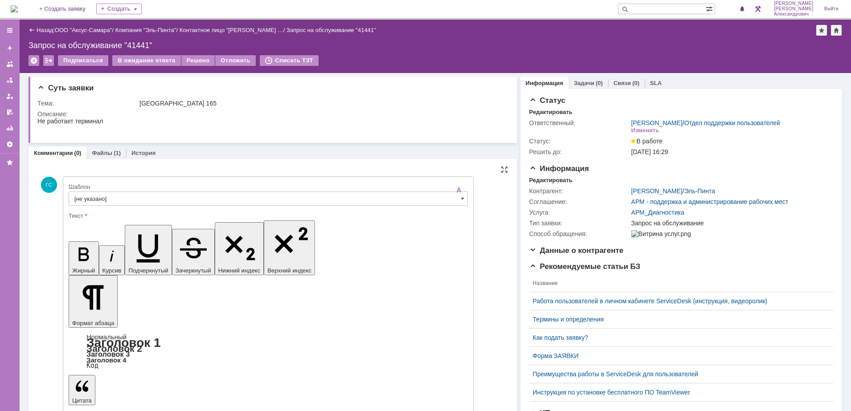
click at [255, 196] on input "[не указано]" at bounding box center [268, 199] width 399 height 14
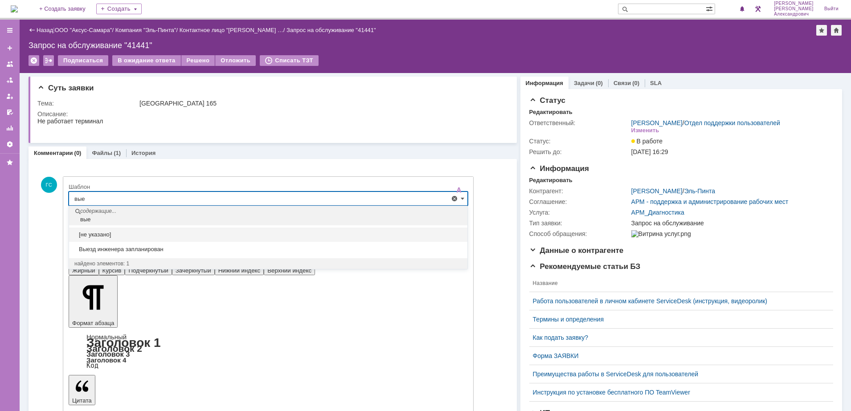
click at [191, 257] on div "[не указано] Выезд инженера запланирован" at bounding box center [268, 241] width 398 height 33
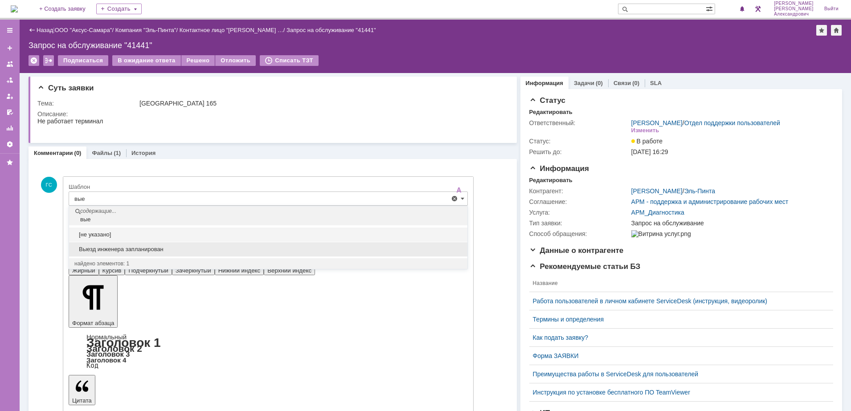
drag, startPoint x: 188, startPoint y: 252, endPoint x: 110, endPoint y: 29, distance: 236.7
click at [188, 252] on span "Выезд инженера запланирован" at bounding box center [268, 249] width 388 height 7
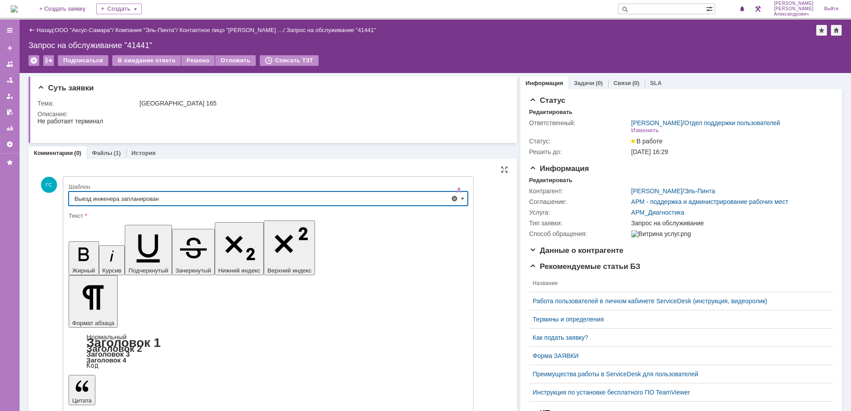
type input "Выезд инженера запланирован"
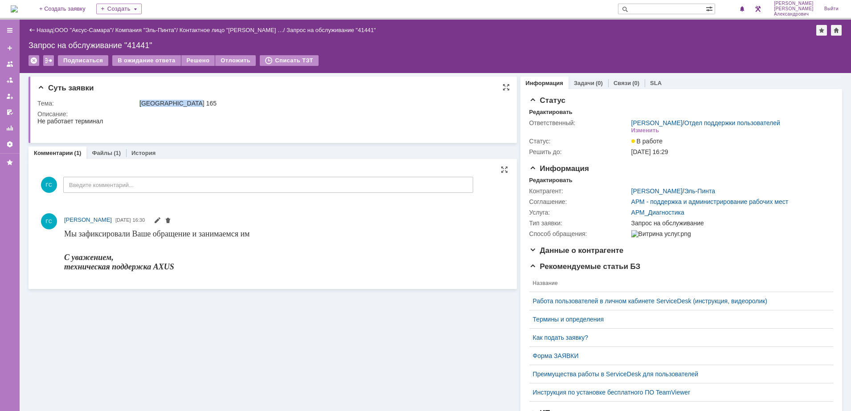
drag, startPoint x: 139, startPoint y: 102, endPoint x: 227, endPoint y: 103, distance: 87.8
click at [227, 103] on div "[GEOGRAPHIC_DATA] 165" at bounding box center [320, 103] width 363 height 7
copy div "[GEOGRAPHIC_DATA] 165"
click at [579, 80] on link "Задачи" at bounding box center [584, 83] width 20 height 7
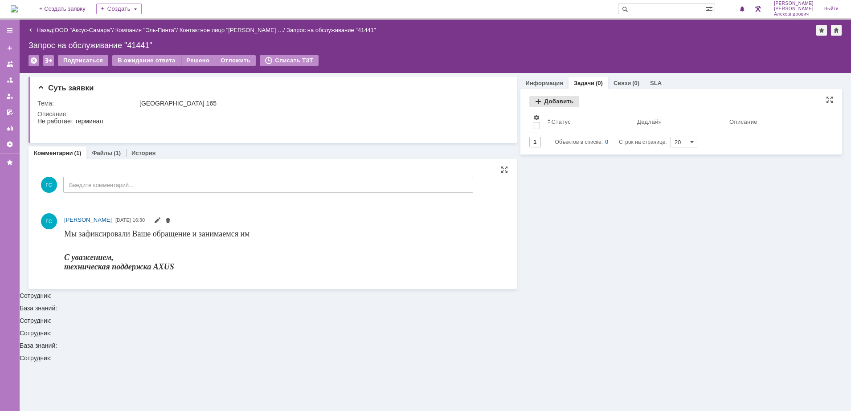
click at [544, 106] on div "Добавить" at bounding box center [554, 101] width 50 height 11
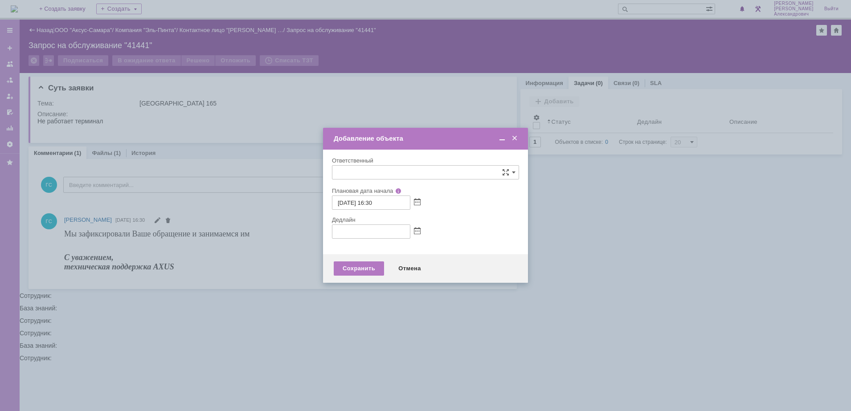
type input "[не указано]"
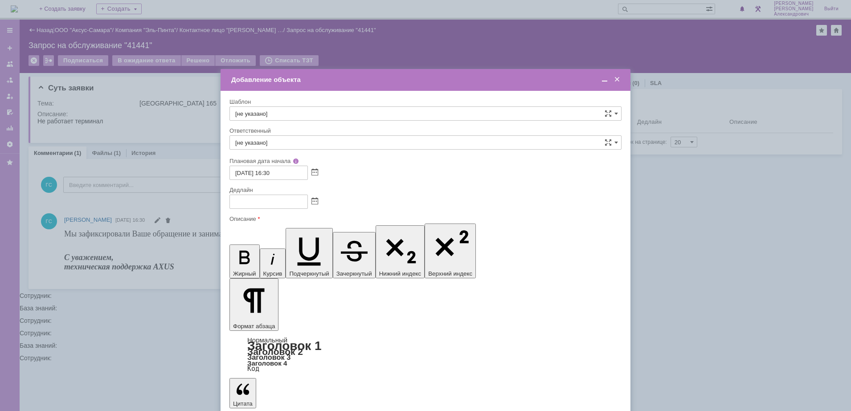
click at [603, 82] on span at bounding box center [604, 80] width 9 height 8
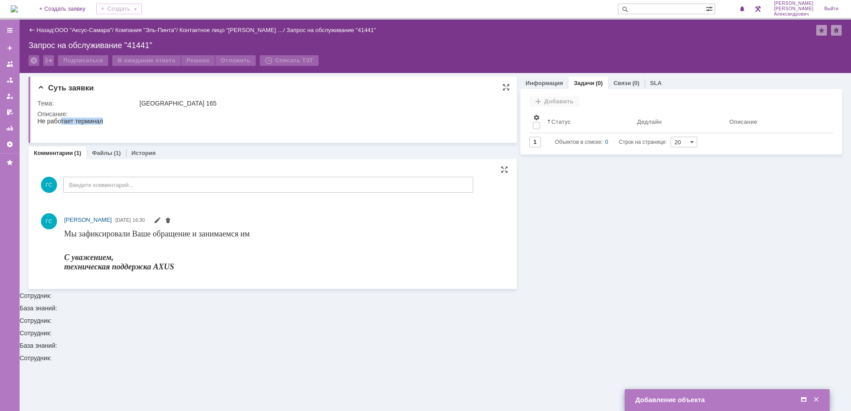
drag, startPoint x: 38, startPoint y: 120, endPoint x: 105, endPoint y: 124, distance: 66.9
click at [105, 124] on html "Не работает терминал" at bounding box center [268, 125] width 462 height 14
copy div "Не работает терминал"
click at [804, 401] on span at bounding box center [803, 400] width 9 height 8
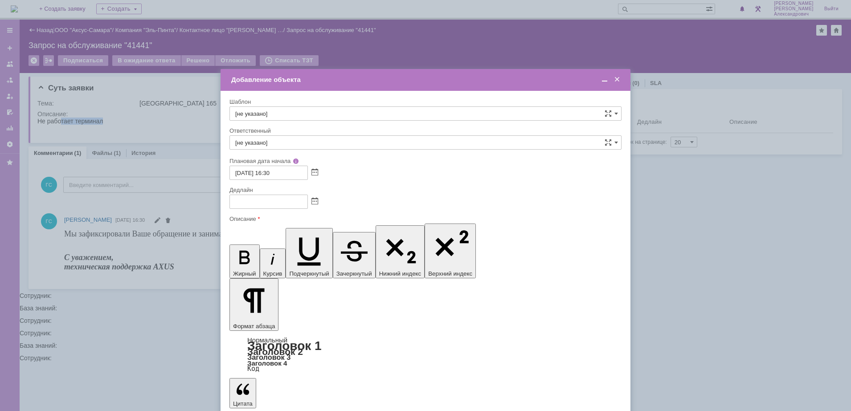
click at [312, 200] on span at bounding box center [314, 201] width 7 height 7
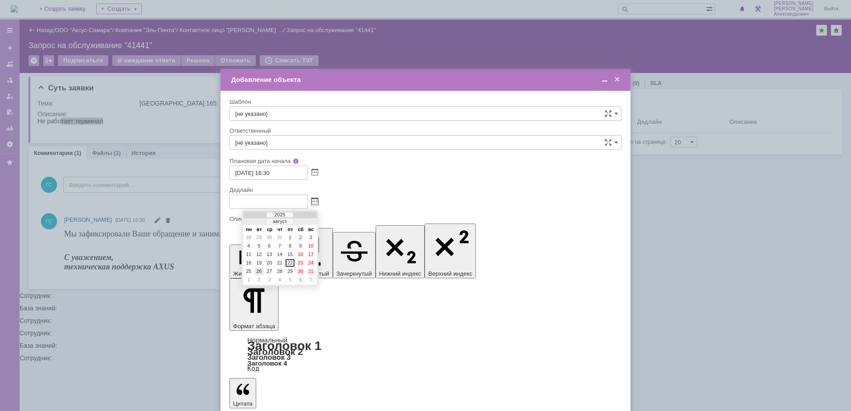
drag, startPoint x: 258, startPoint y: 273, endPoint x: 31, endPoint y: 2, distance: 353.8
click at [259, 273] on div "26" at bounding box center [258, 272] width 9 height 8
type input "[DATE] 16:30"
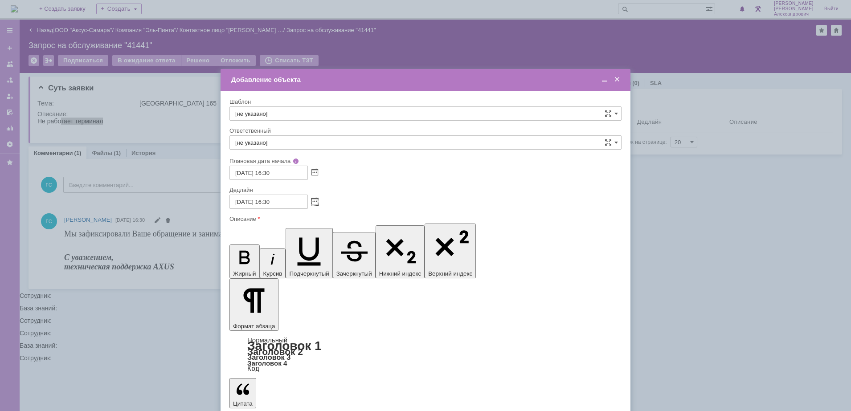
click at [283, 132] on div "Ответственный" at bounding box center [424, 131] width 390 height 6
click at [287, 148] on input "[не указано]" at bounding box center [425, 142] width 392 height 14
click at [318, 204] on span "[PERSON_NAME]" at bounding box center [425, 207] width 380 height 7
type input "[PERSON_NAME]"
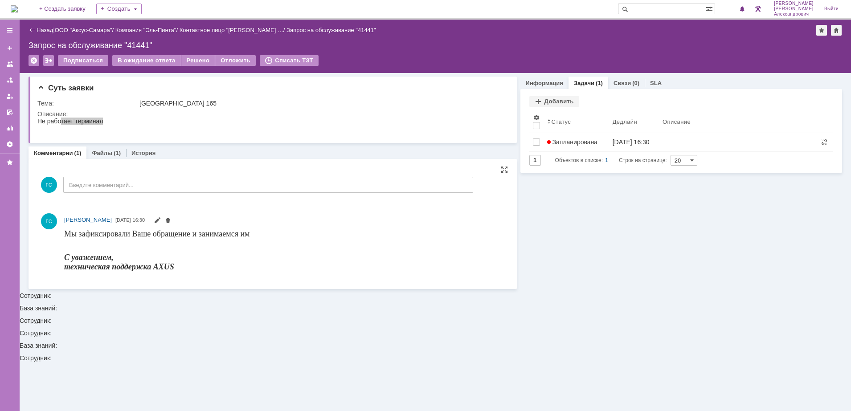
click at [18, 11] on img at bounding box center [14, 8] width 7 height 7
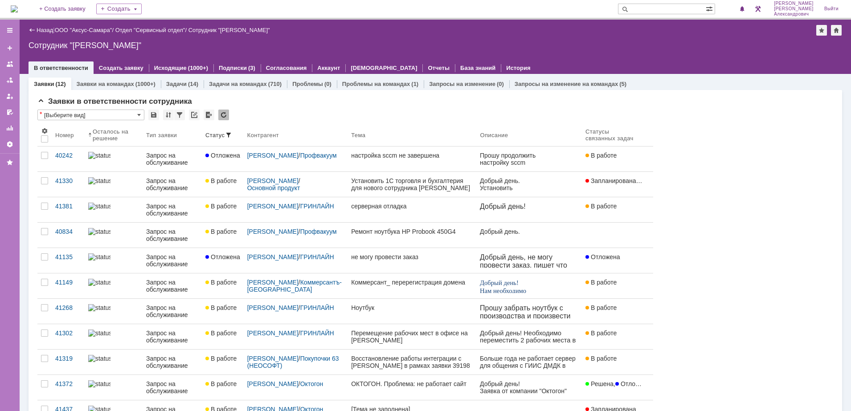
click at [18, 6] on img at bounding box center [14, 8] width 7 height 7
click at [14, 7] on img at bounding box center [14, 8] width 7 height 7
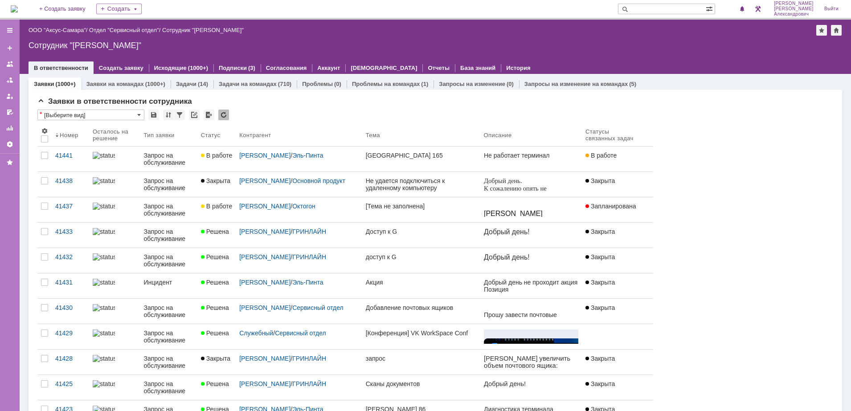
click at [18, 5] on img at bounding box center [14, 8] width 7 height 7
click at [227, 133] on span at bounding box center [223, 134] width 7 height 7
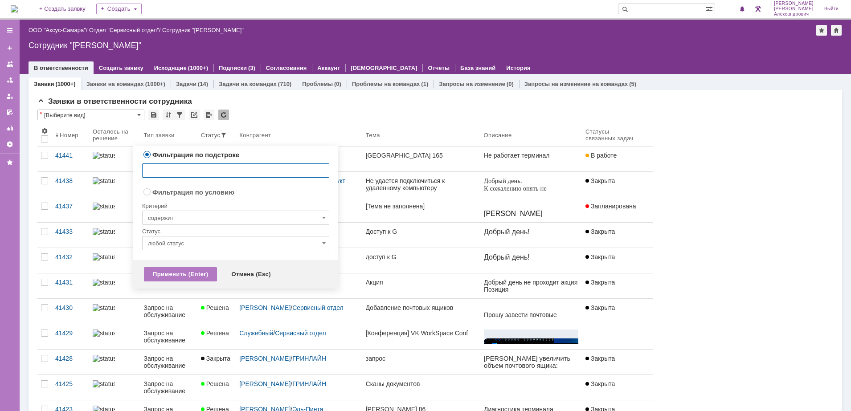
radio input "false"
radio input "true"
click at [220, 219] on input "содержит" at bounding box center [235, 218] width 187 height 14
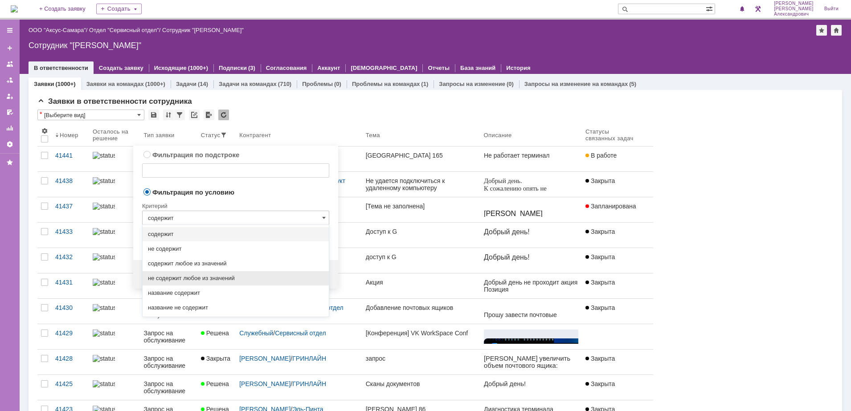
click at [237, 275] on span "не содержит любое из значений" at bounding box center [235, 278] width 175 height 7
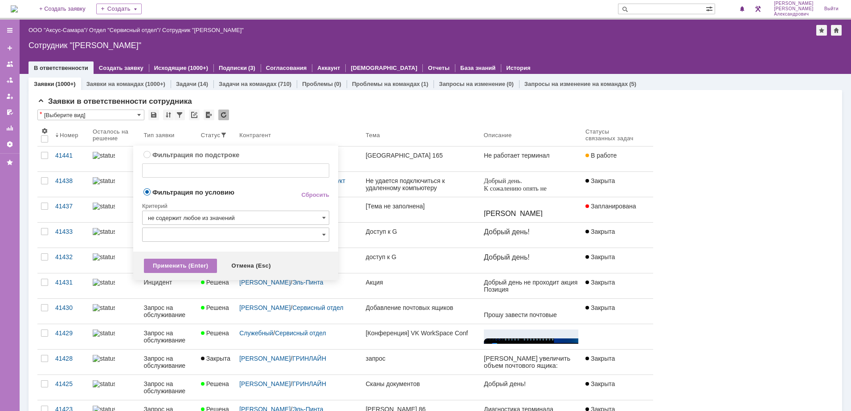
type input "не содержит любое из значений"
click at [232, 237] on input "text" at bounding box center [235, 235] width 187 height 14
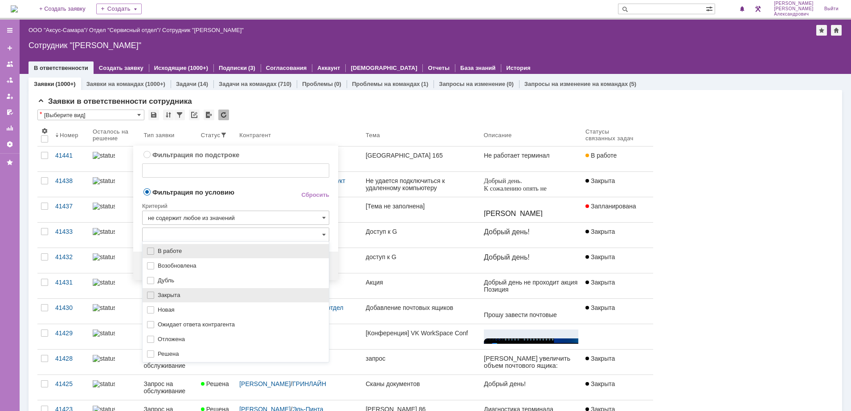
click at [213, 293] on span "Закрыта" at bounding box center [241, 295] width 166 height 7
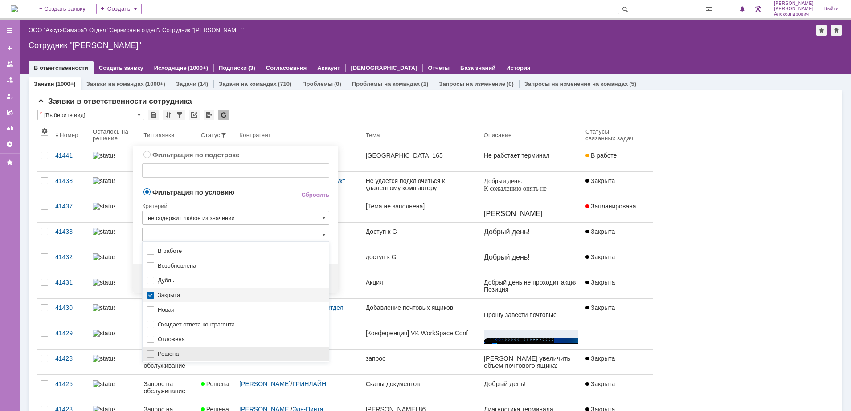
click at [195, 355] on span "Решена" at bounding box center [241, 354] width 166 height 7
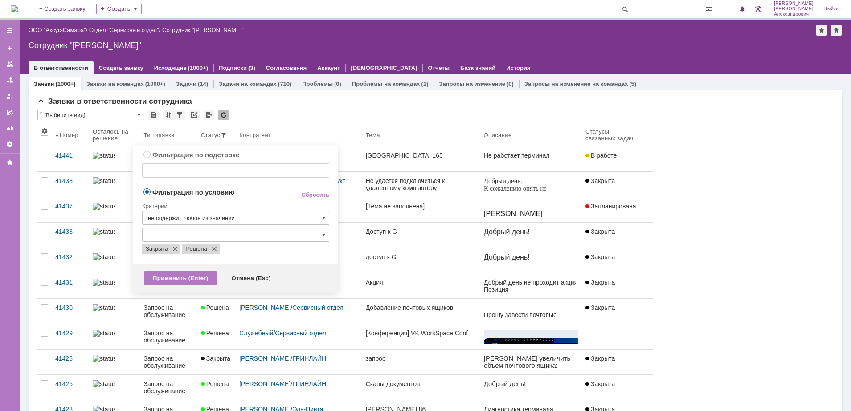
click at [252, 199] on div "Критерий" at bounding box center [235, 205] width 187 height 12
click at [193, 274] on div "Применить (Enter)" at bounding box center [180, 278] width 73 height 14
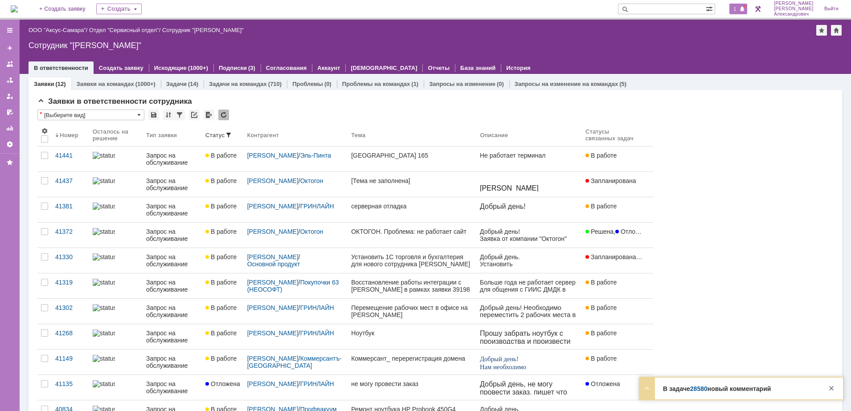
click at [739, 8] on span "1" at bounding box center [735, 9] width 8 height 6
click at [652, 40] on div "Назад | ООО "Аксус-Самара" / Отдел "Сервисный отдел" / Сотрудник "[PERSON_NAME]…" at bounding box center [435, 47] width 831 height 54
click at [736, 10] on span "2" at bounding box center [735, 9] width 8 height 6
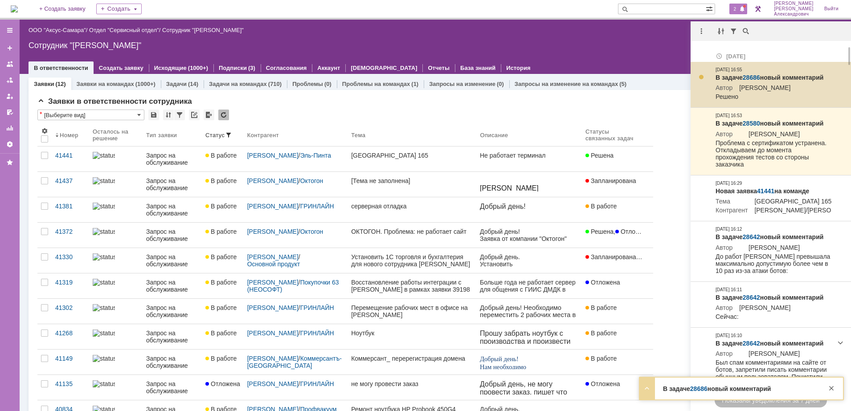
click at [746, 78] on link "28686" at bounding box center [751, 77] width 17 height 7
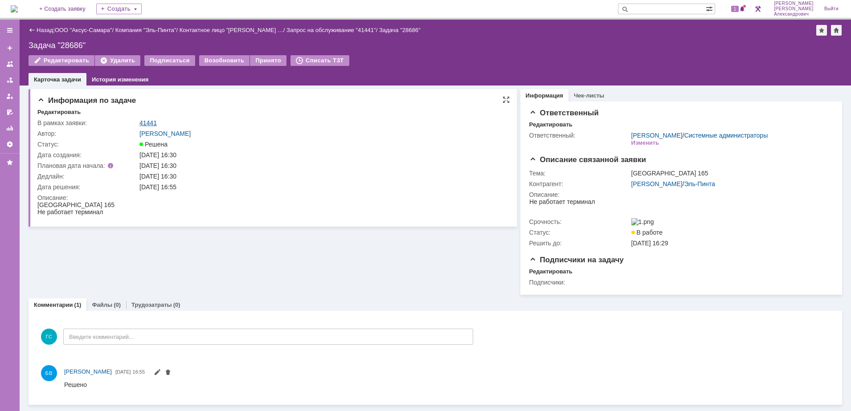
click at [150, 124] on link "41441" at bounding box center [147, 122] width 17 height 7
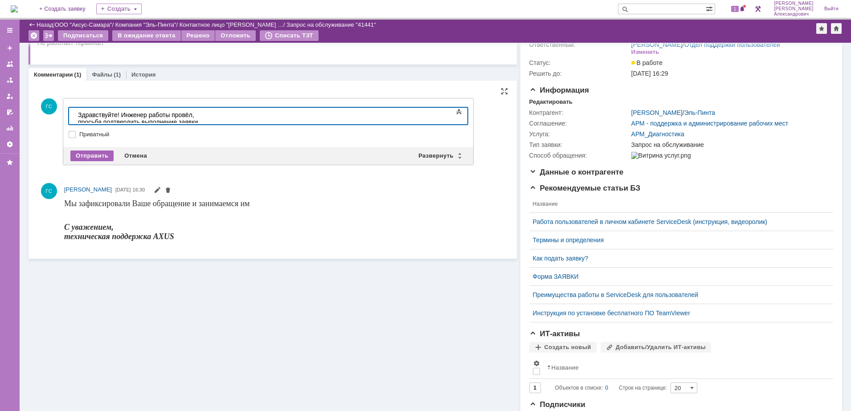
click at [97, 159] on div "Отправить" at bounding box center [91, 156] width 43 height 11
